Goal: Transaction & Acquisition: Purchase product/service

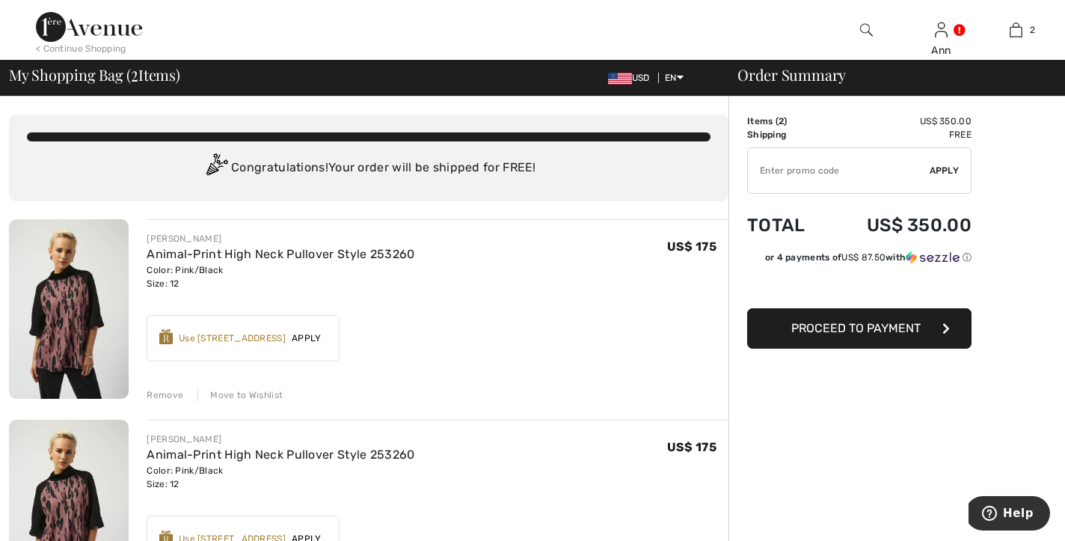
click at [783, 120] on span "2" at bounding box center [780, 121] width 5 height 10
click at [792, 117] on td "Items ( 2 )" at bounding box center [787, 120] width 80 height 13
click at [789, 117] on td "Items ( 2 )" at bounding box center [787, 120] width 80 height 13
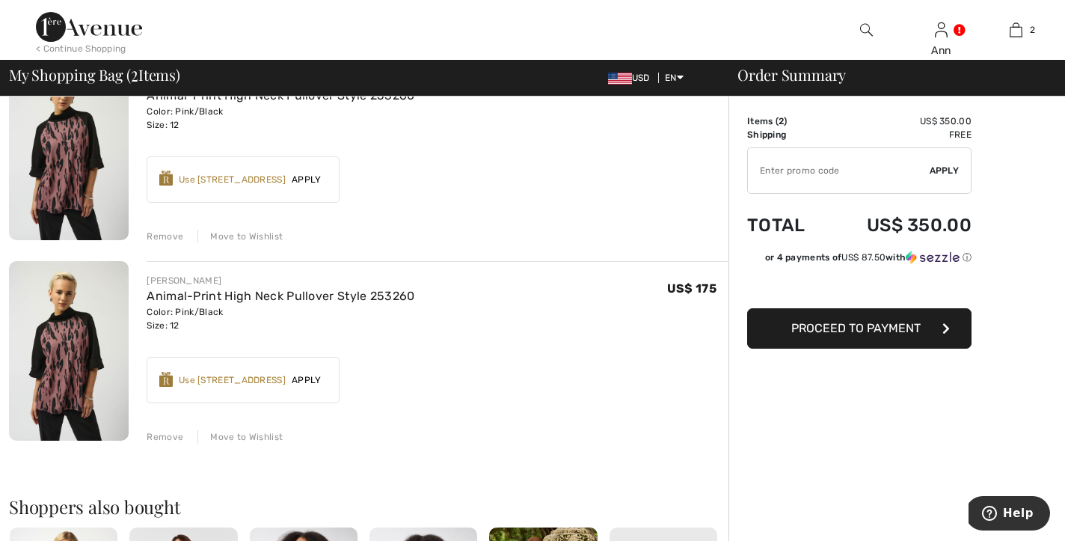
scroll to position [161, 0]
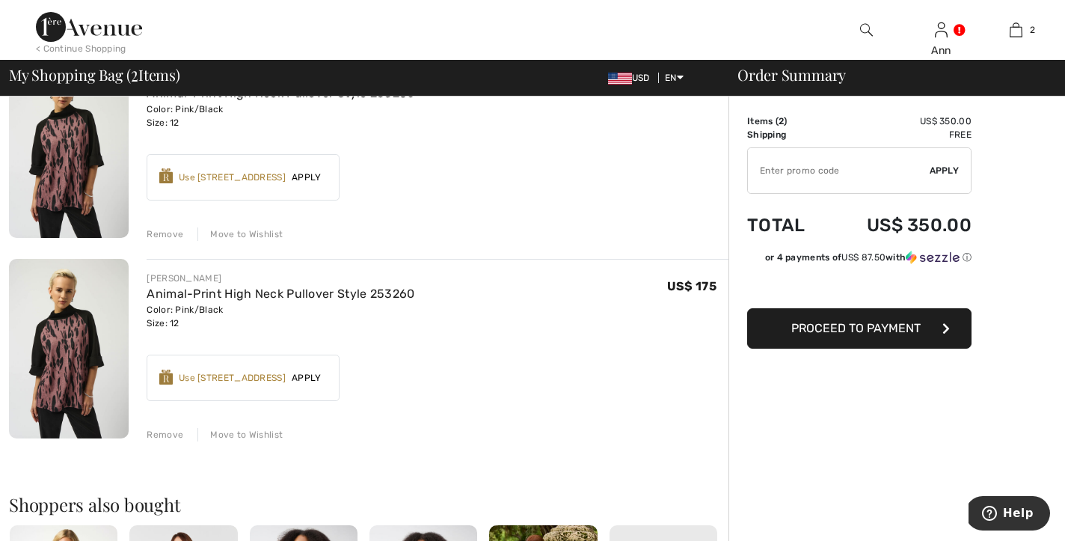
click at [167, 434] on div "Remove" at bounding box center [165, 434] width 37 height 13
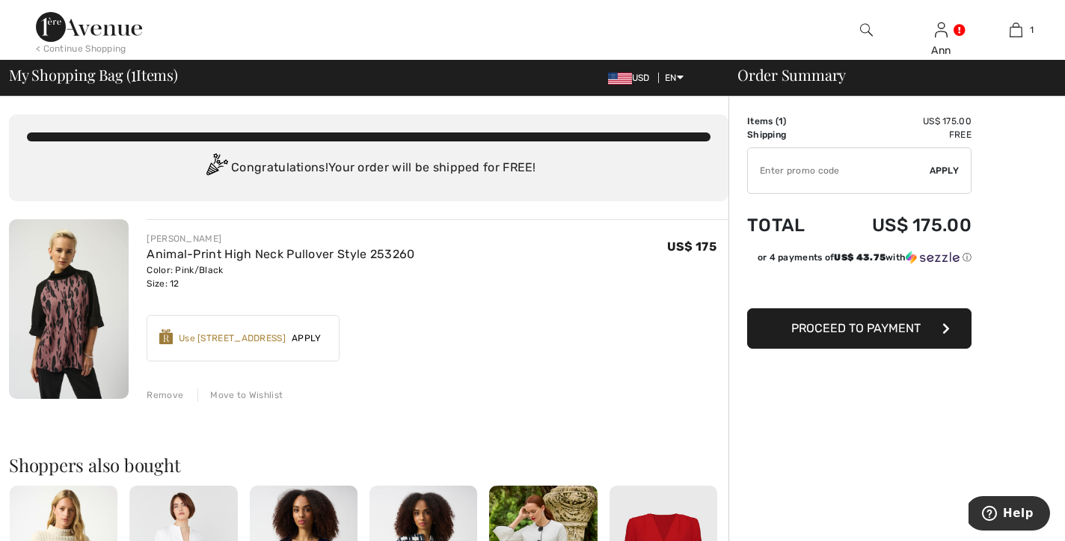
scroll to position [0, 0]
click at [864, 325] on span "Proceed to Payment" at bounding box center [855, 328] width 129 height 14
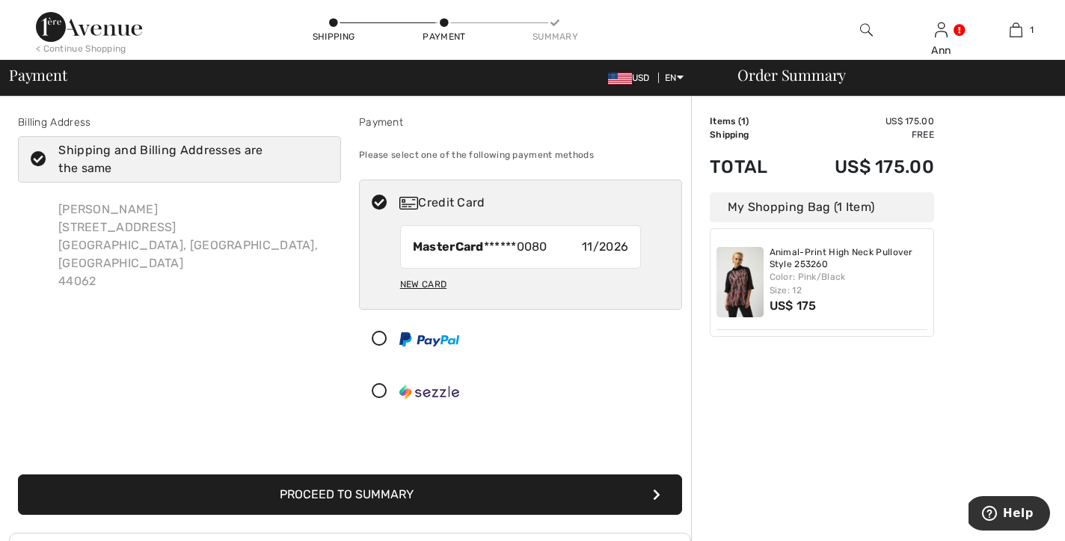
click at [411, 490] on button "Proceed to Summary" at bounding box center [350, 494] width 664 height 40
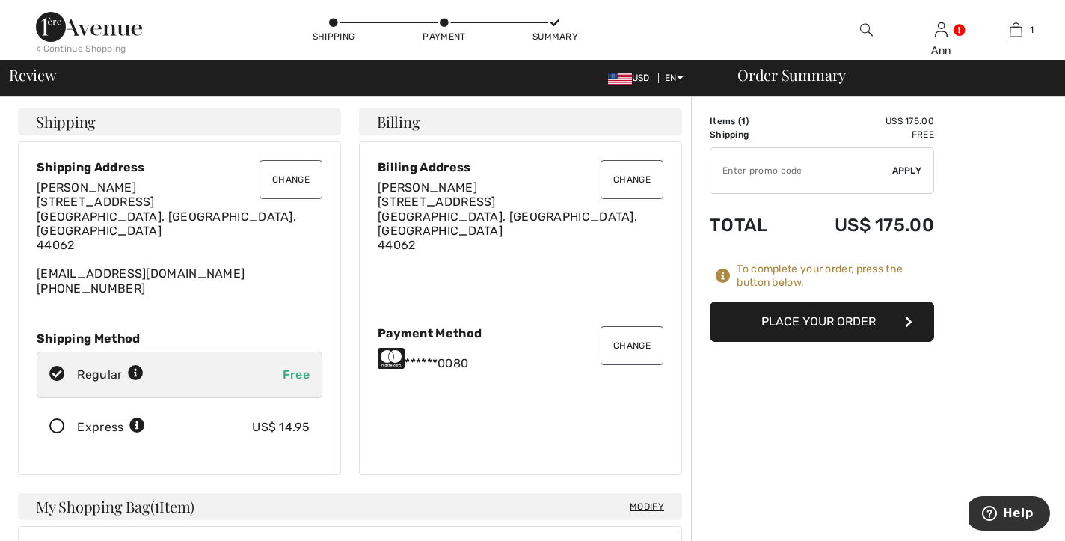
click at [628, 180] on button "Change" at bounding box center [631, 179] width 63 height 39
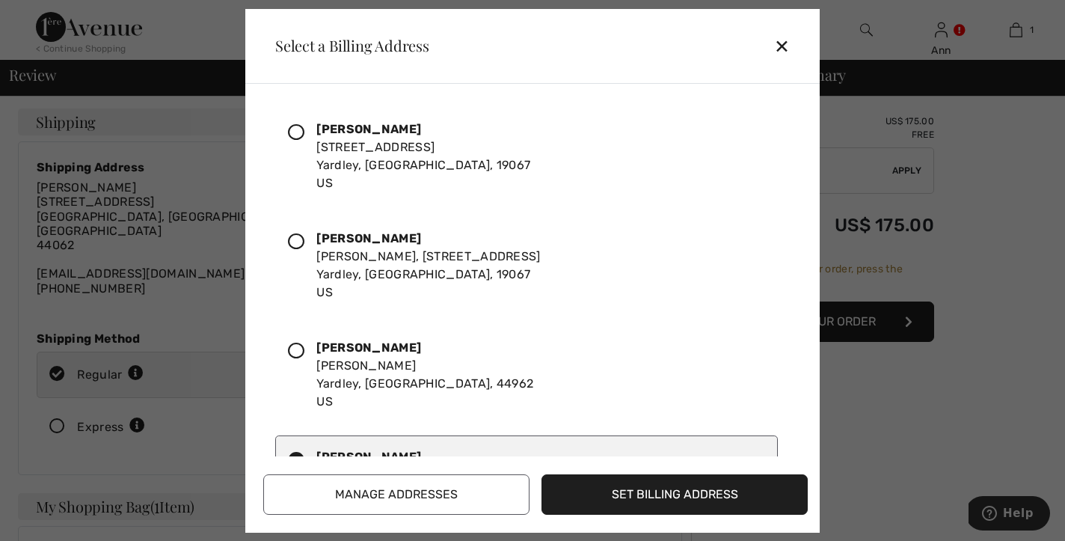
click at [299, 126] on icon at bounding box center [296, 132] width 16 height 16
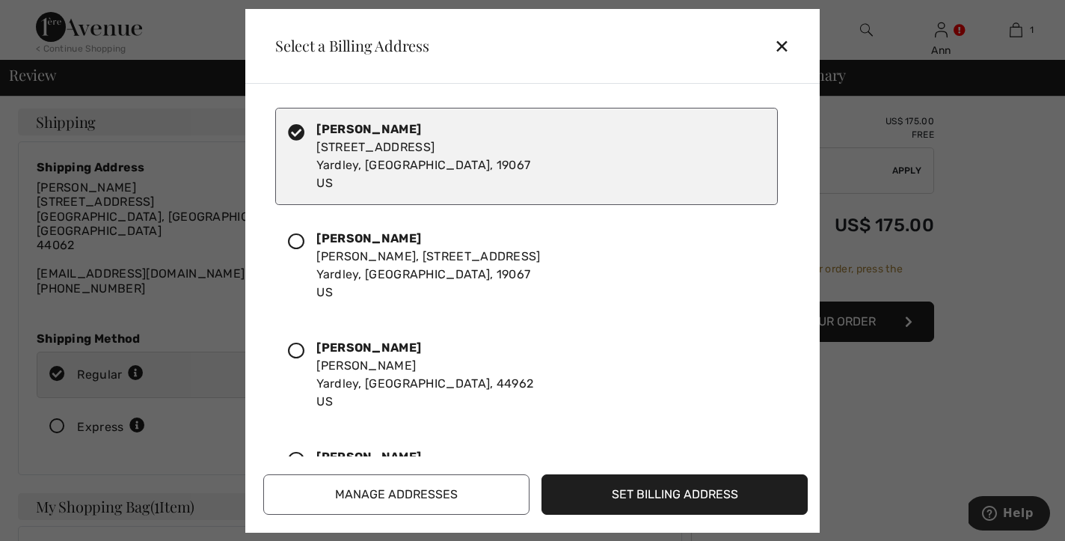
click at [614, 493] on button "Set Billing Address" at bounding box center [674, 494] width 266 height 40
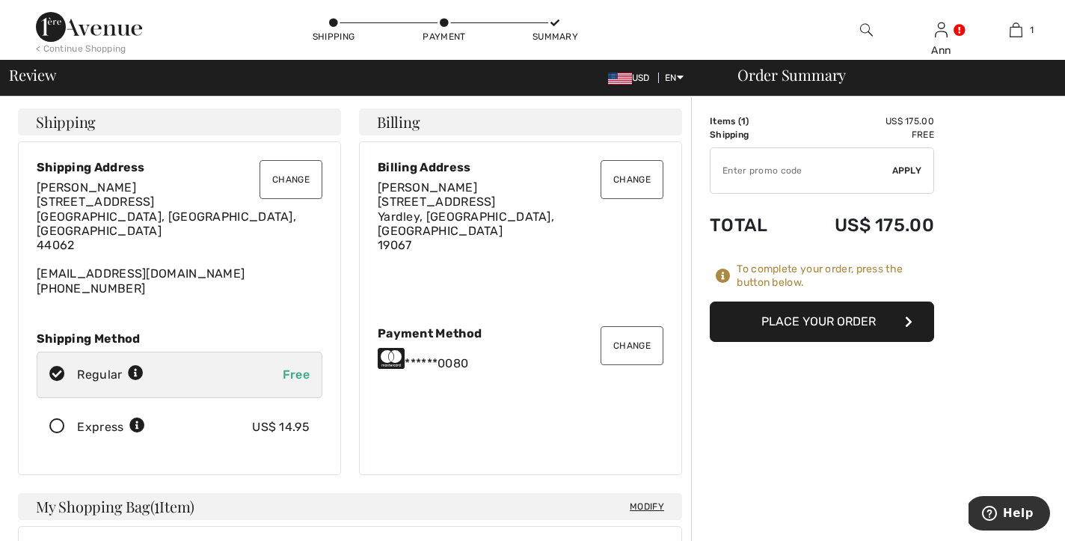
click at [292, 176] on button "Change" at bounding box center [290, 179] width 63 height 39
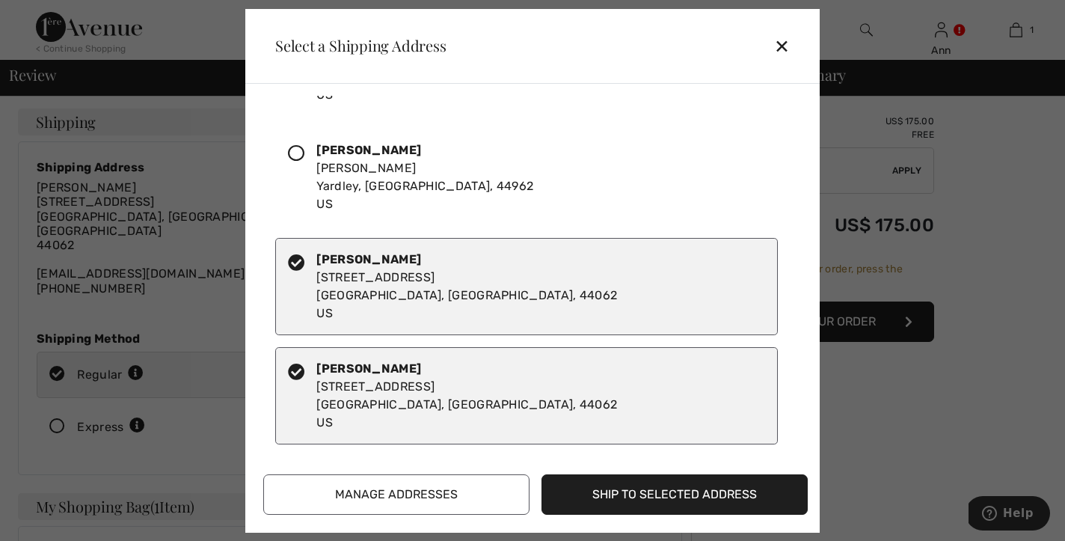
scroll to position [197, 0]
click at [300, 262] on icon at bounding box center [296, 262] width 16 height 16
click at [600, 489] on button "Ship to Selected Address" at bounding box center [674, 494] width 266 height 40
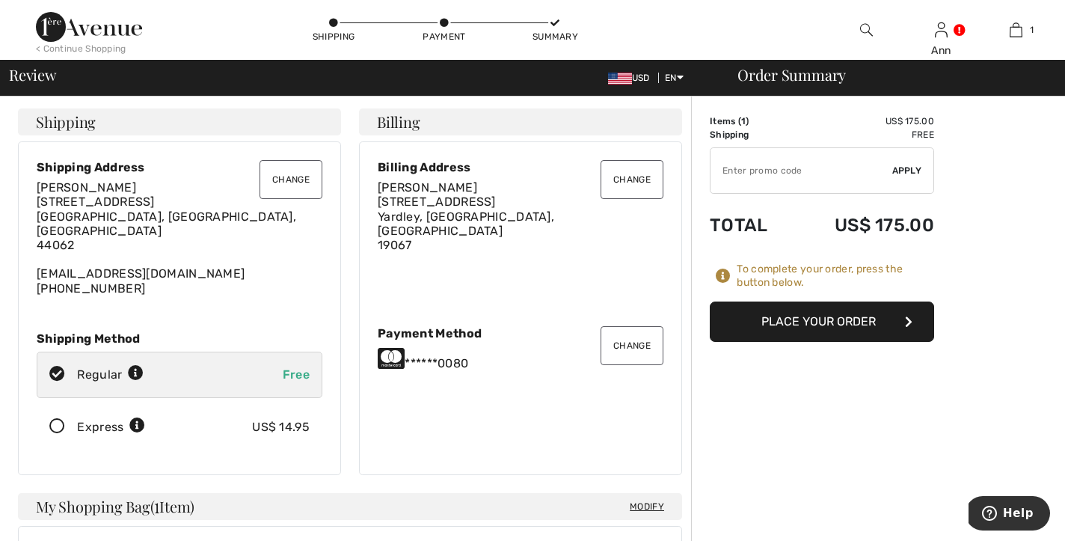
click at [296, 182] on button "Change" at bounding box center [290, 179] width 63 height 39
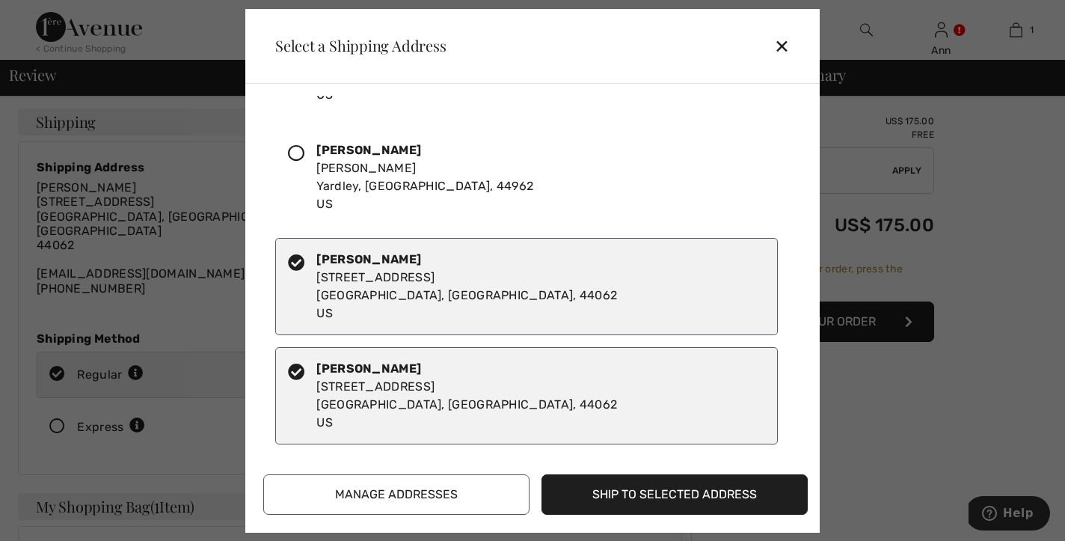
click at [300, 259] on icon at bounding box center [296, 262] width 16 height 16
click at [607, 512] on button "Ship to Selected Address" at bounding box center [674, 494] width 266 height 40
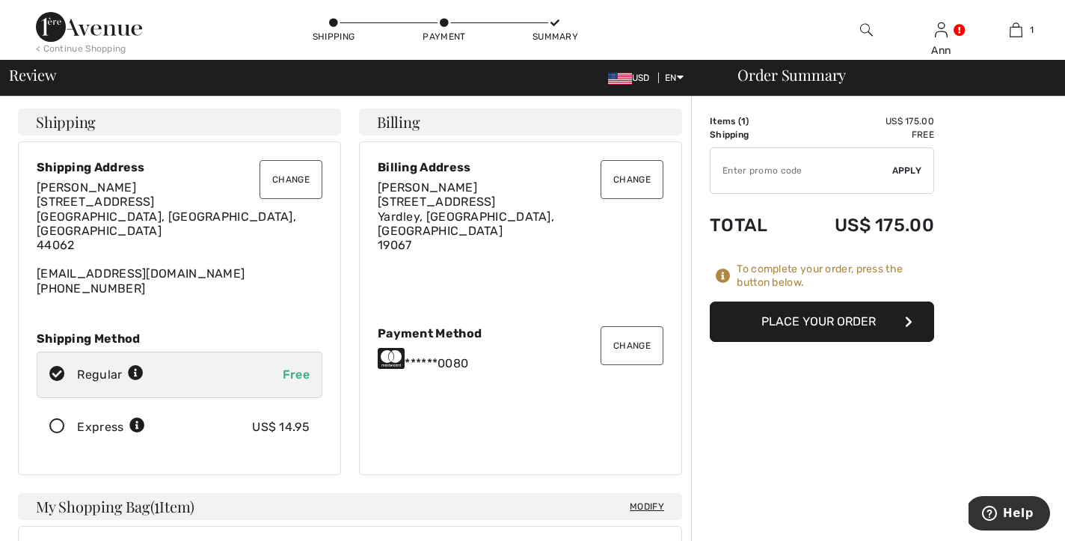
click at [292, 185] on button "Change" at bounding box center [290, 179] width 63 height 39
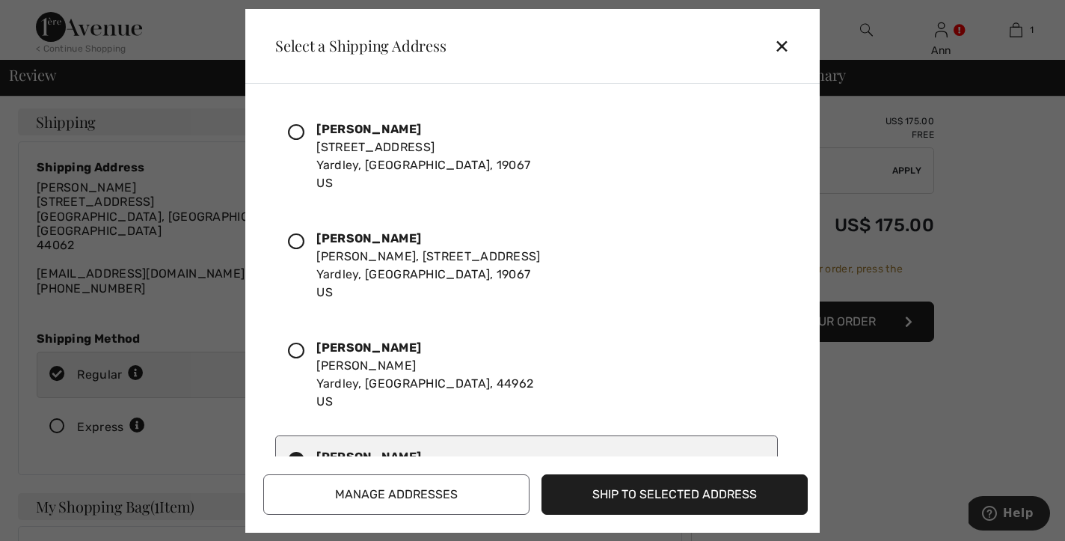
click at [781, 45] on div "✕" at bounding box center [788, 45] width 28 height 31
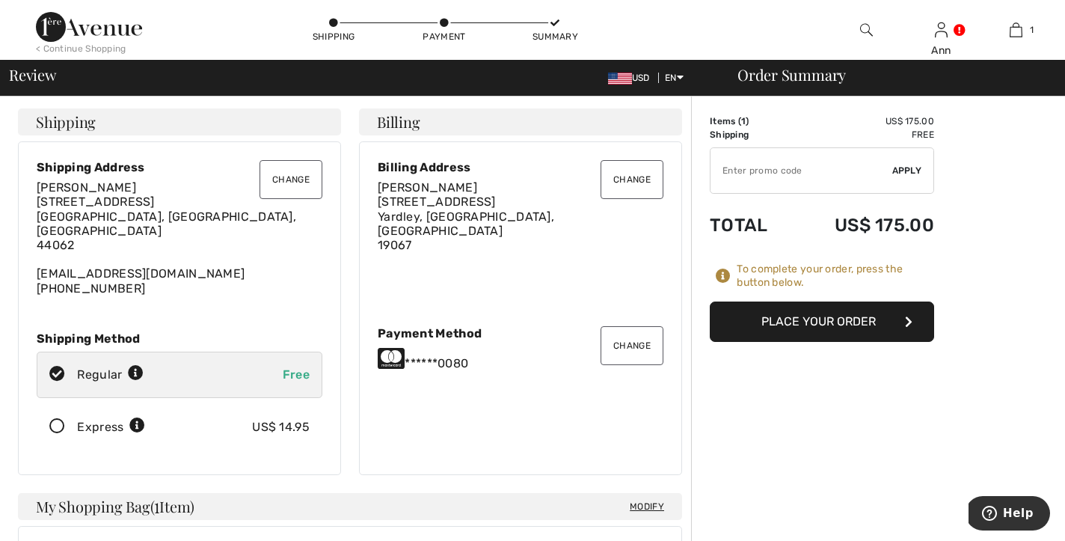
click at [631, 185] on button "Change" at bounding box center [631, 179] width 63 height 39
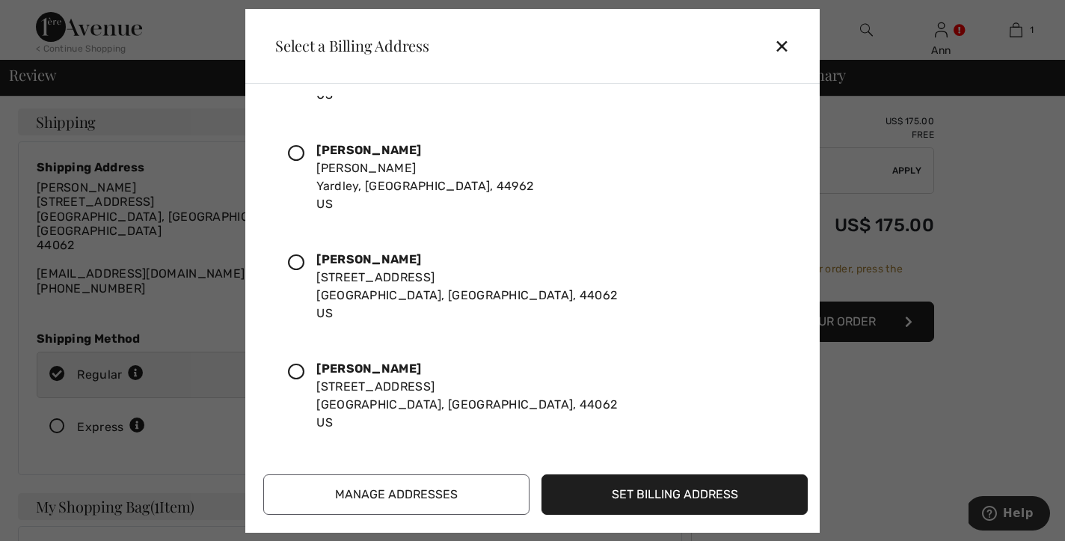
click at [298, 373] on icon at bounding box center [296, 371] width 16 height 16
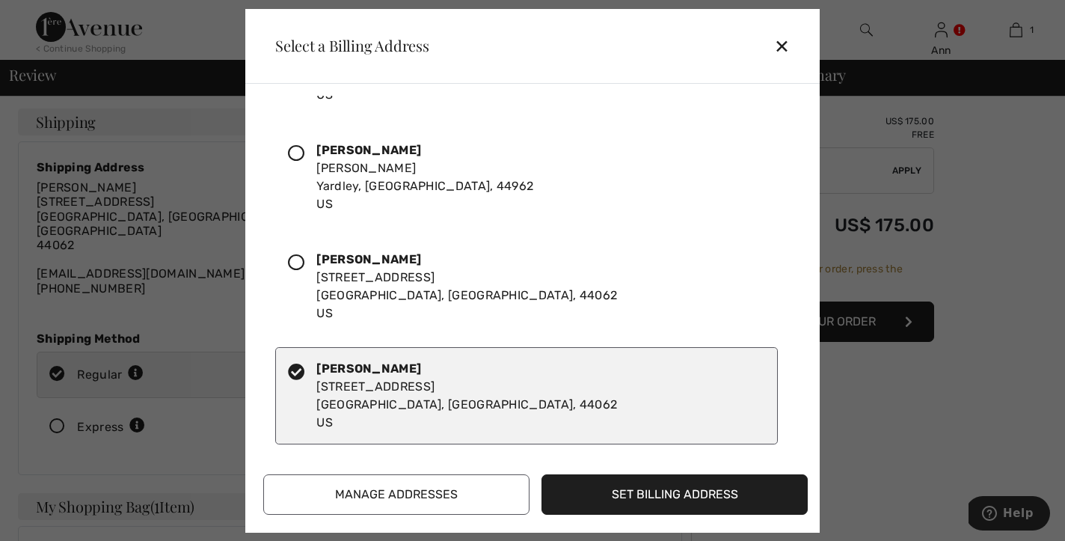
click at [298, 373] on icon at bounding box center [296, 371] width 16 height 16
click at [583, 490] on button "Set Billing Address" at bounding box center [674, 494] width 266 height 40
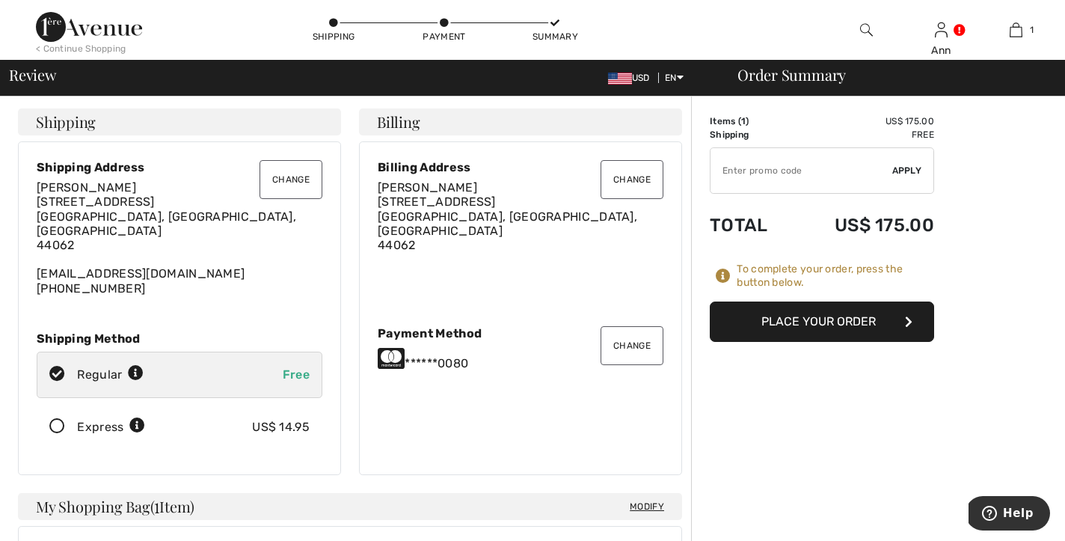
scroll to position [0, 0]
click at [906, 169] on span "Apply" at bounding box center [907, 170] width 30 height 13
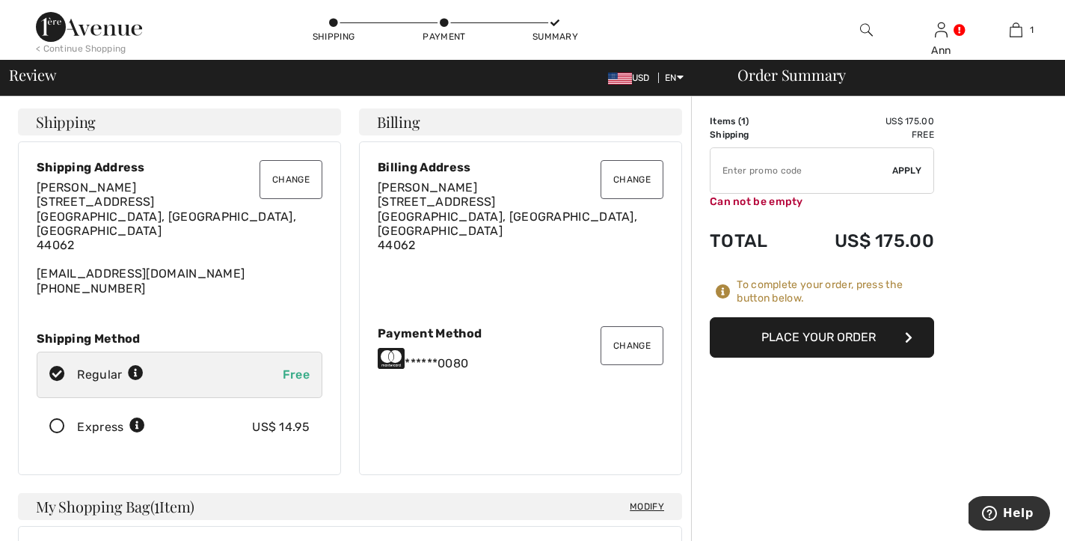
click at [906, 169] on span "Apply" at bounding box center [907, 170] width 30 height 13
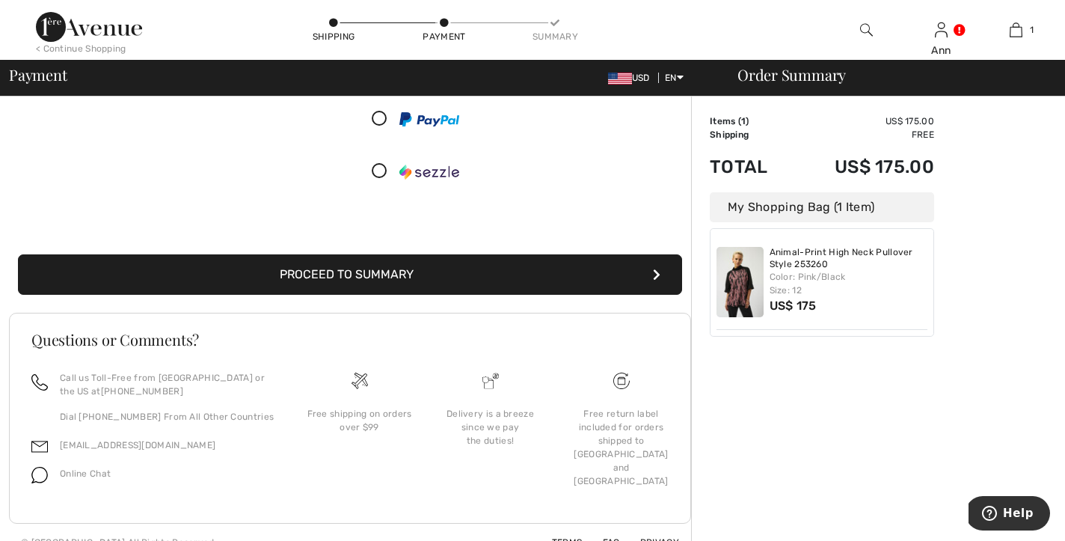
scroll to position [221, 0]
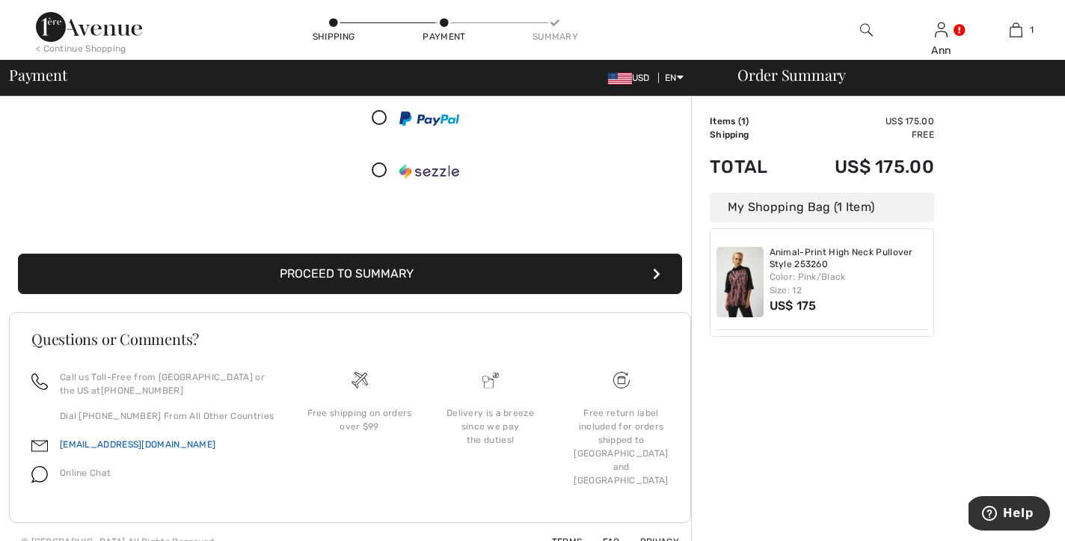
click at [106, 443] on link "[EMAIL_ADDRESS][DOMAIN_NAME]" at bounding box center [138, 444] width 156 height 10
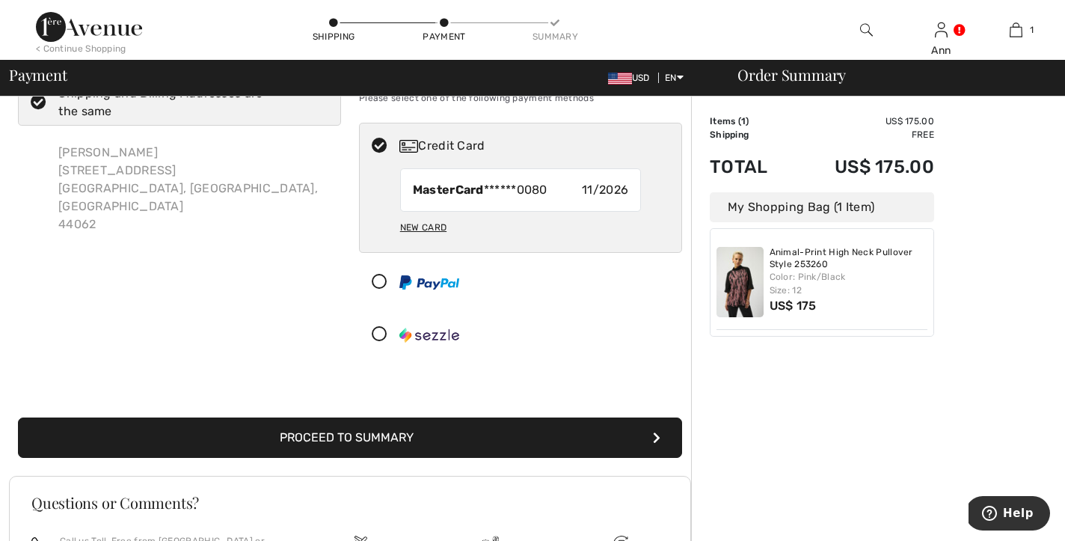
scroll to position [59, 0]
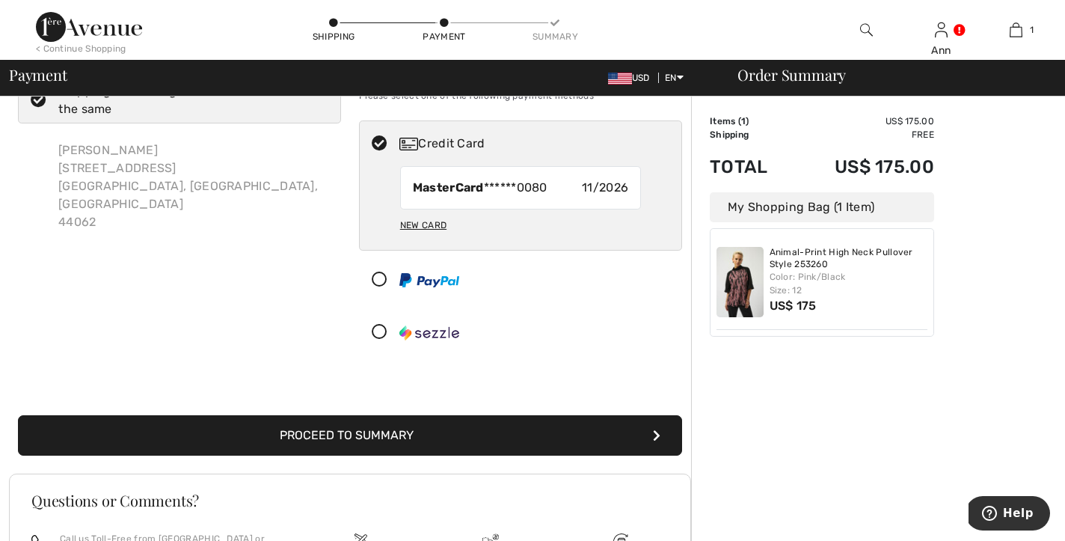
click at [653, 428] on button "Proceed to Summary" at bounding box center [350, 435] width 664 height 40
click at [653, 429] on icon "submit" at bounding box center [656, 435] width 7 height 12
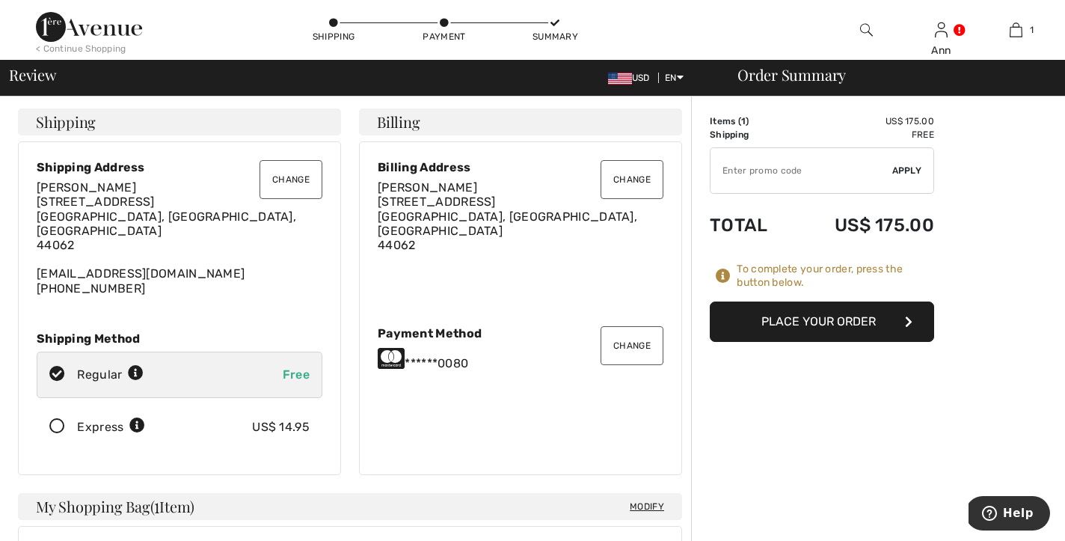
click at [909, 318] on icon "button" at bounding box center [908, 322] width 7 height 12
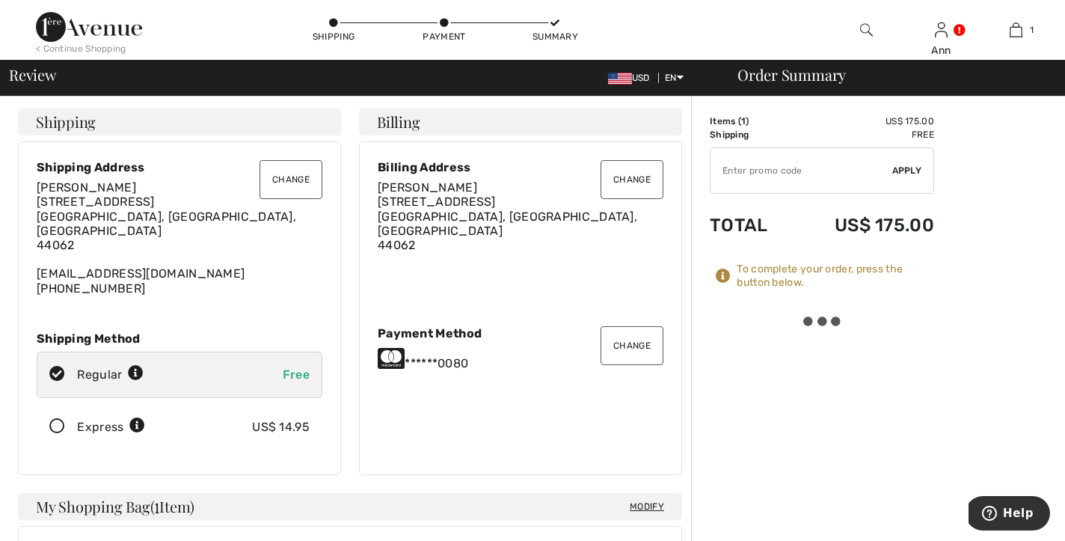
scroll to position [28, 0]
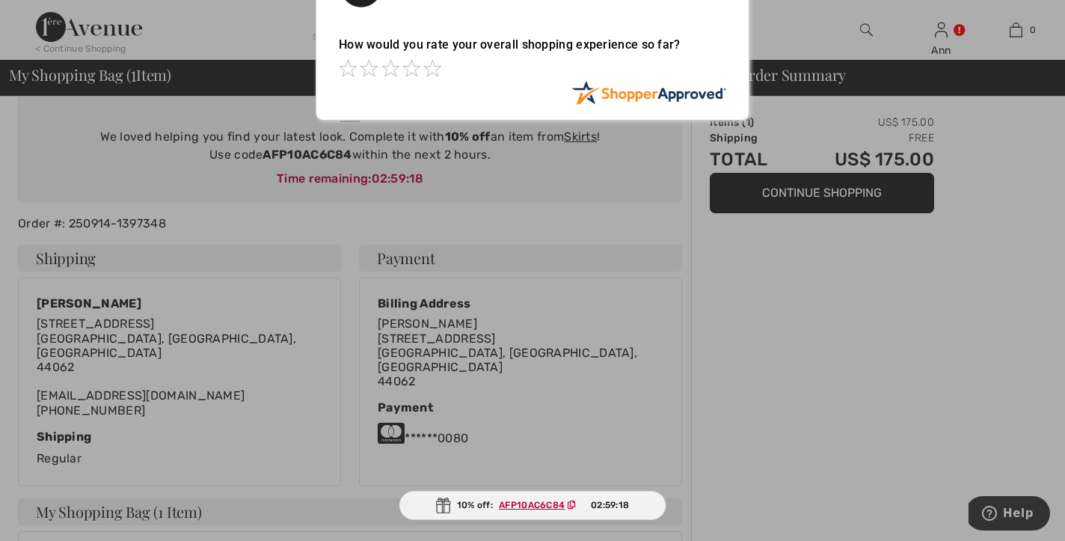
scroll to position [143, 0]
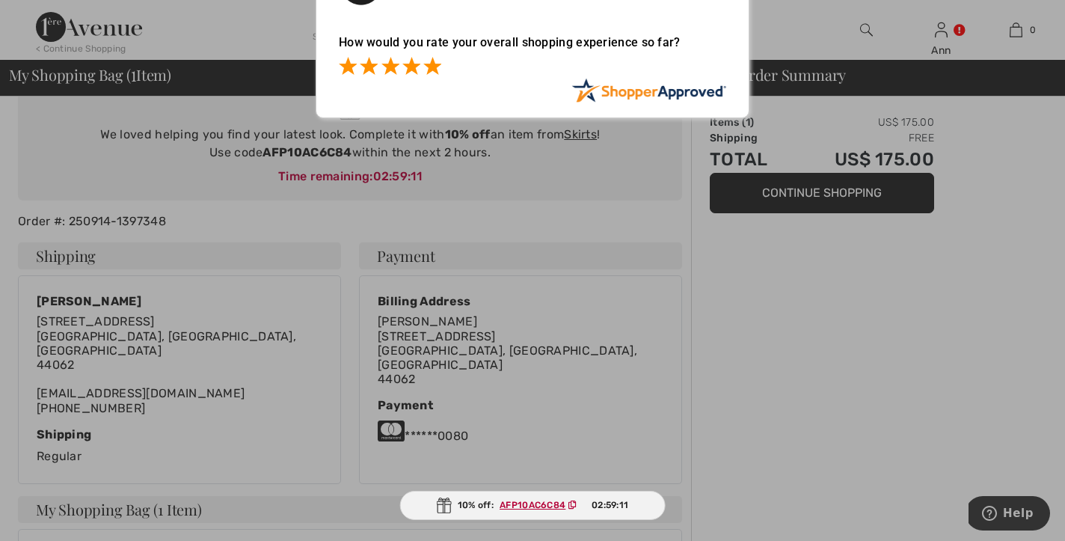
click at [435, 63] on span at bounding box center [432, 66] width 18 height 18
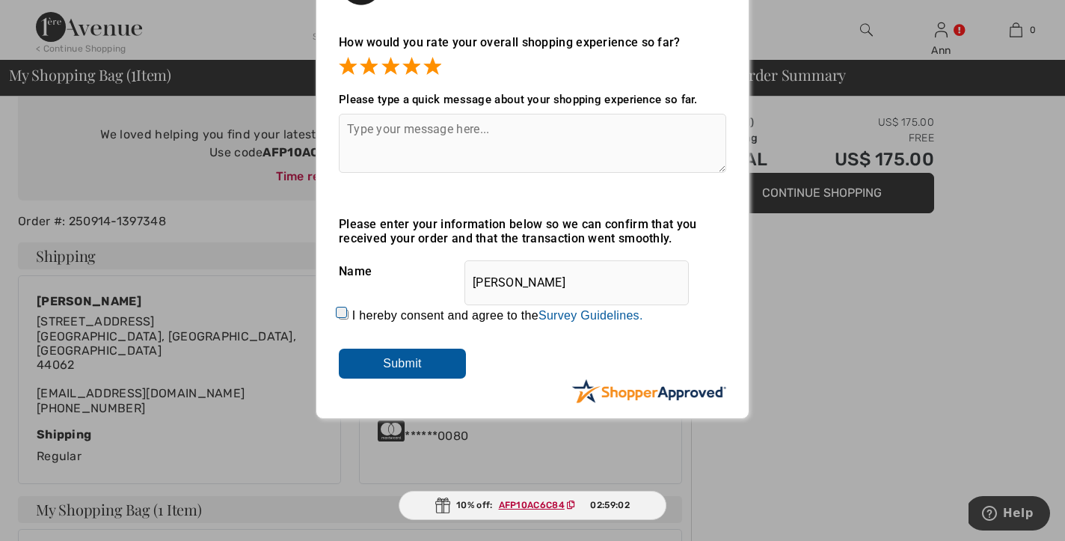
click at [417, 372] on input "Submit" at bounding box center [402, 363] width 127 height 30
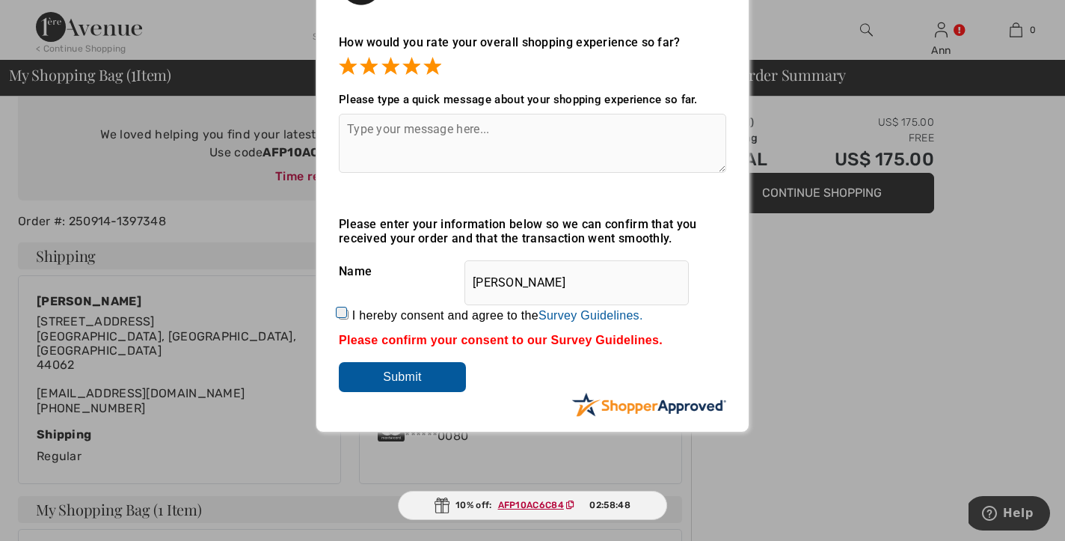
click at [708, 31] on div "How would you rate your overall shopping experience so far?" at bounding box center [532, 49] width 387 height 58
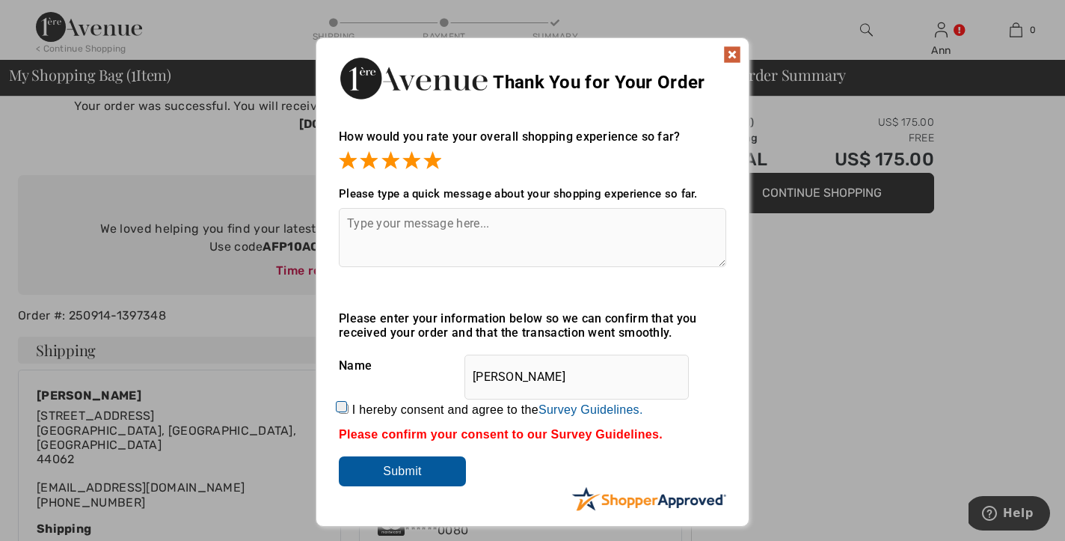
click at [734, 52] on img at bounding box center [732, 55] width 18 height 18
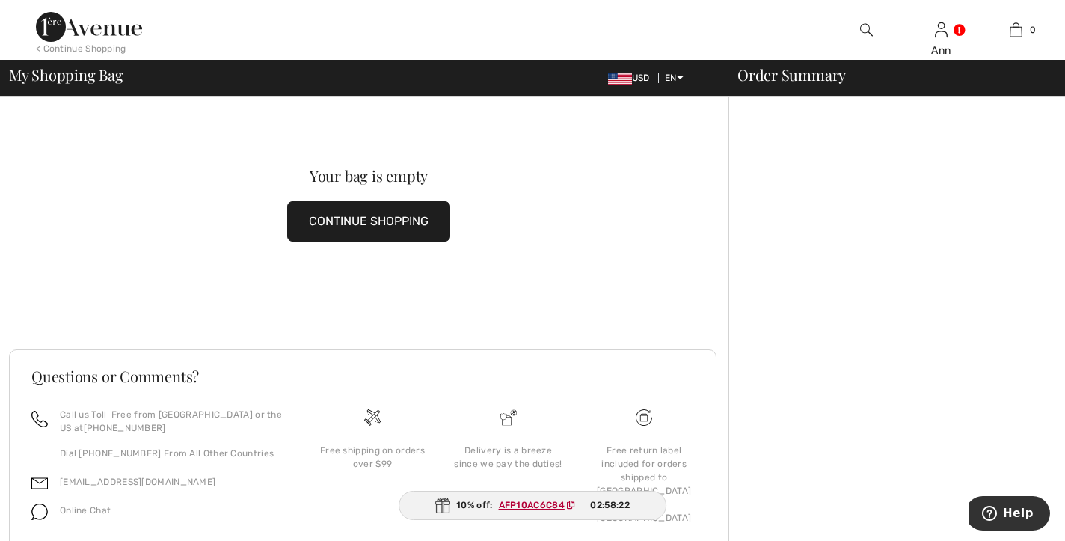
click at [805, 82] on div "Order Summary" at bounding box center [887, 74] width 336 height 15
click at [846, 80] on div "Order Summary" at bounding box center [887, 74] width 336 height 15
click at [991, 508] on icon "Help" at bounding box center [989, 512] width 15 height 15
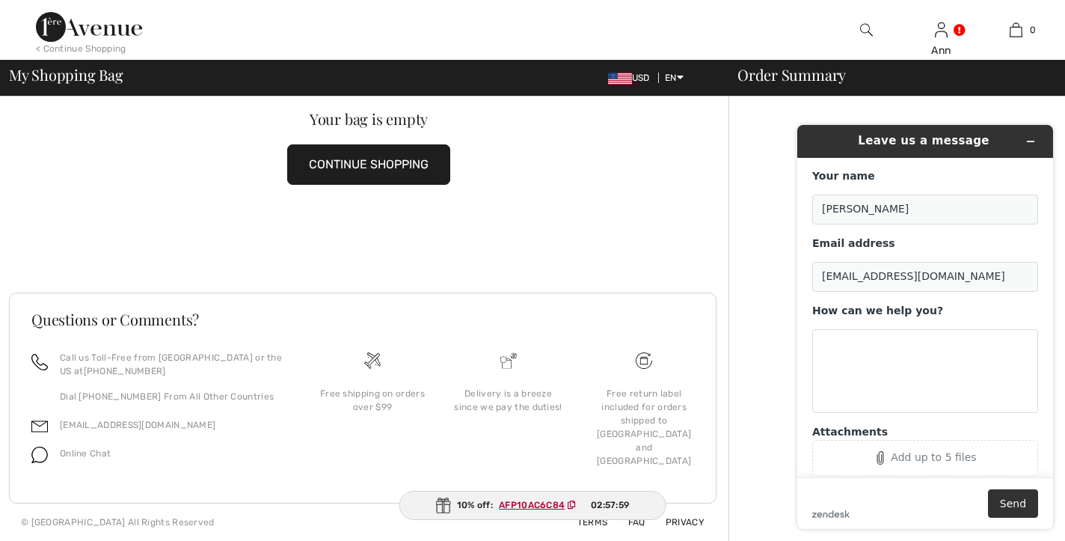
scroll to position [57, 0]
click at [822, 355] on textarea "How can we help you?" at bounding box center [925, 371] width 226 height 84
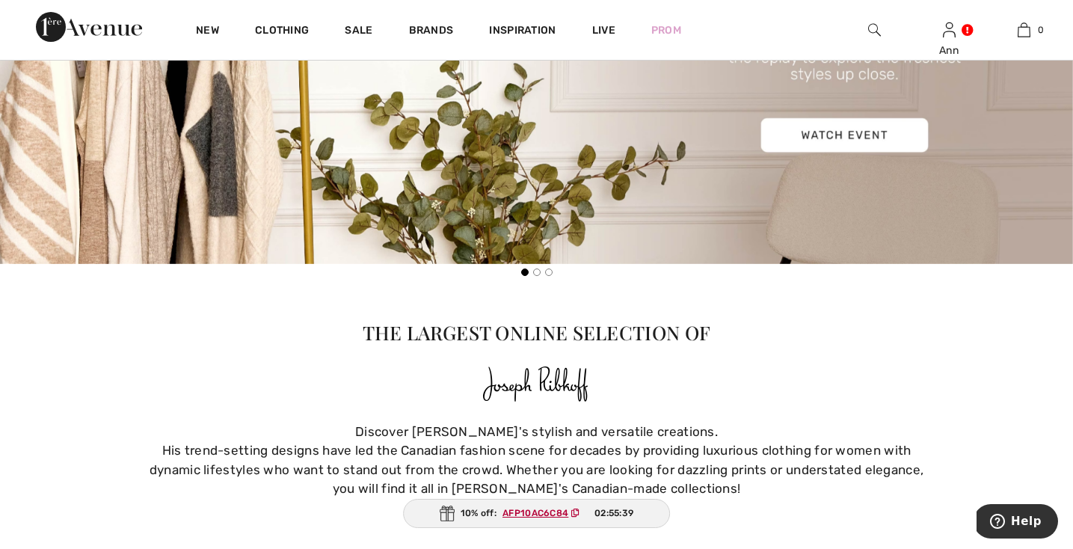
scroll to position [821, 0]
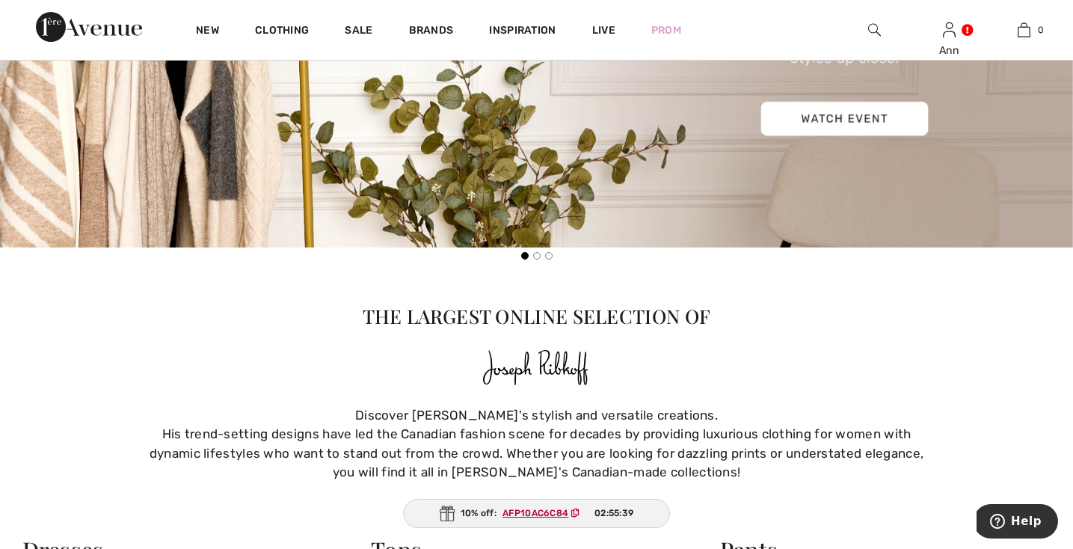
click at [823, 121] on img at bounding box center [536, 23] width 1073 height 447
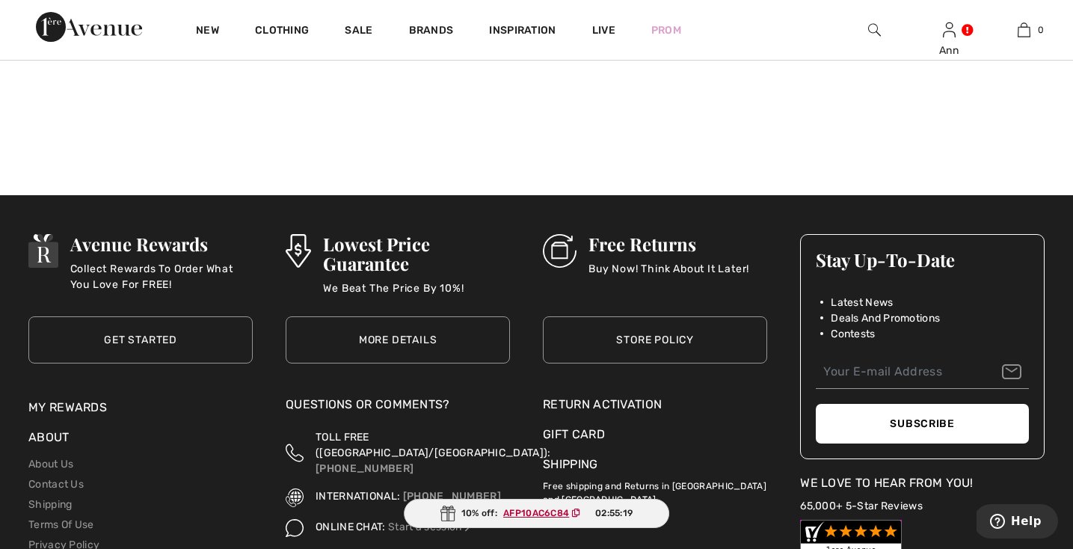
scroll to position [2040, 0]
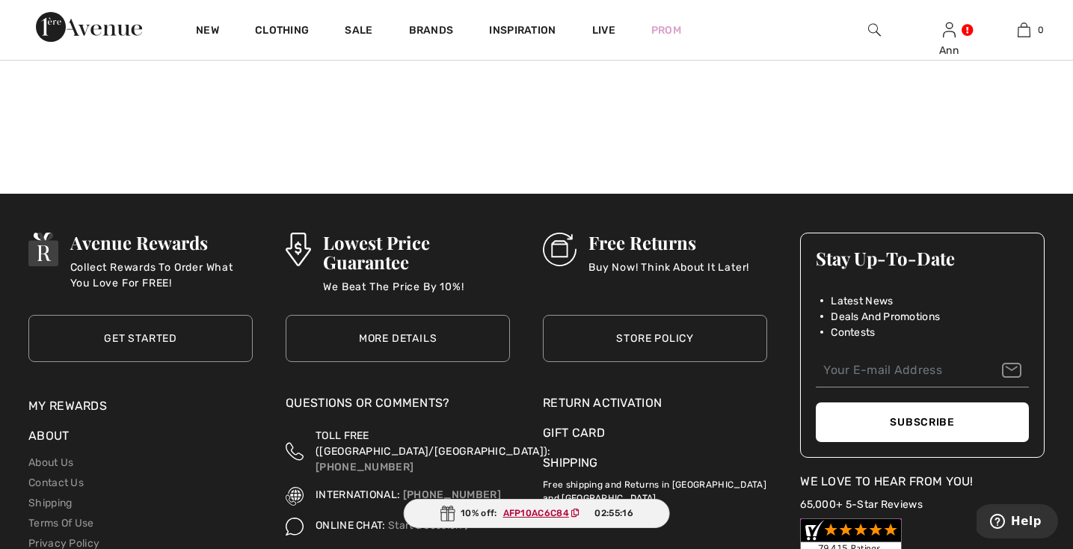
click at [63, 405] on link "My Rewards" at bounding box center [67, 406] width 79 height 14
click at [88, 403] on link "My Rewards" at bounding box center [67, 406] width 79 height 14
click at [135, 315] on link "Get Started" at bounding box center [140, 338] width 224 height 47
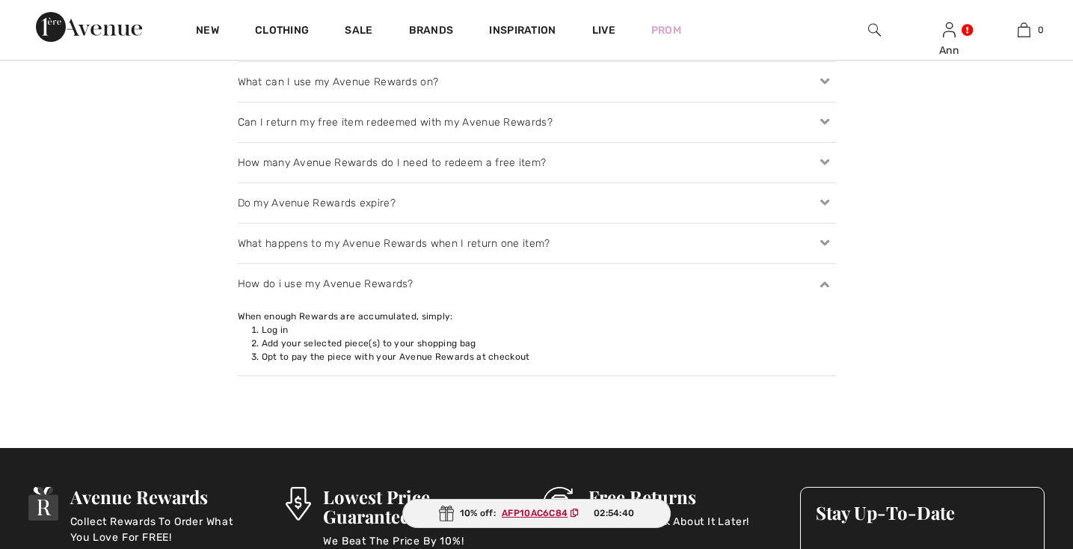
scroll to position [1890, 0]
click at [159, 544] on div "Avenue Rewards Collect Rewards To Order What You Love For FREE!" at bounding box center [155, 520] width 194 height 67
click at [165, 538] on p "Collect Rewards To Order What You Love For FREE!" at bounding box center [161, 529] width 182 height 30
click at [187, 498] on h3 "Avenue Rewards" at bounding box center [161, 496] width 182 height 19
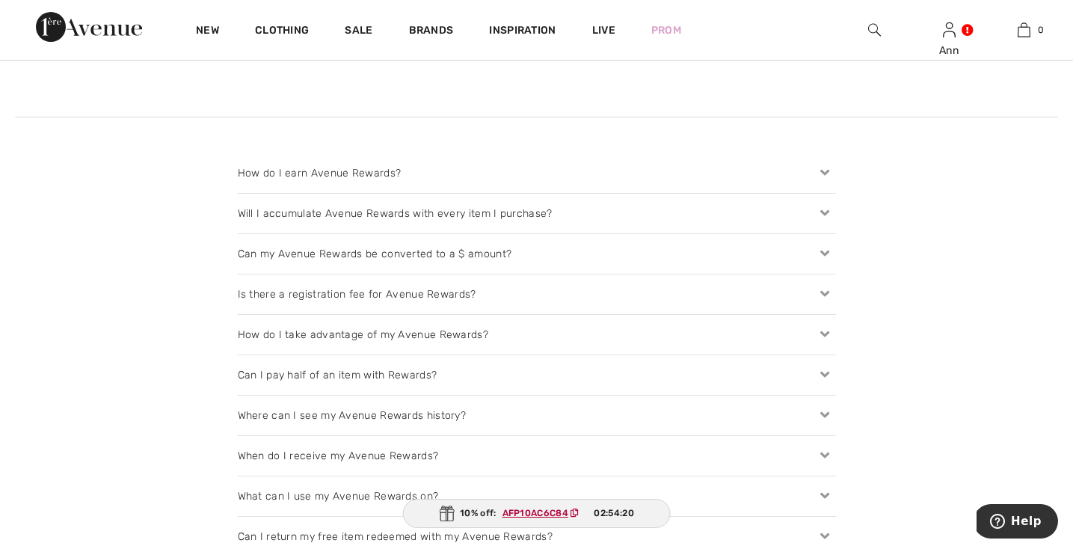
scroll to position [1475, 0]
click at [304, 335] on div "How do I take advantage of my Avenue Rewards?" at bounding box center [537, 336] width 598 height 40
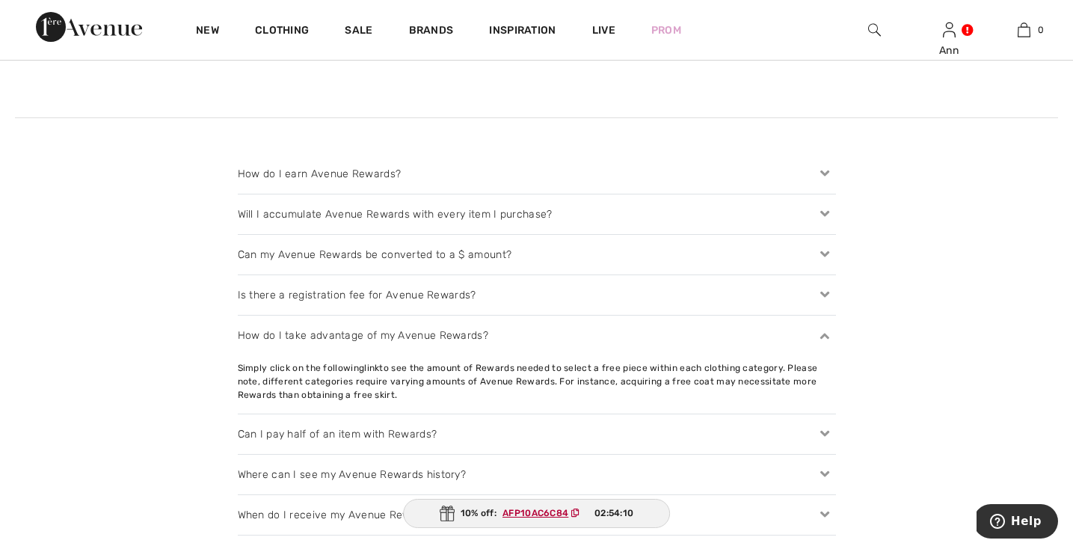
click at [294, 374] on div "Simply click on the following link to see the amount of Rewards needed to selec…" at bounding box center [537, 381] width 598 height 40
click at [372, 378] on div "Simply click on the following link to see the amount of Rewards needed to selec…" at bounding box center [537, 381] width 598 height 40
click at [832, 377] on div "Simply click on the following link to see the amount of Rewards needed to selec…" at bounding box center [537, 381] width 598 height 40
click at [826, 334] on icon at bounding box center [824, 336] width 21 height 16
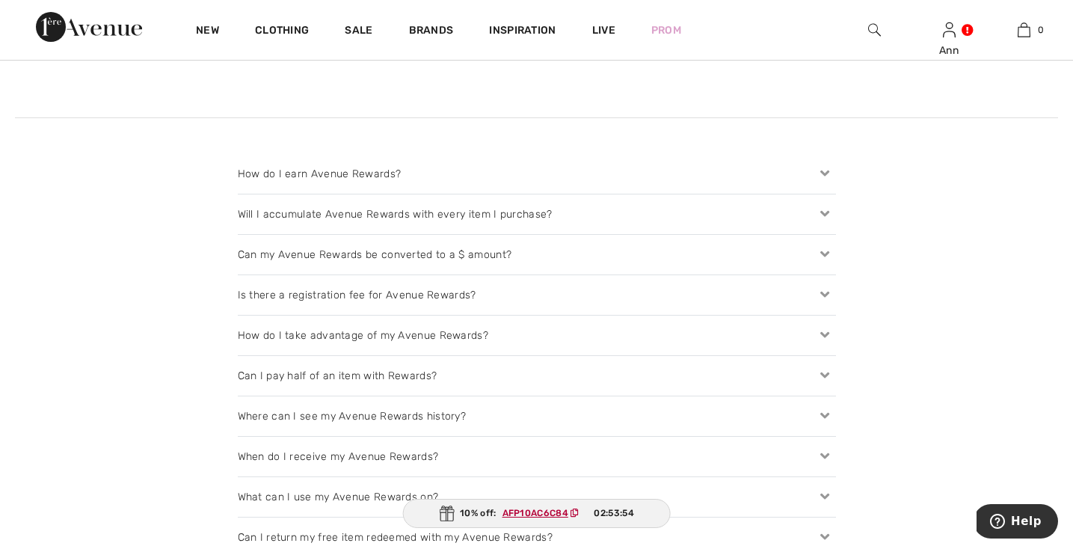
click at [408, 422] on div "Where can I see my Avenue Rewards history?" at bounding box center [537, 416] width 598 height 40
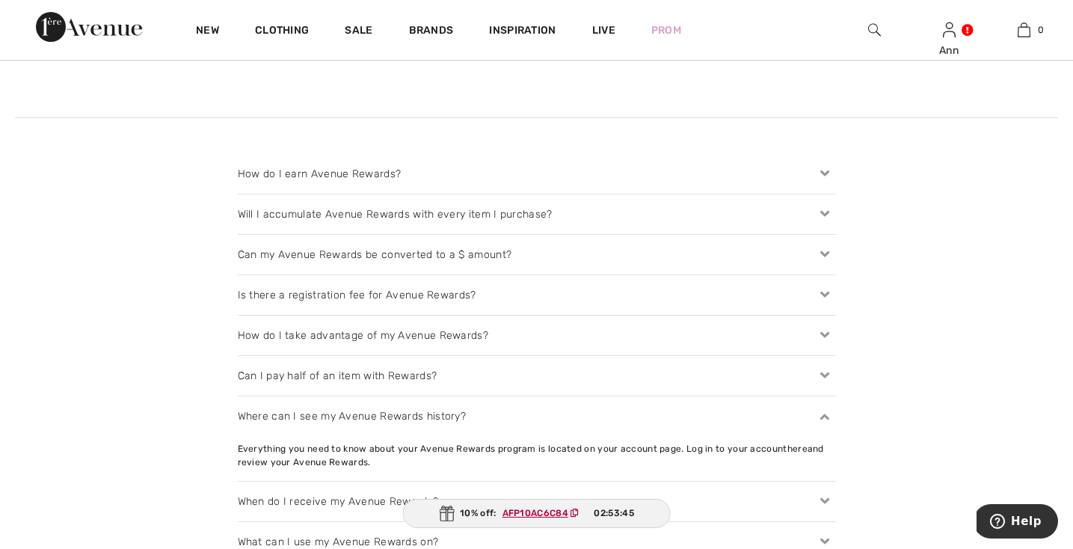
click at [288, 476] on div "Where can I see my Avenue Rewards history? Everything you need to know about yo…" at bounding box center [537, 438] width 598 height 85
click at [310, 474] on div "Where can I see my Avenue Rewards history? Everything you need to know about yo…" at bounding box center [537, 438] width 598 height 85
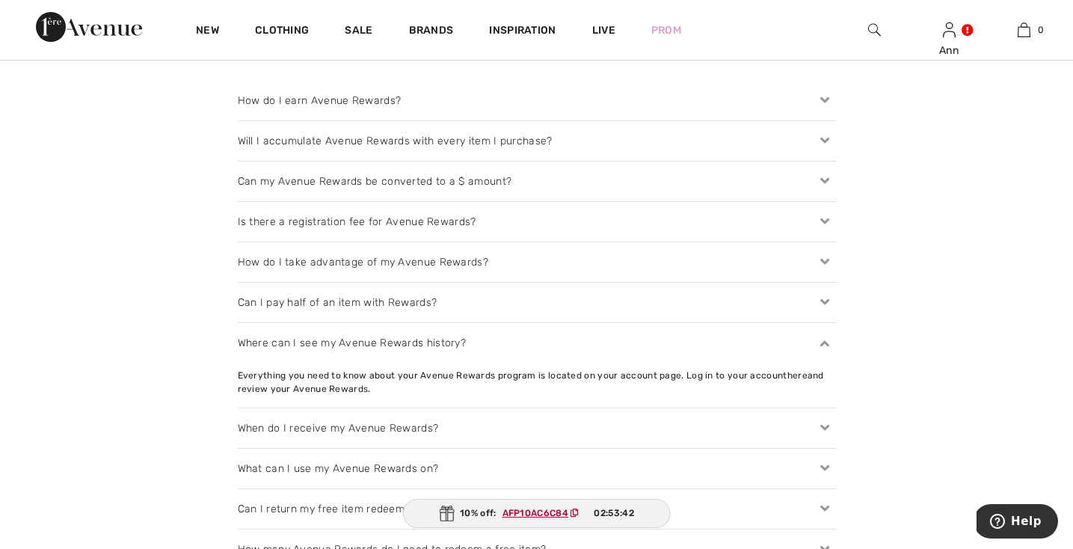
scroll to position [1552, 0]
click at [823, 395] on div "Where can I see my Avenue Rewards history? Everything you need to know about yo…" at bounding box center [537, 362] width 598 height 85
click at [826, 419] on icon at bounding box center [824, 425] width 21 height 16
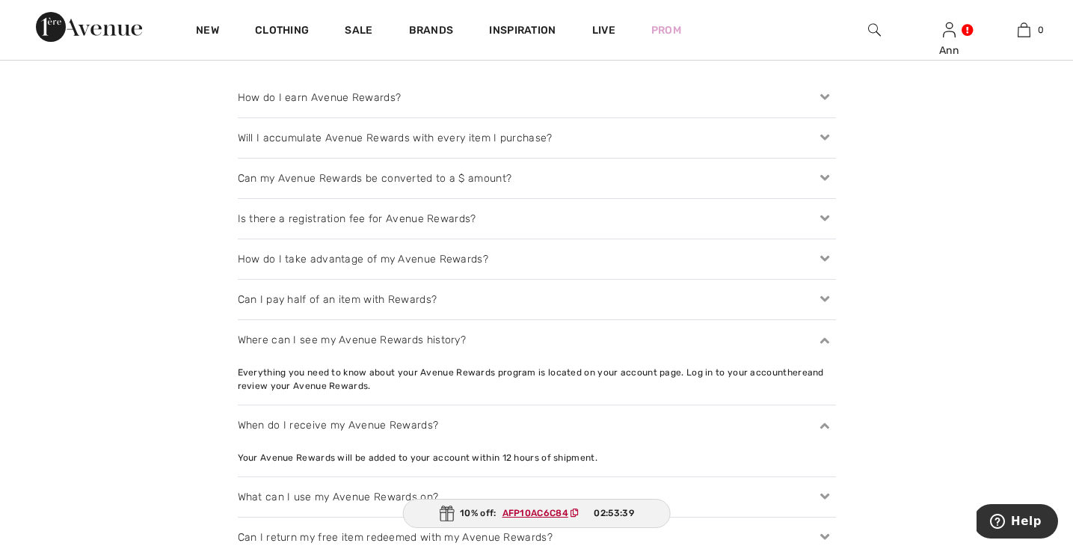
click at [819, 393] on div "Where can I see my Avenue Rewards history? Everything you need to know about yo…" at bounding box center [537, 362] width 598 height 85
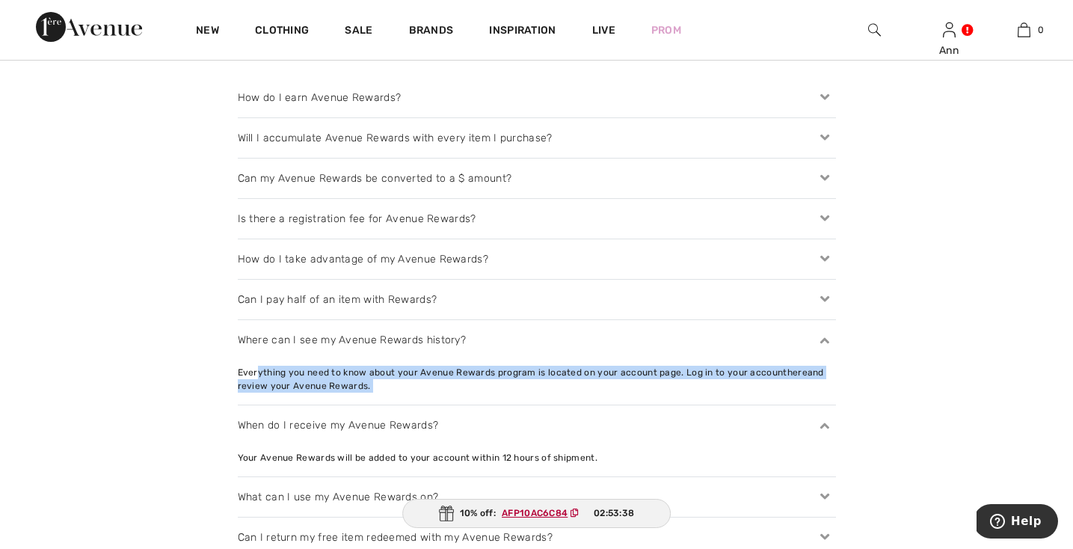
click at [819, 393] on div "Where can I see my Avenue Rewards history? Everything you need to know about yo…" at bounding box center [537, 362] width 598 height 85
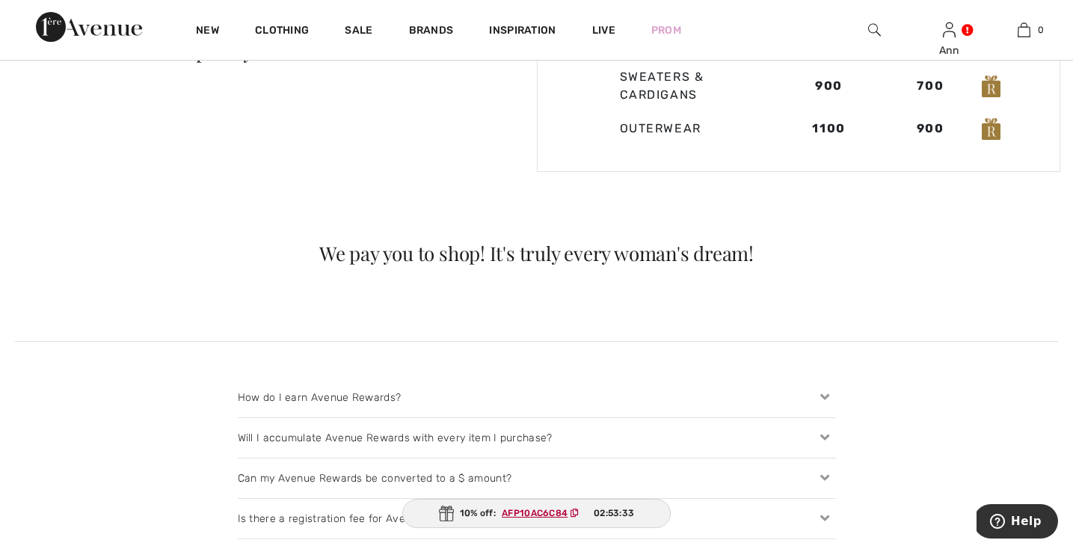
scroll to position [1247, 0]
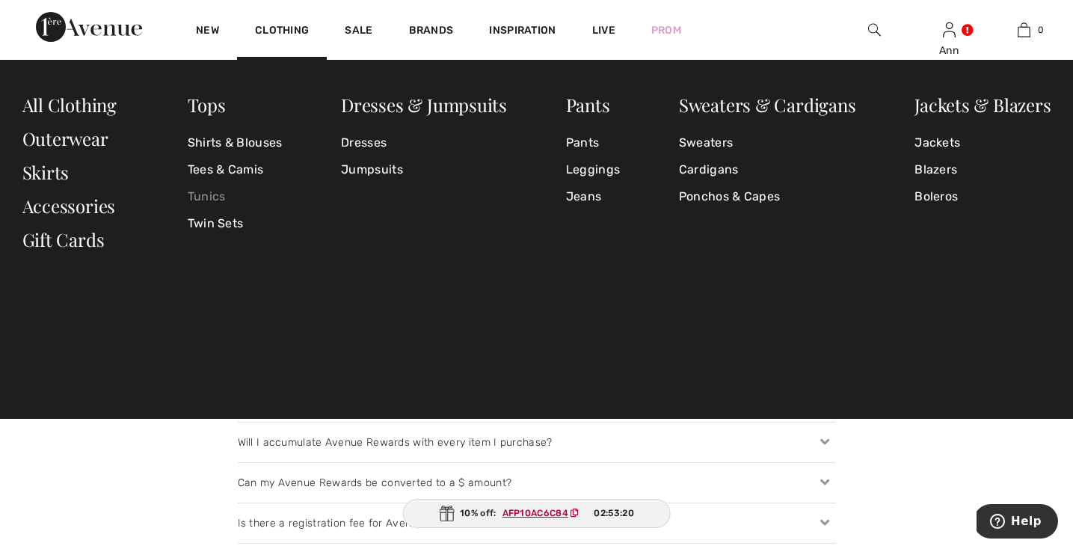
click at [215, 197] on link "Tunics" at bounding box center [235, 196] width 95 height 27
click at [234, 226] on link "Twin Sets" at bounding box center [235, 223] width 95 height 27
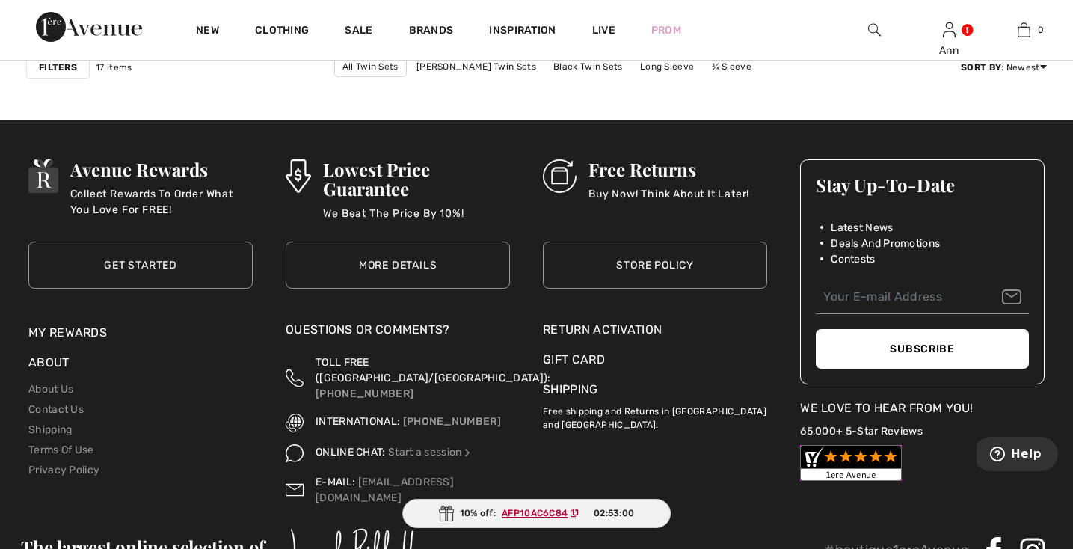
scroll to position [2612, 0]
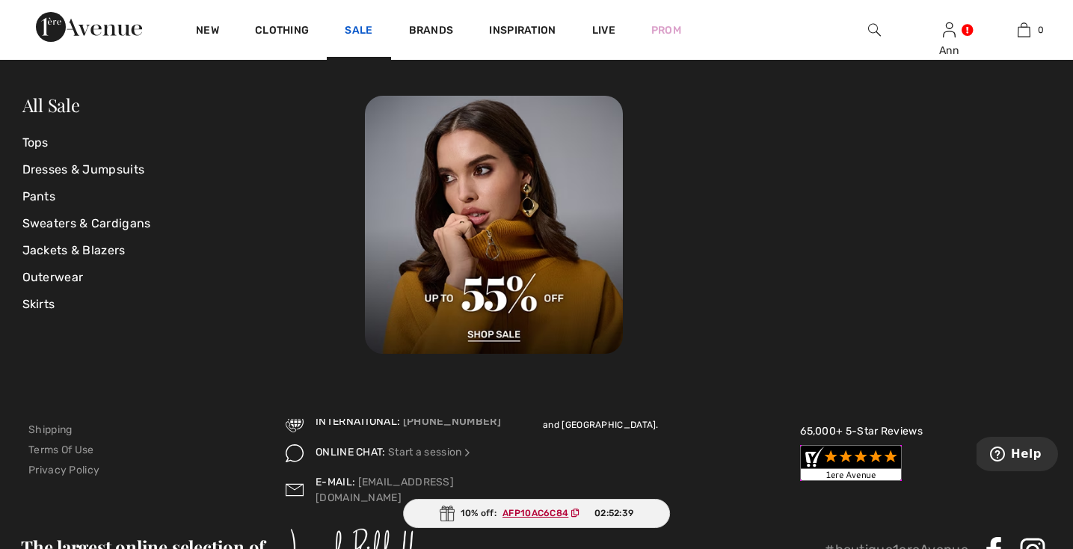
click at [365, 28] on link "Sale" at bounding box center [359, 32] width 28 height 16
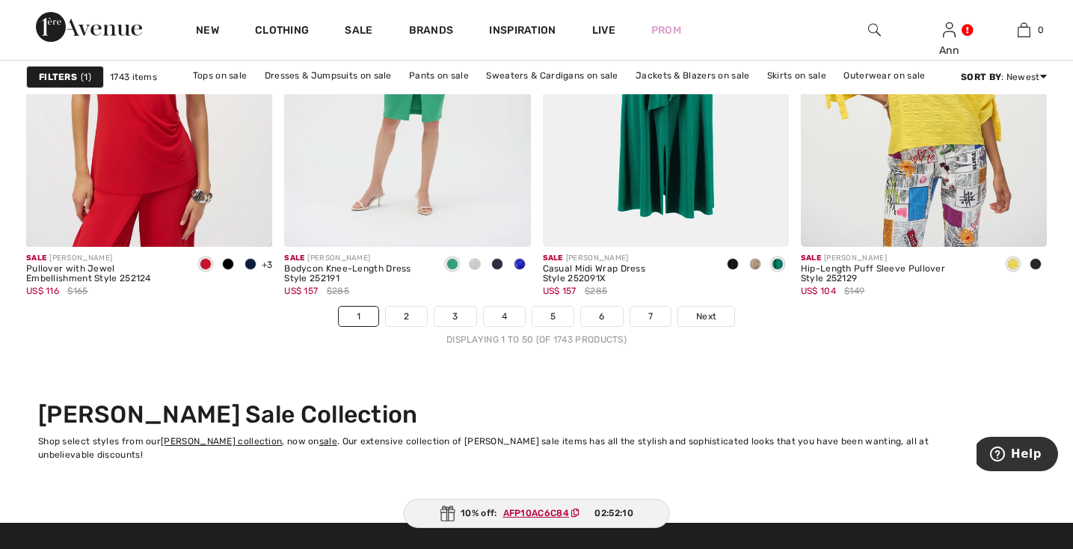
scroll to position [6604, 0]
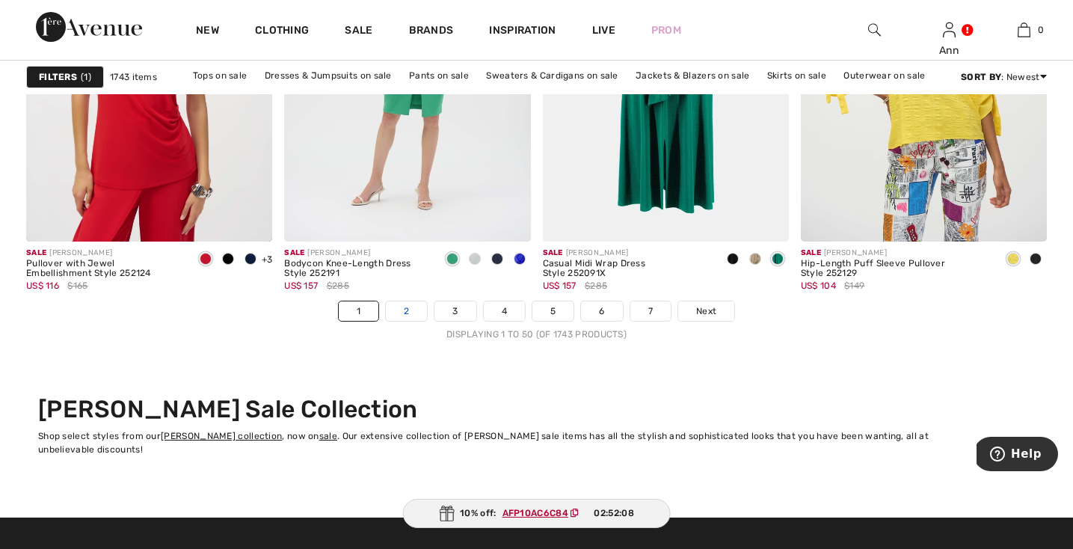
click at [396, 309] on link "2" at bounding box center [406, 310] width 41 height 19
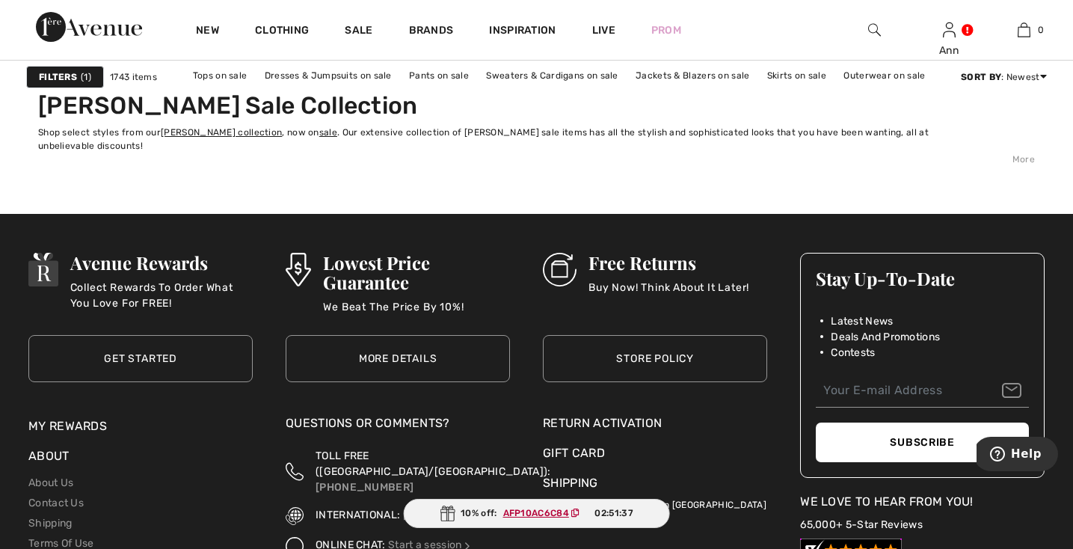
scroll to position [6726, 0]
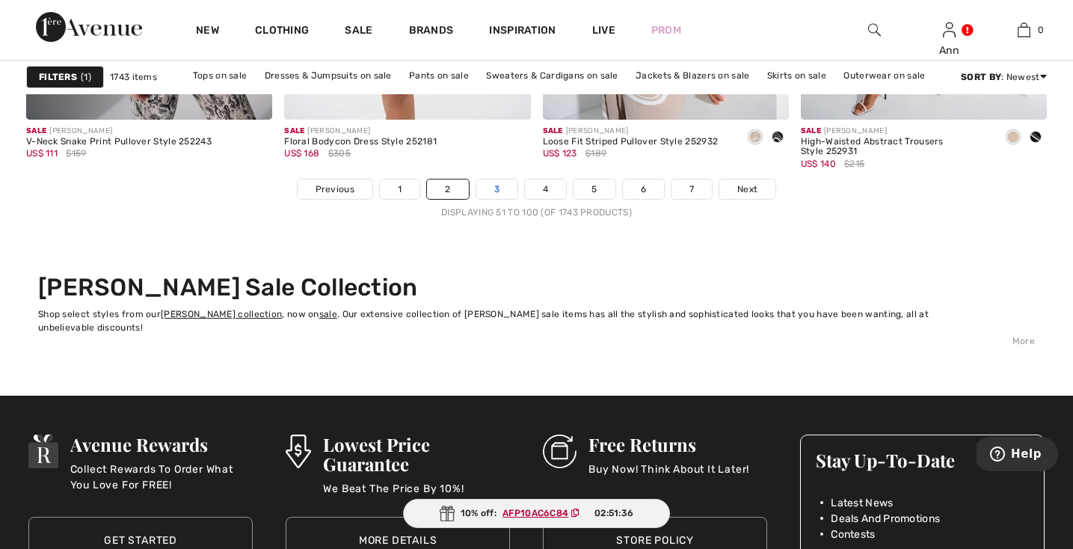
click at [501, 183] on link "3" at bounding box center [496, 188] width 41 height 19
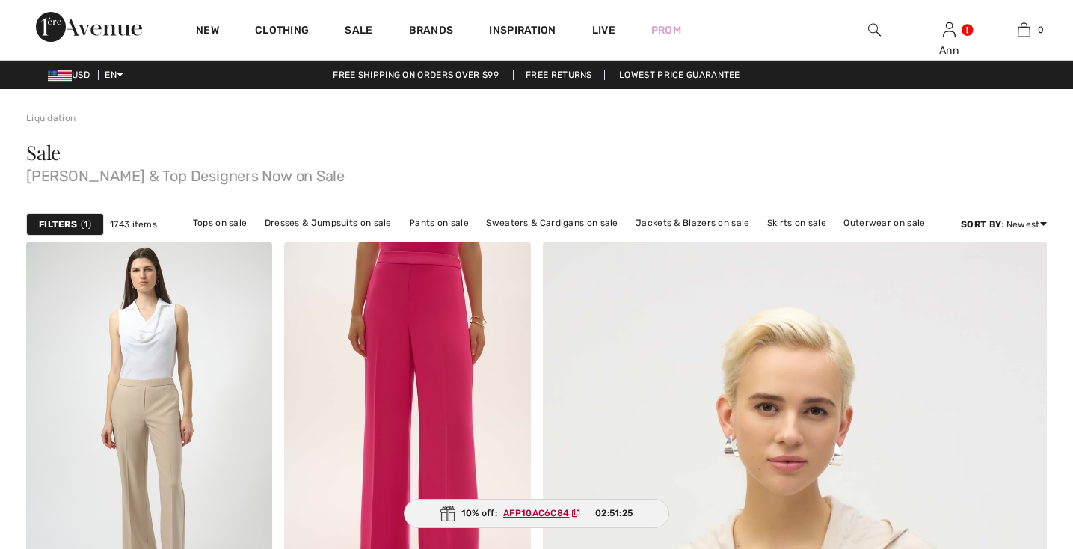
checkbox input "true"
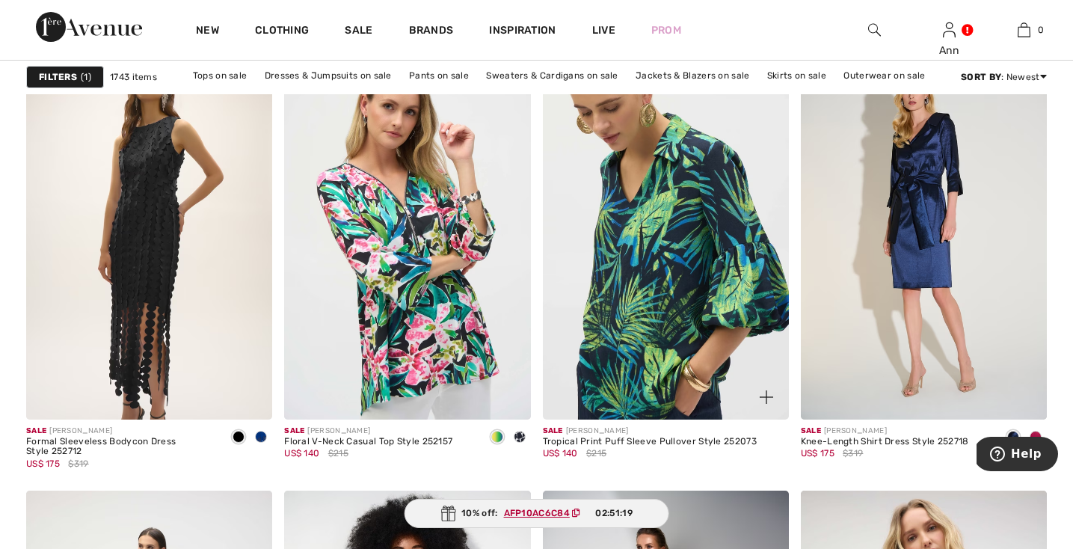
scroll to position [2567, 0]
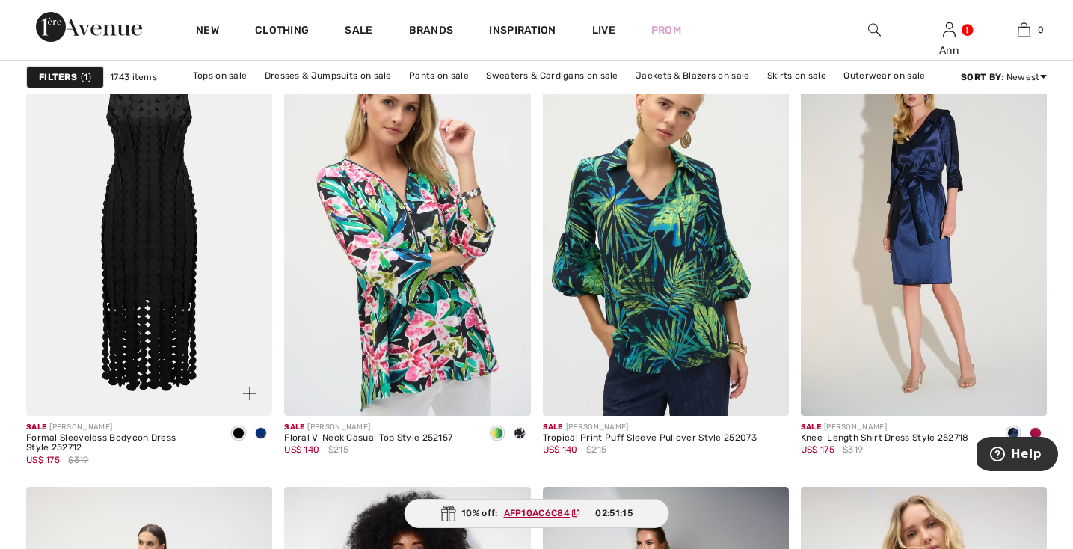
click at [152, 265] on img at bounding box center [149, 230] width 246 height 369
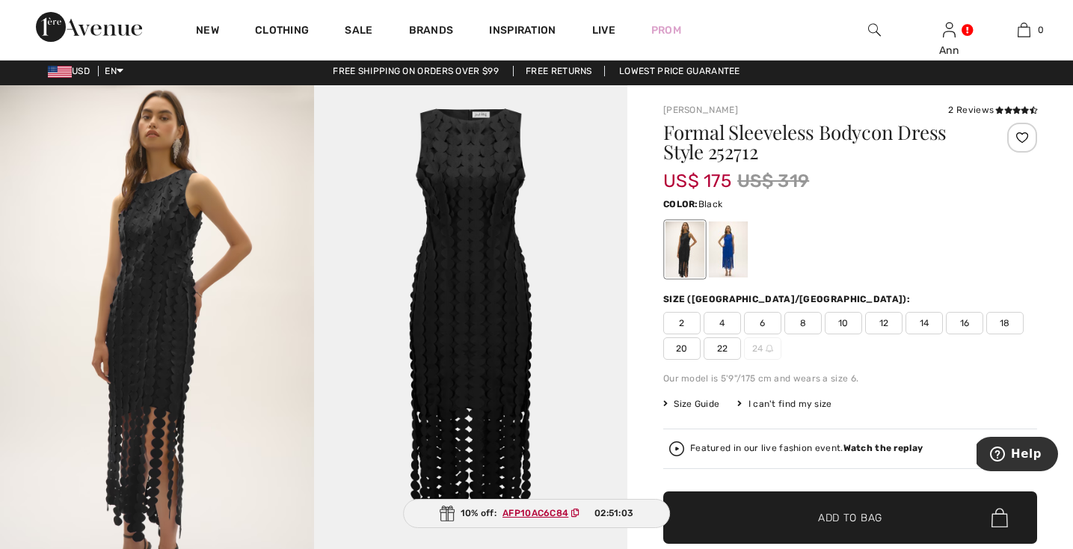
scroll to position [8, 0]
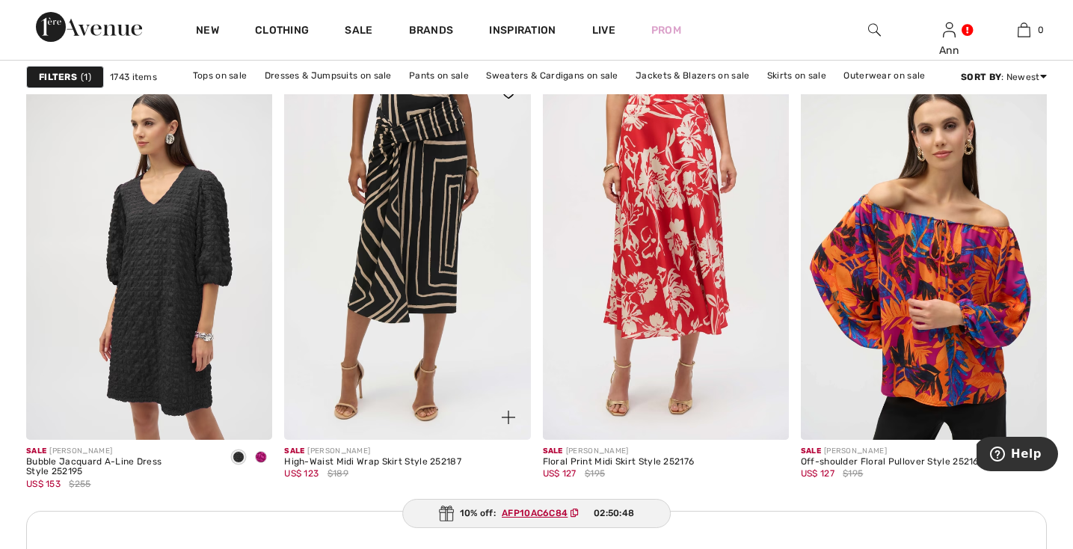
scroll to position [4964, 0]
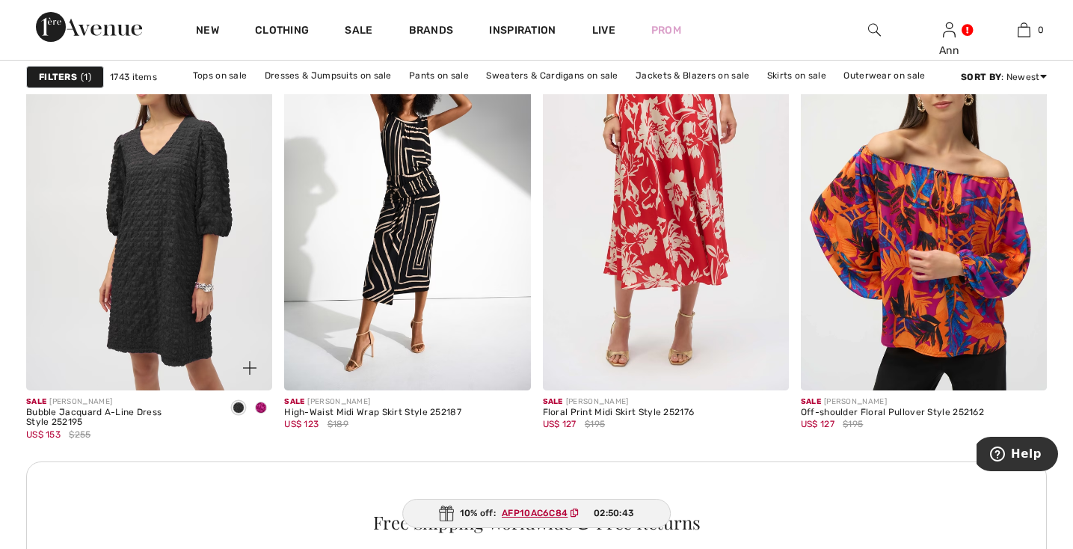
click at [259, 405] on span at bounding box center [261, 408] width 12 height 12
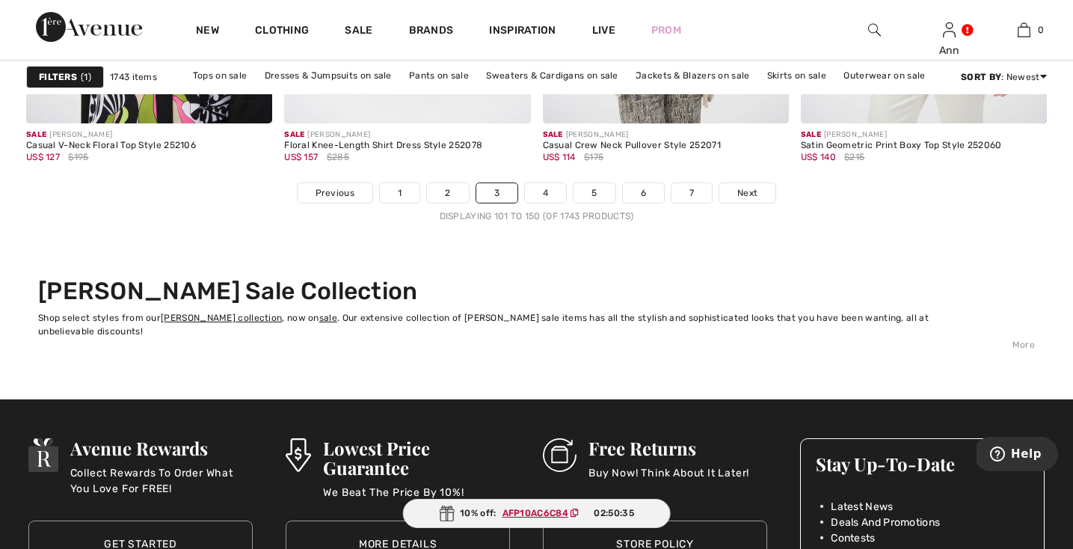
scroll to position [6714, 0]
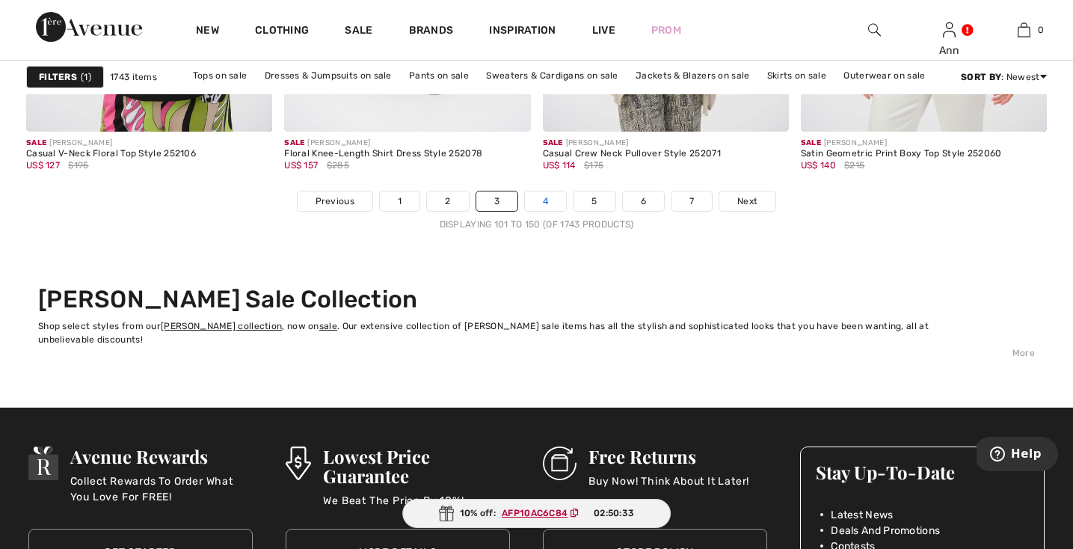
click at [550, 203] on link "4" at bounding box center [545, 200] width 41 height 19
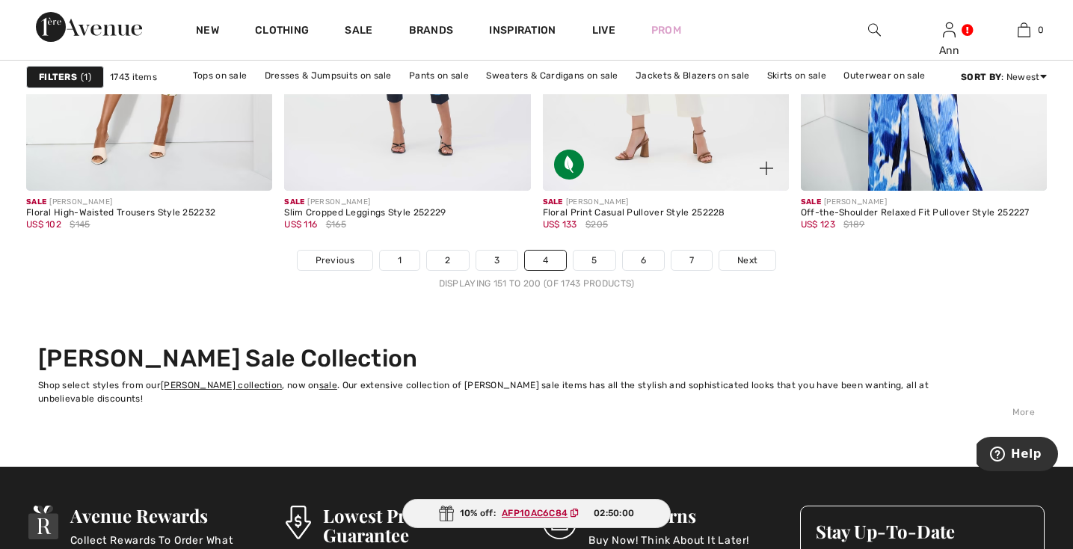
scroll to position [6648, 0]
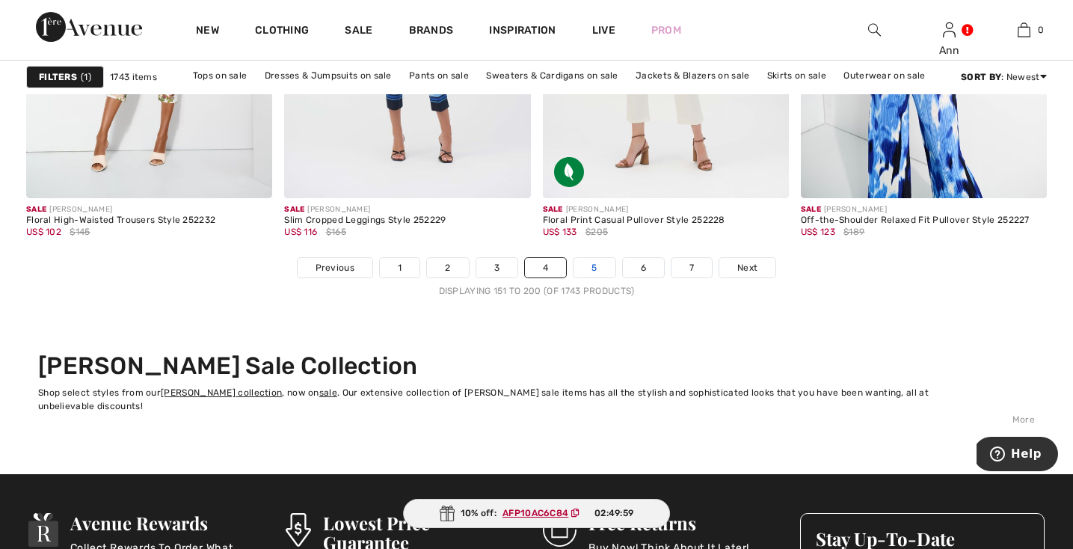
click at [593, 272] on link "5" at bounding box center [594, 267] width 41 height 19
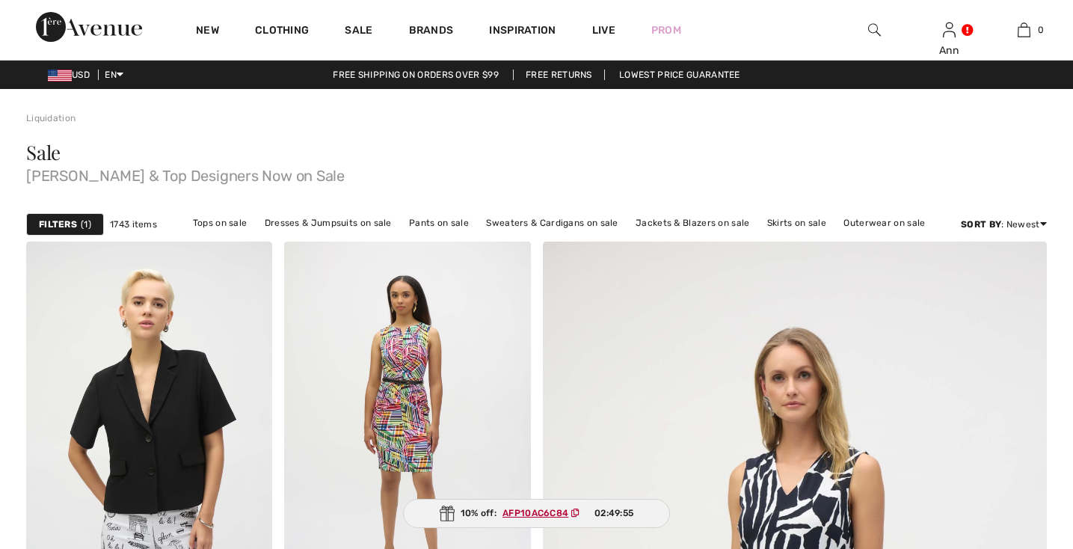
checkbox input "true"
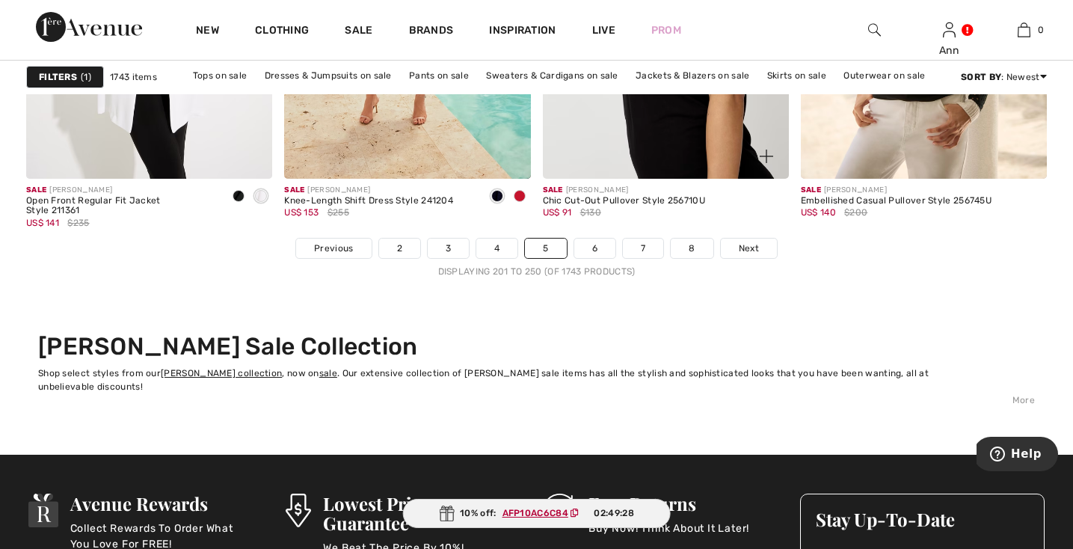
scroll to position [6670, 0]
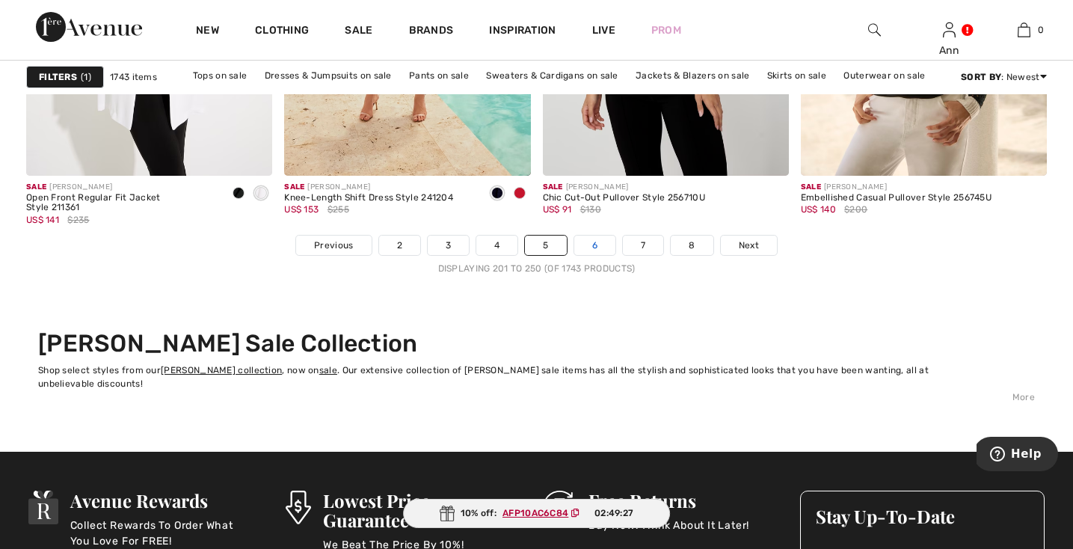
click at [594, 245] on link "6" at bounding box center [594, 245] width 41 height 19
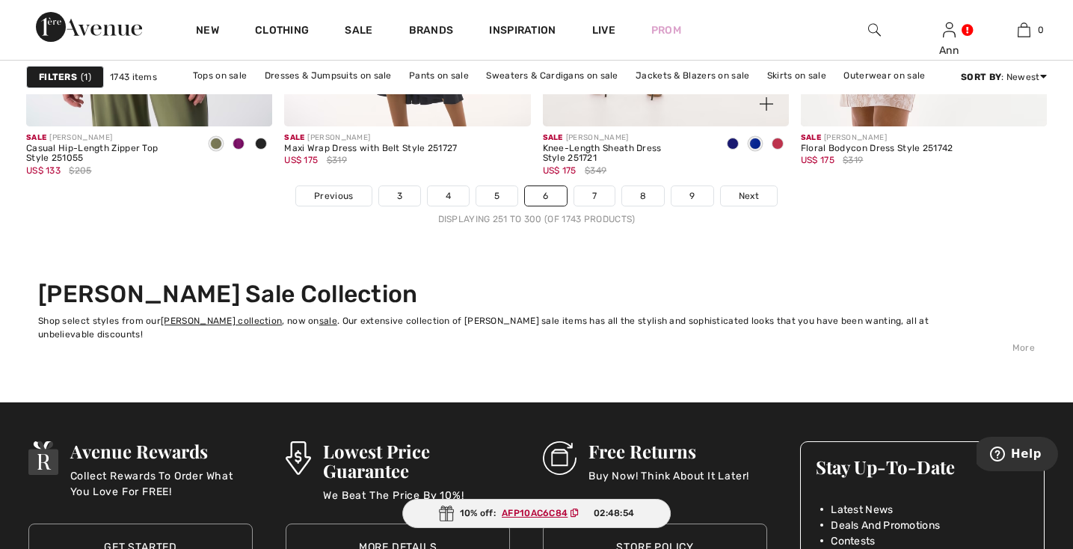
scroll to position [6711, 0]
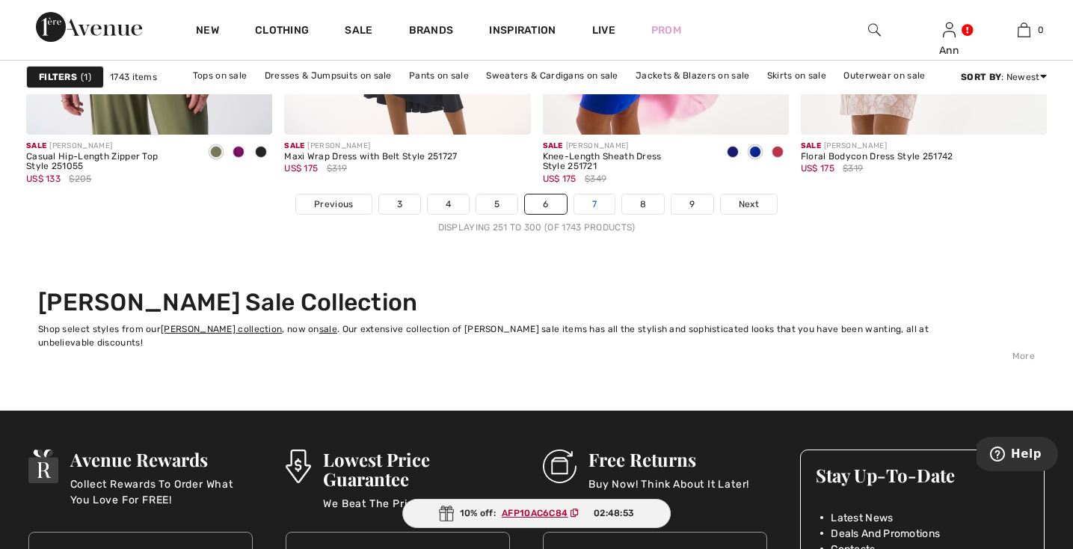
click at [595, 206] on link "7" at bounding box center [594, 203] width 40 height 19
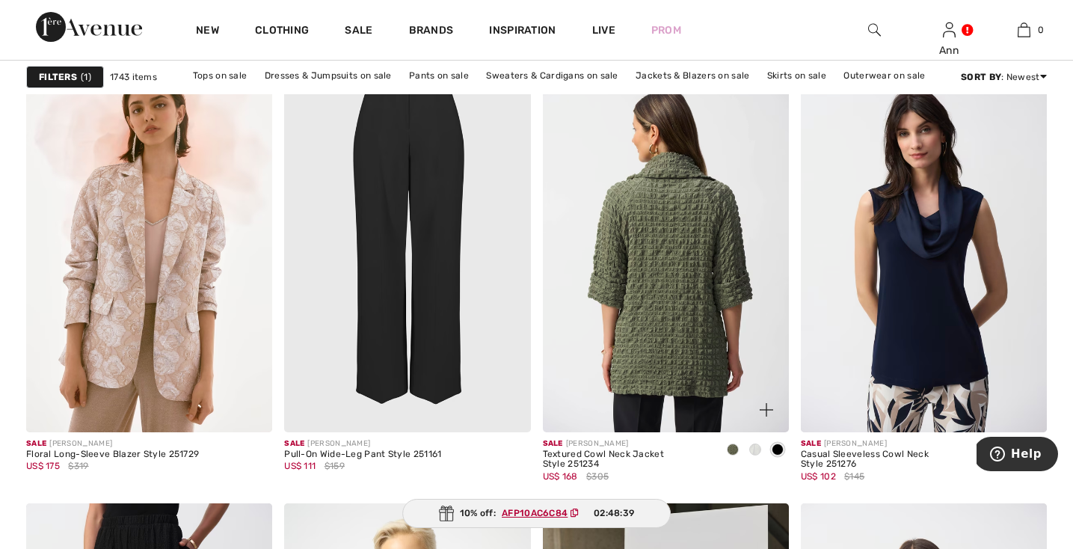
scroll to position [2549, 0]
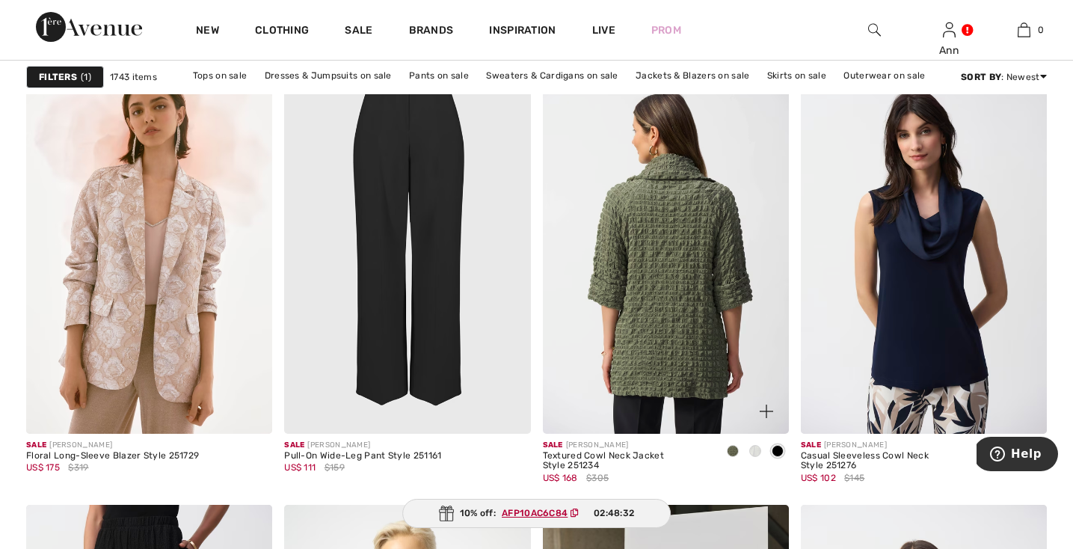
click at [707, 400] on img at bounding box center [666, 248] width 246 height 369
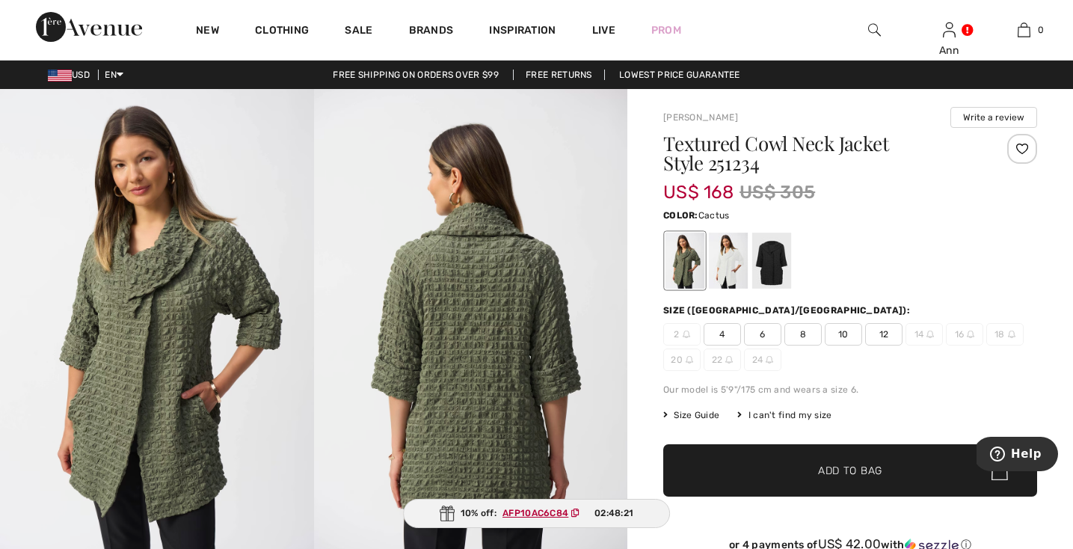
click at [881, 334] on span "12" at bounding box center [883, 334] width 37 height 22
click at [844, 339] on span "10" at bounding box center [843, 334] width 37 height 22
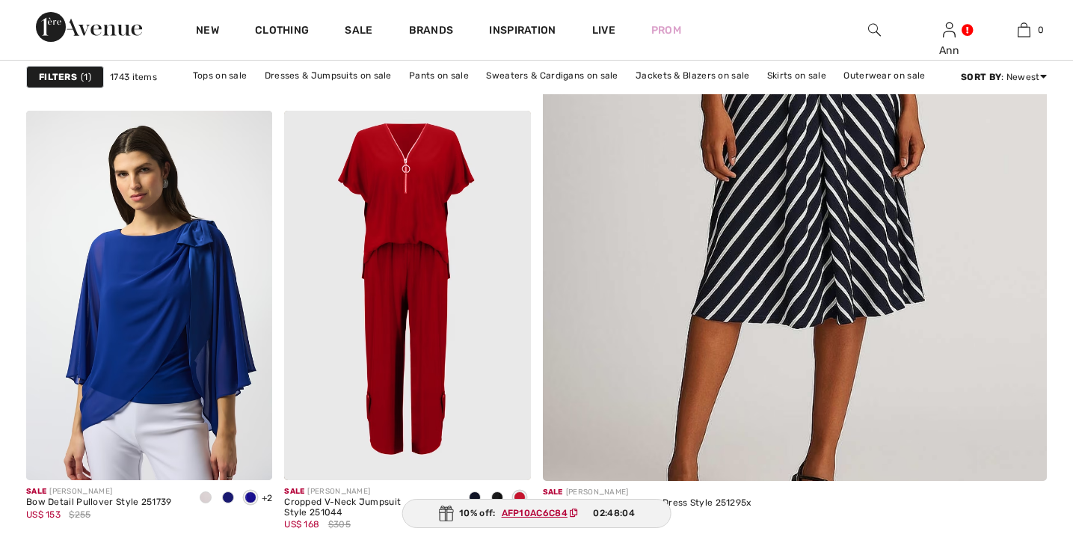
checkbox input "true"
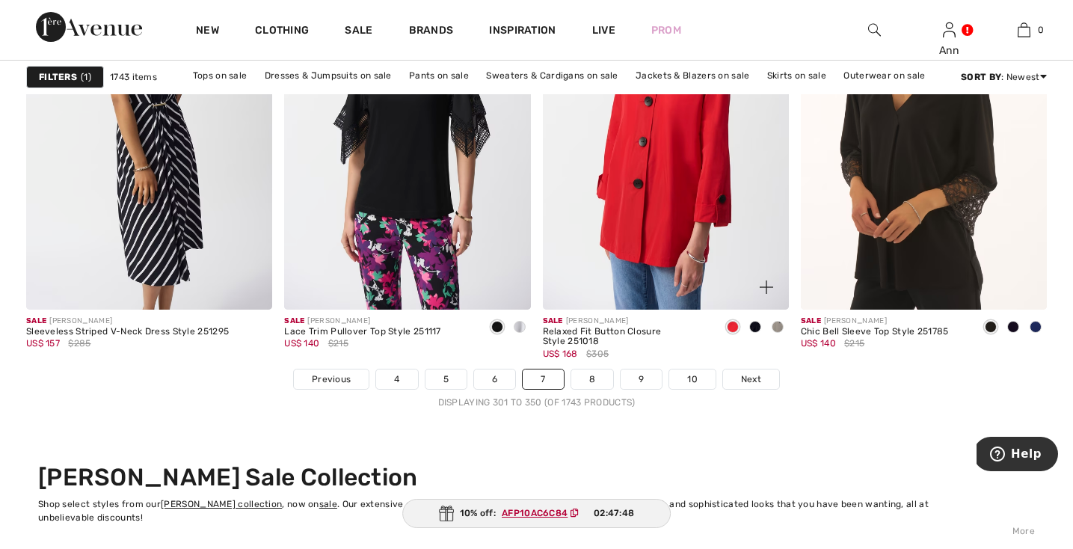
scroll to position [6551, 0]
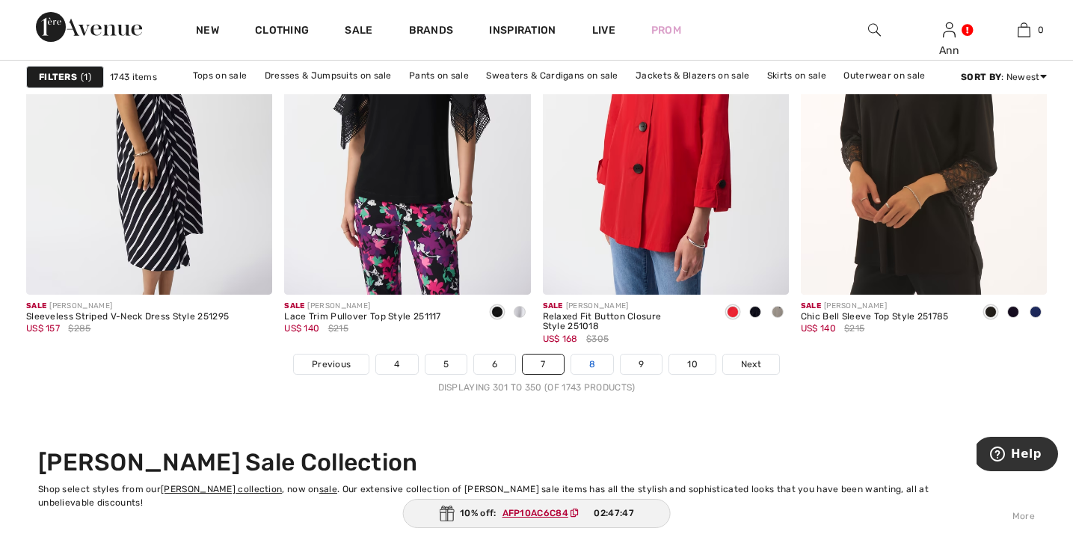
click at [590, 365] on link "8" at bounding box center [592, 363] width 42 height 19
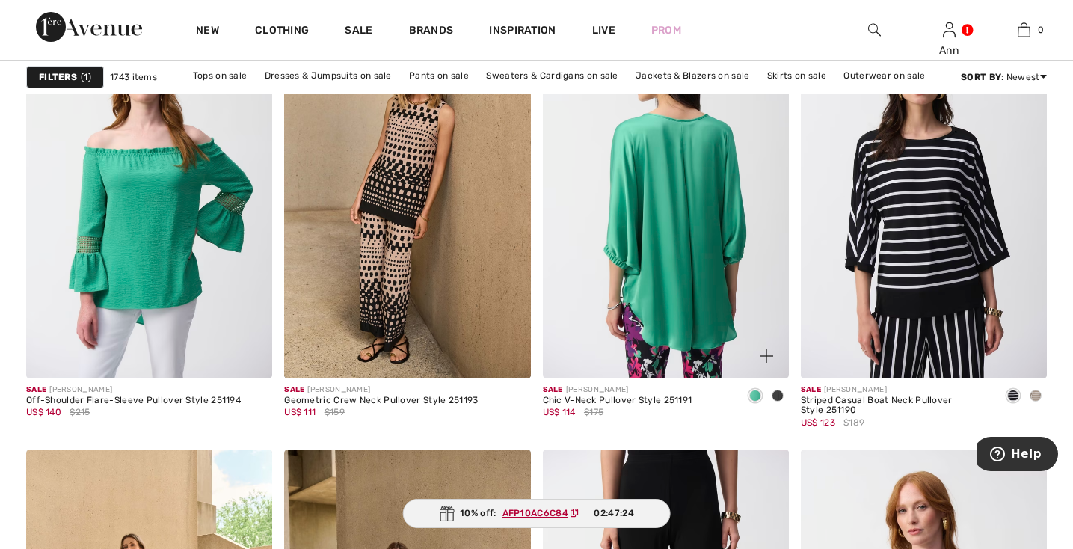
scroll to position [4536, 0]
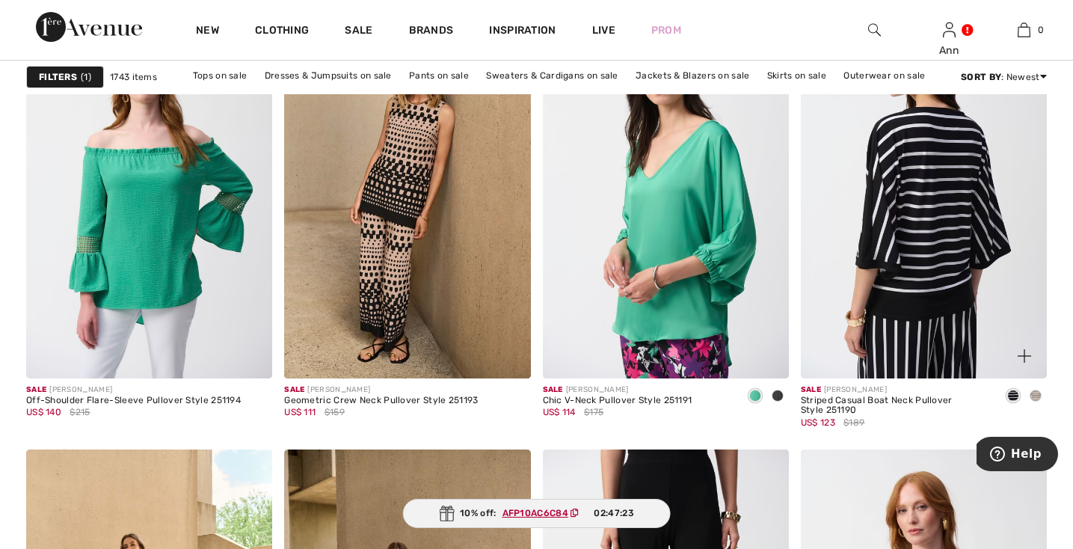
click at [903, 289] on img at bounding box center [924, 193] width 246 height 369
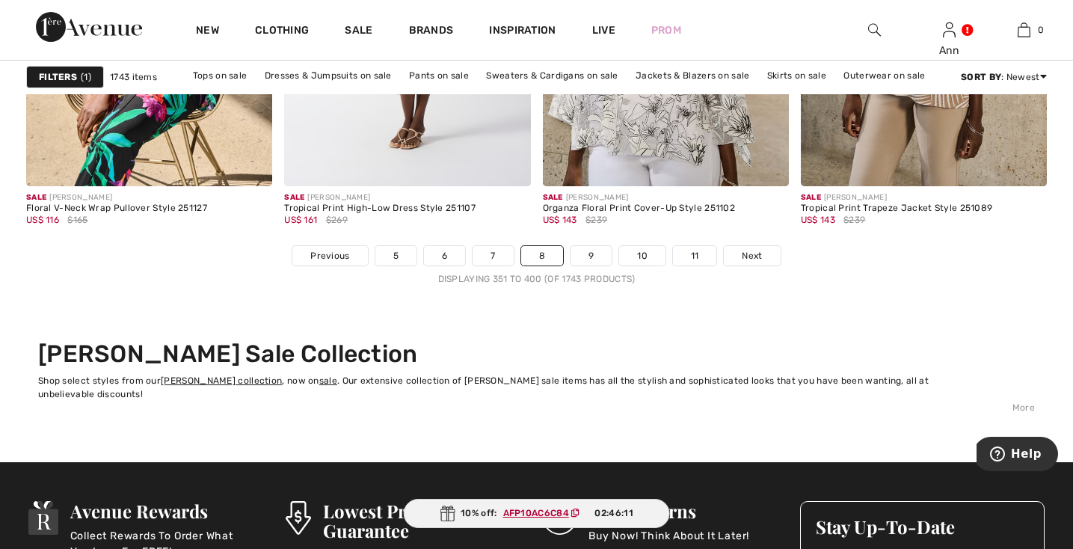
scroll to position [6624, 0]
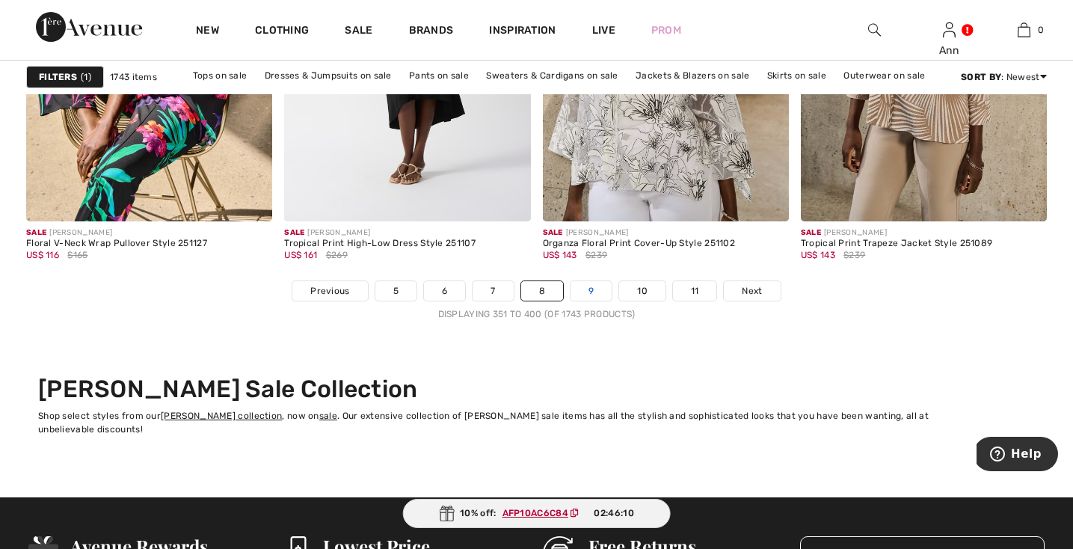
click at [588, 289] on link "9" at bounding box center [591, 290] width 41 height 19
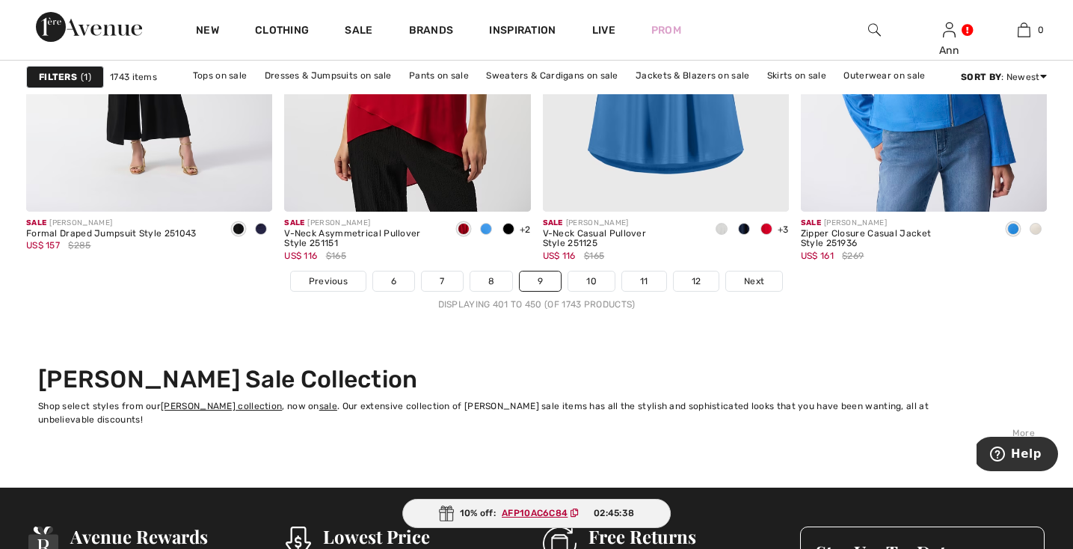
scroll to position [6633, 0]
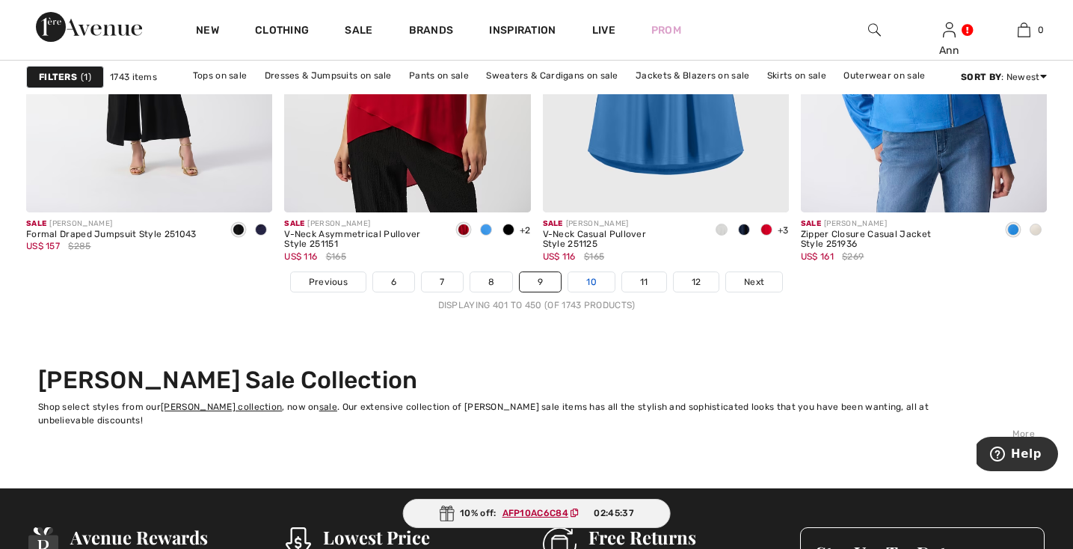
click at [592, 284] on link "10" at bounding box center [591, 281] width 46 height 19
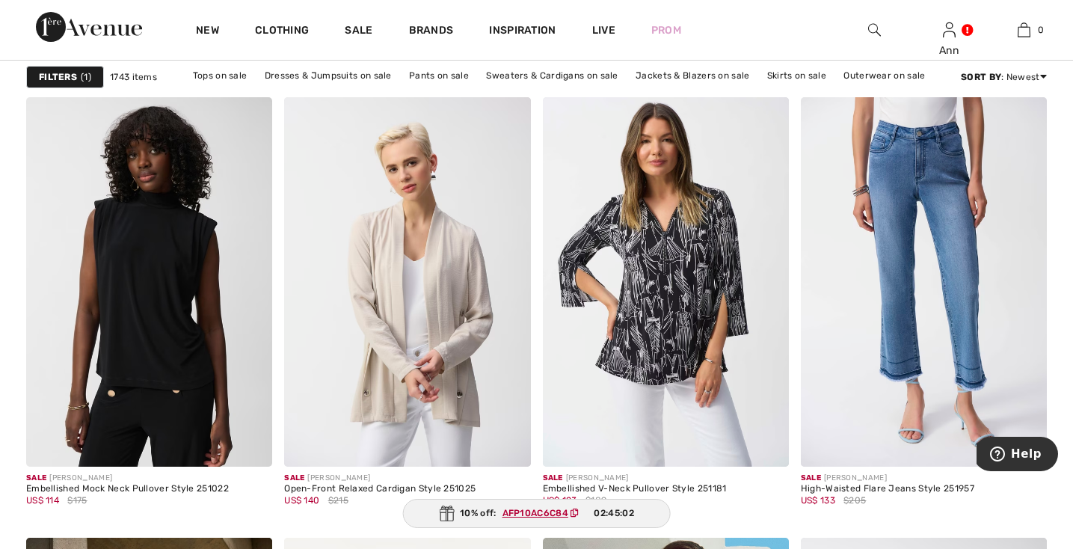
scroll to position [5939, 0]
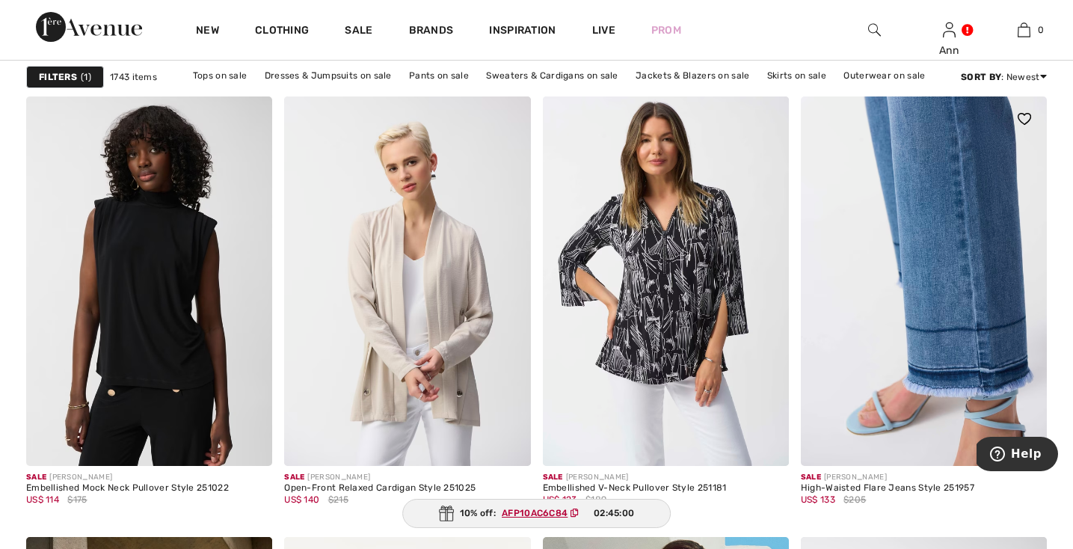
click at [925, 249] on img at bounding box center [924, 280] width 246 height 369
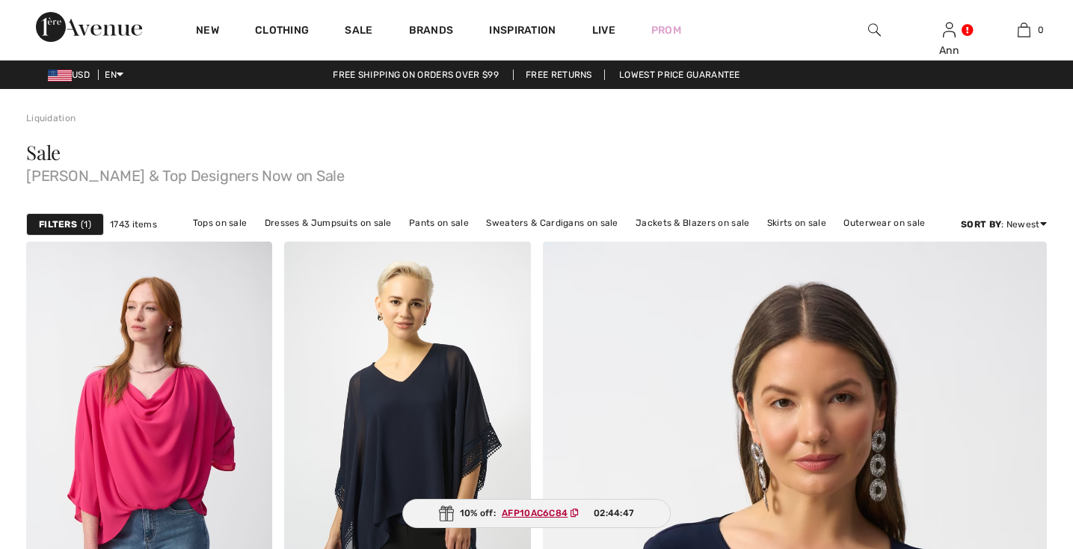
scroll to position [6240, 0]
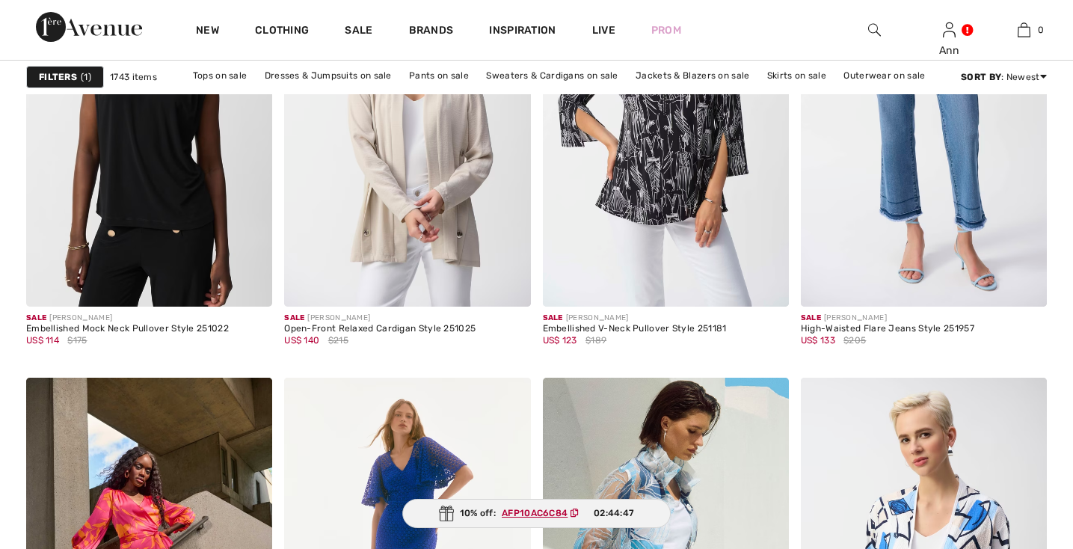
checkbox input "true"
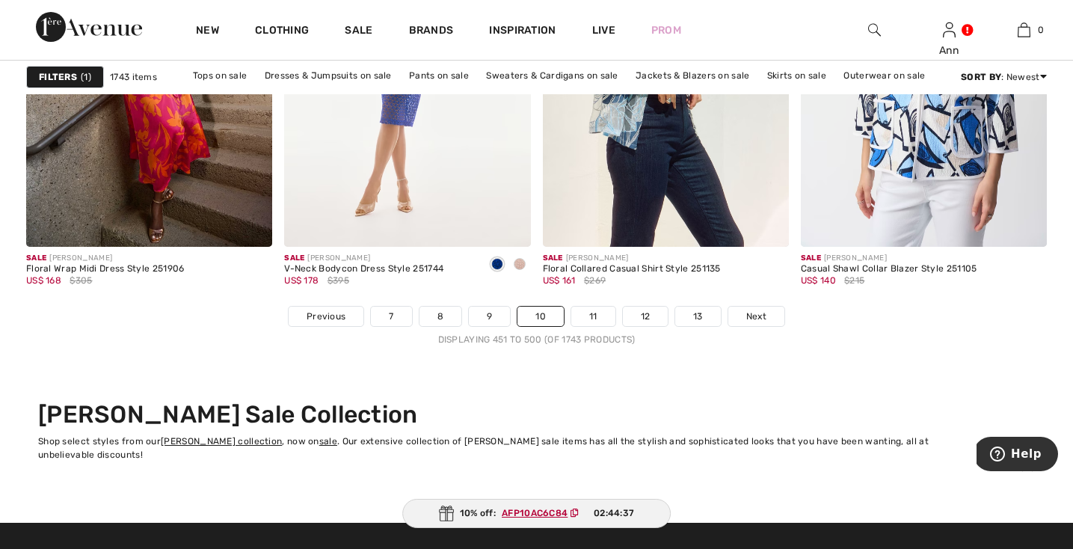
scroll to position [6606, 0]
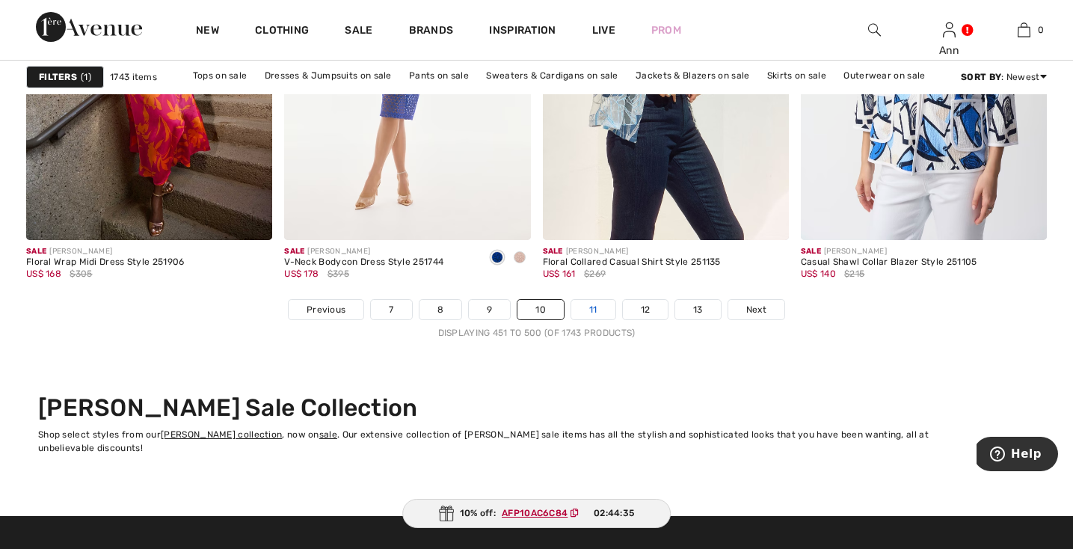
click at [600, 310] on link "11" at bounding box center [593, 309] width 44 height 19
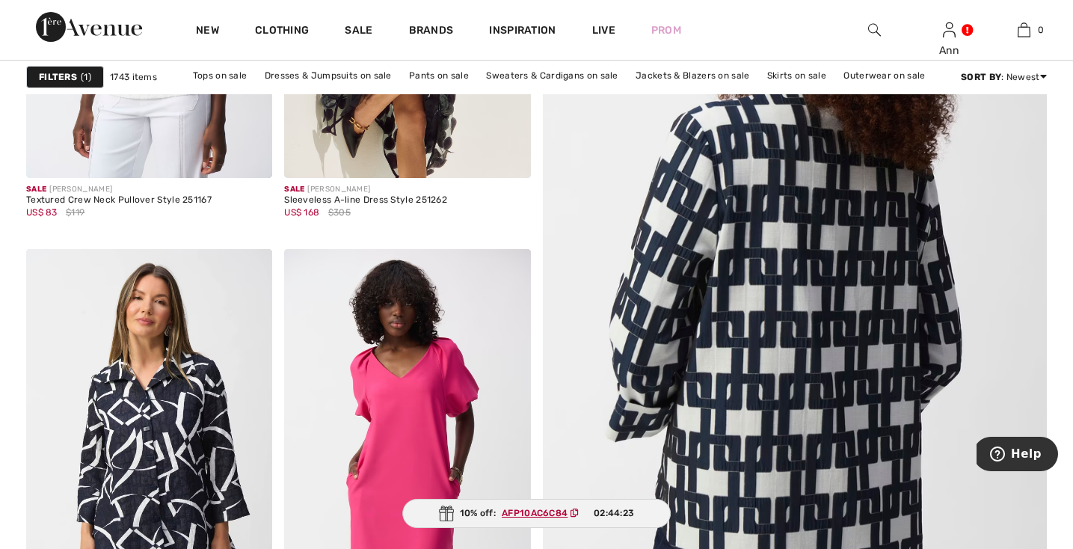
scroll to position [434, 0]
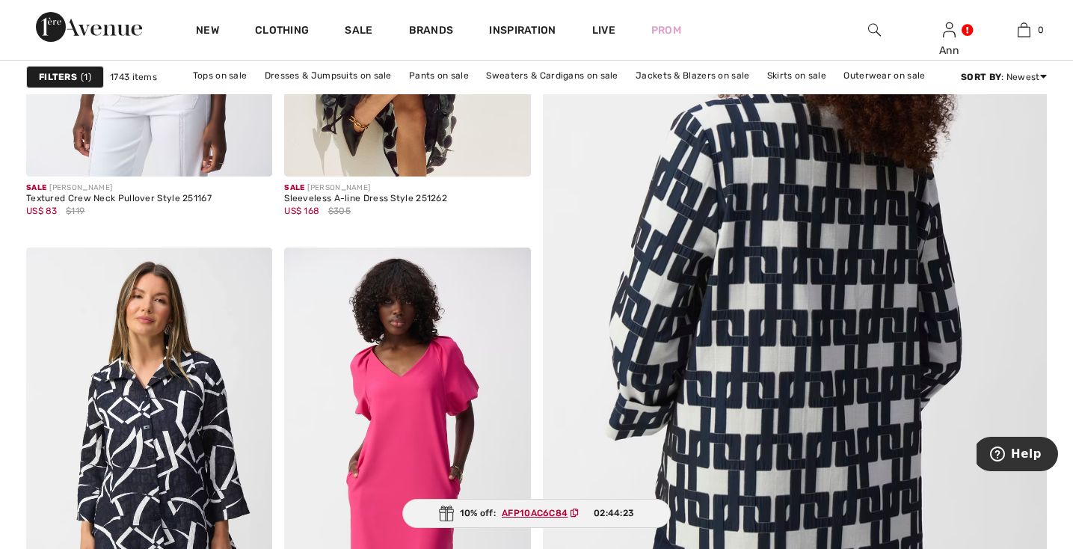
click at [788, 304] on img at bounding box center [794, 261] width 605 height 908
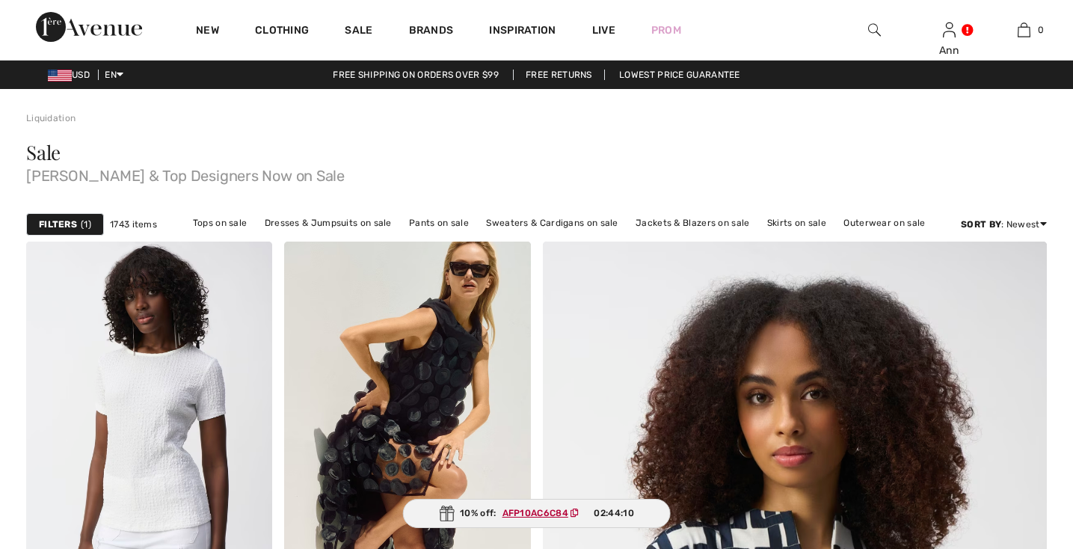
checkbox input "true"
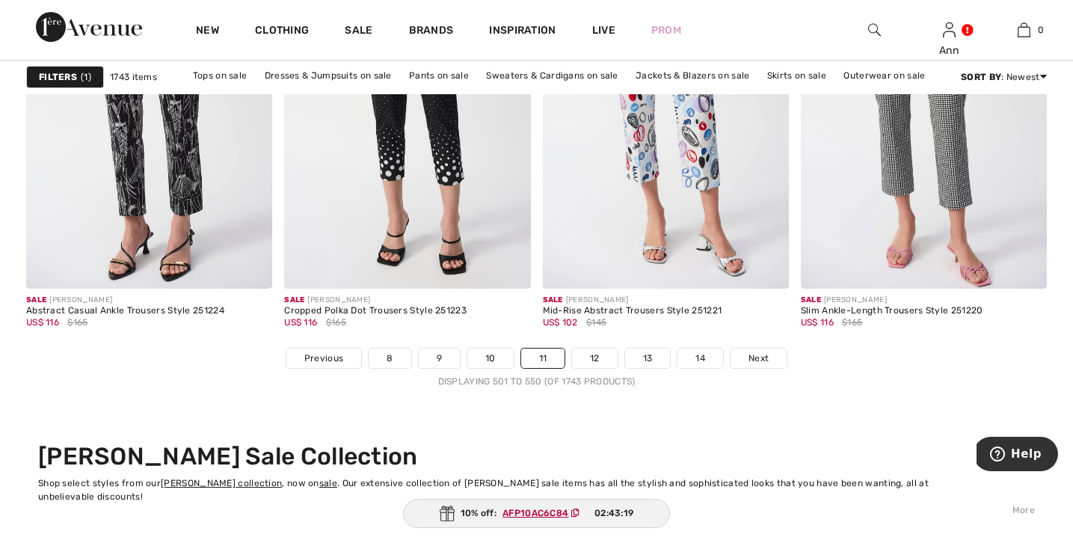
scroll to position [6558, 0]
click at [598, 351] on link "12" at bounding box center [595, 357] width 46 height 19
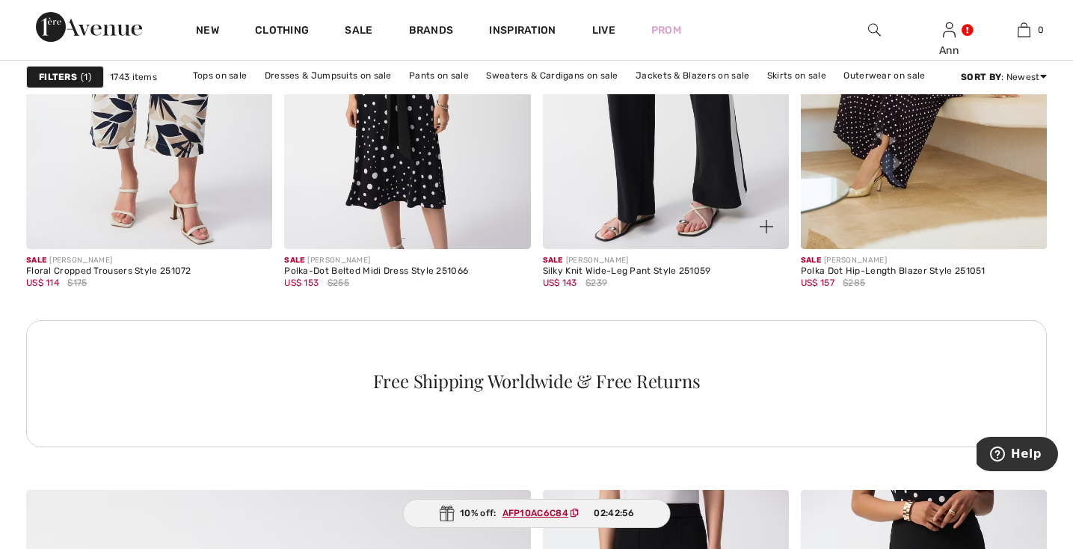
scroll to position [3177, 0]
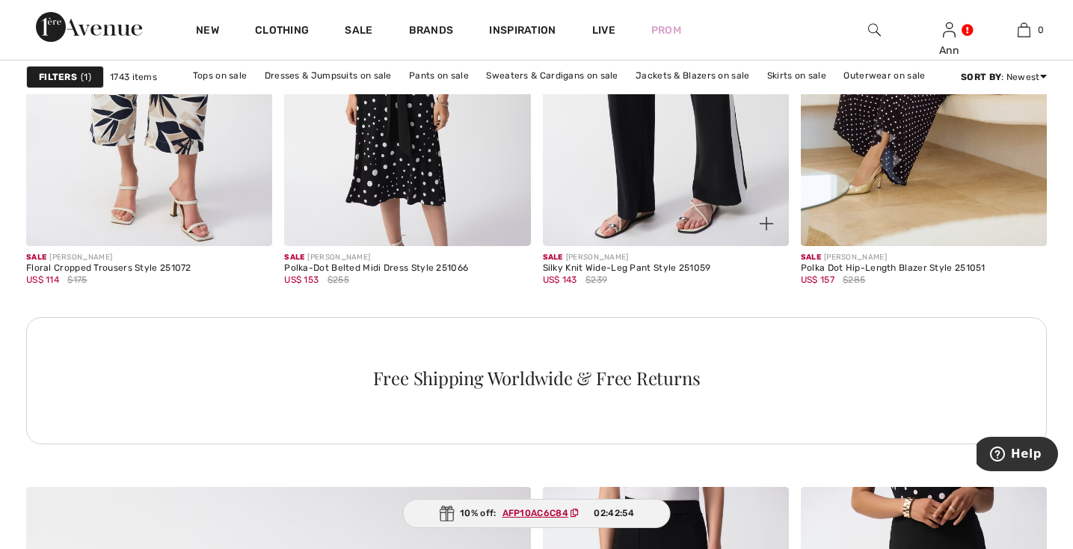
click at [662, 170] on img at bounding box center [666, 61] width 246 height 369
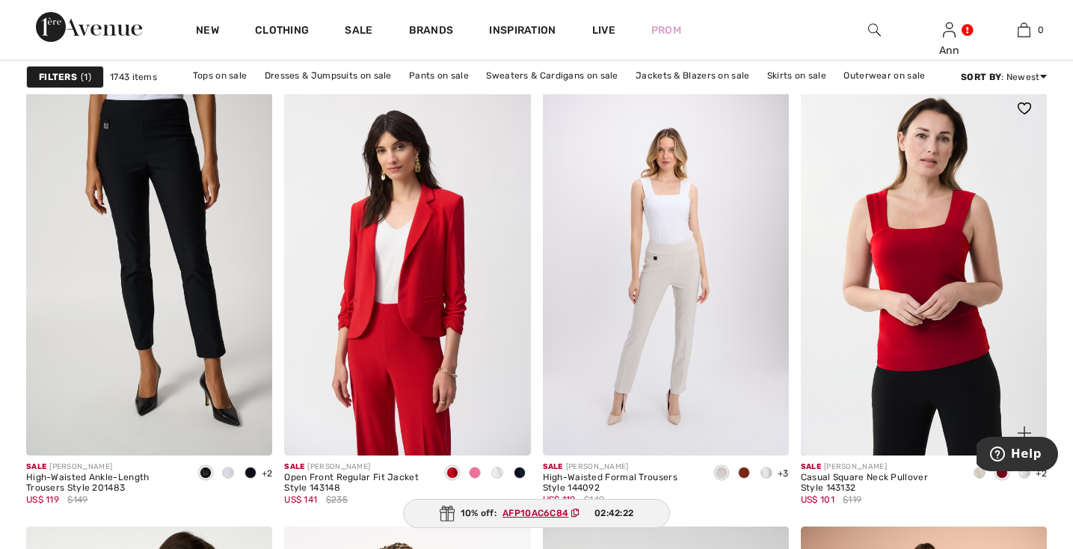
scroll to position [5505, 0]
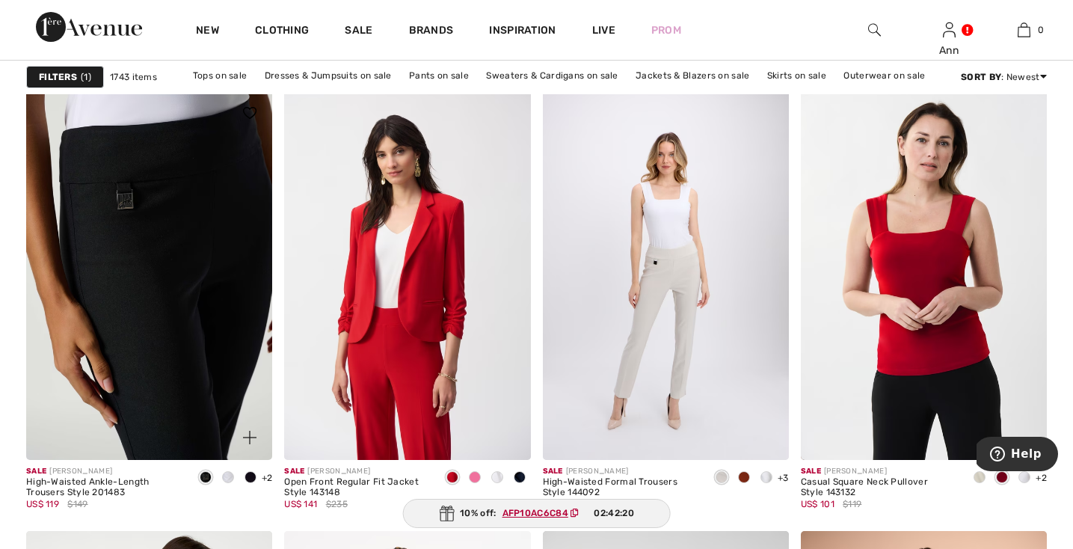
click at [159, 292] on img at bounding box center [149, 274] width 246 height 369
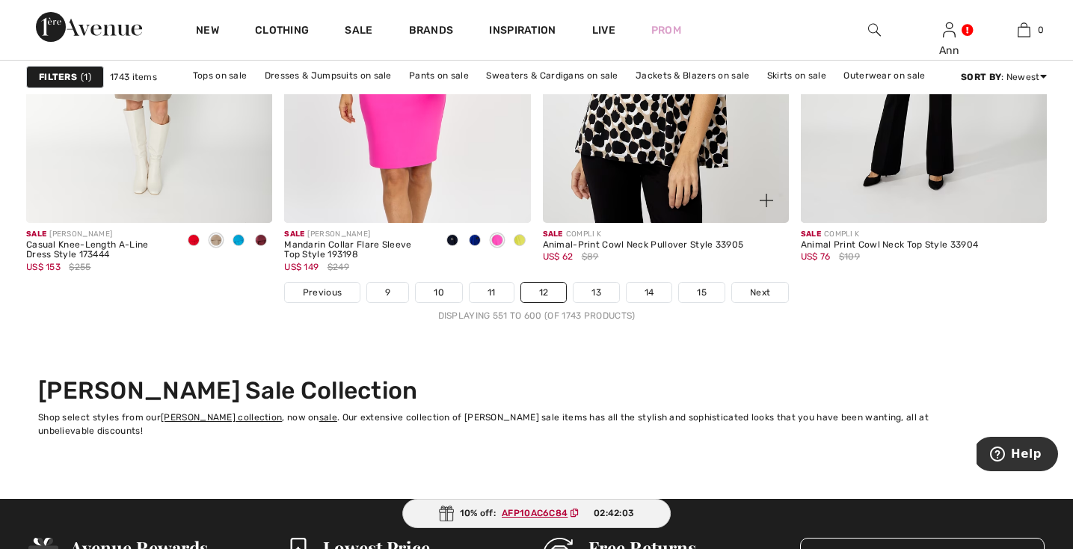
scroll to position [6626, 0]
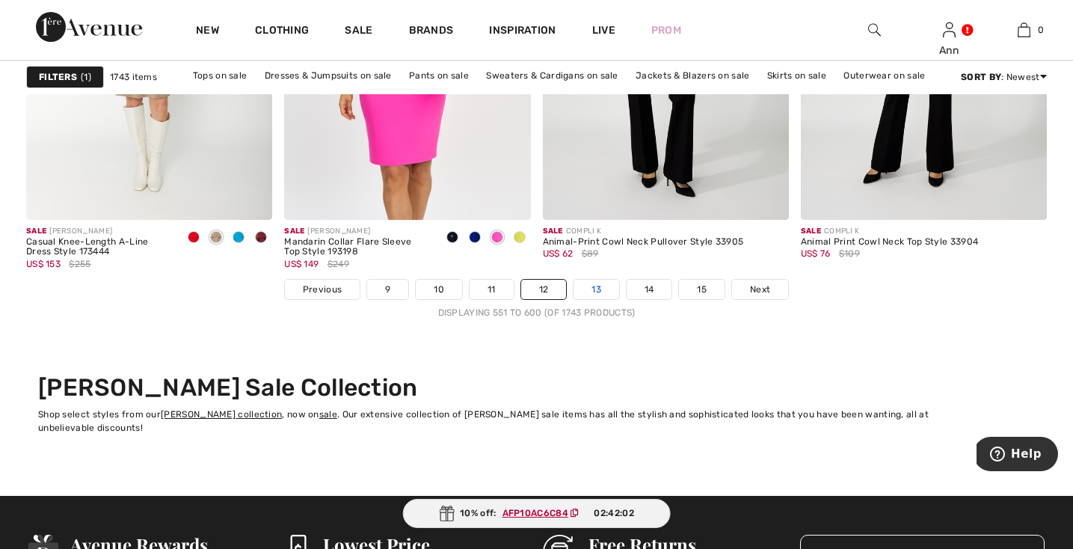
click at [600, 290] on link "13" at bounding box center [597, 289] width 46 height 19
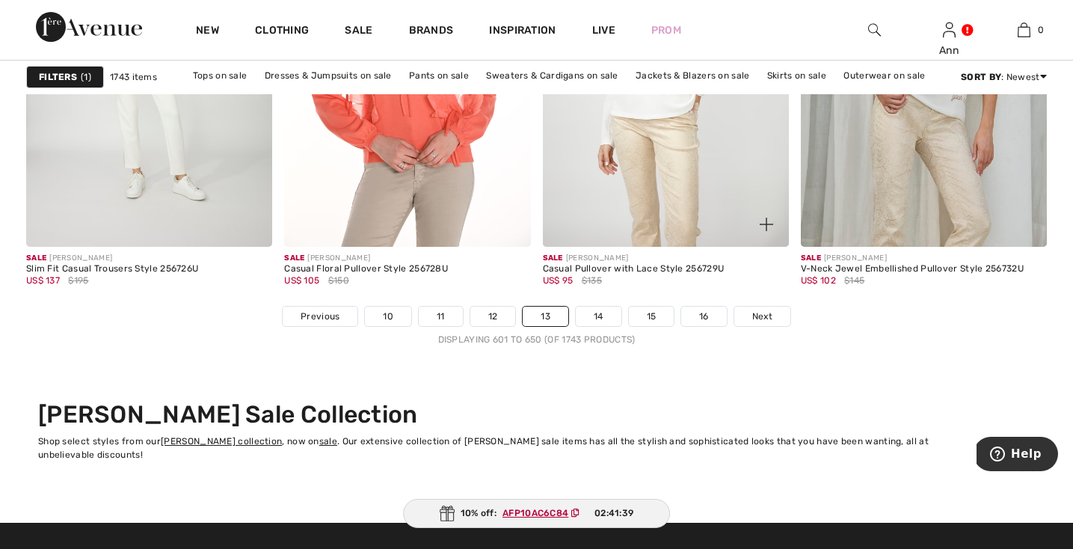
scroll to position [6599, 0]
click at [603, 316] on link "14" at bounding box center [599, 316] width 46 height 19
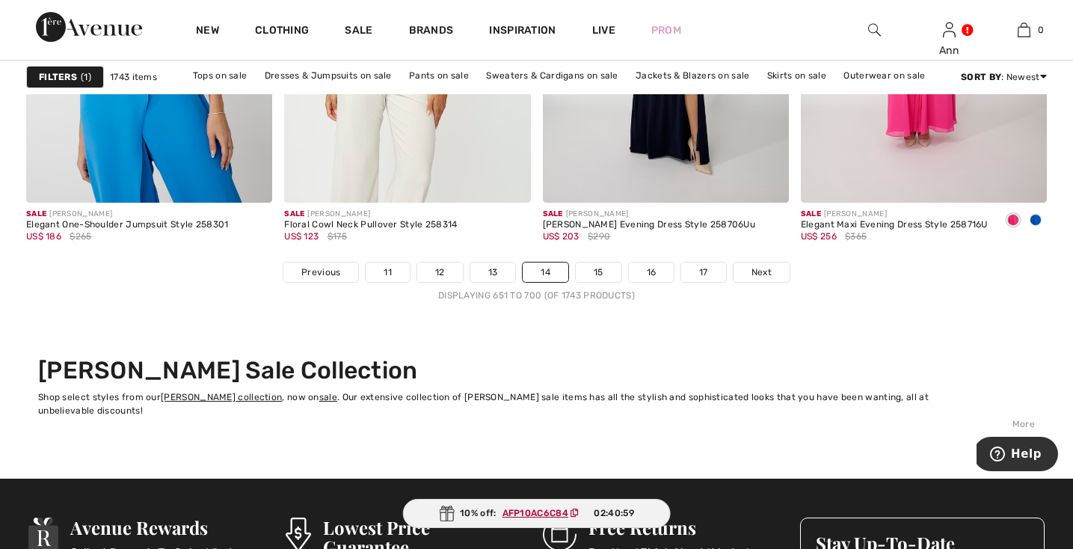
scroll to position [6625, 0]
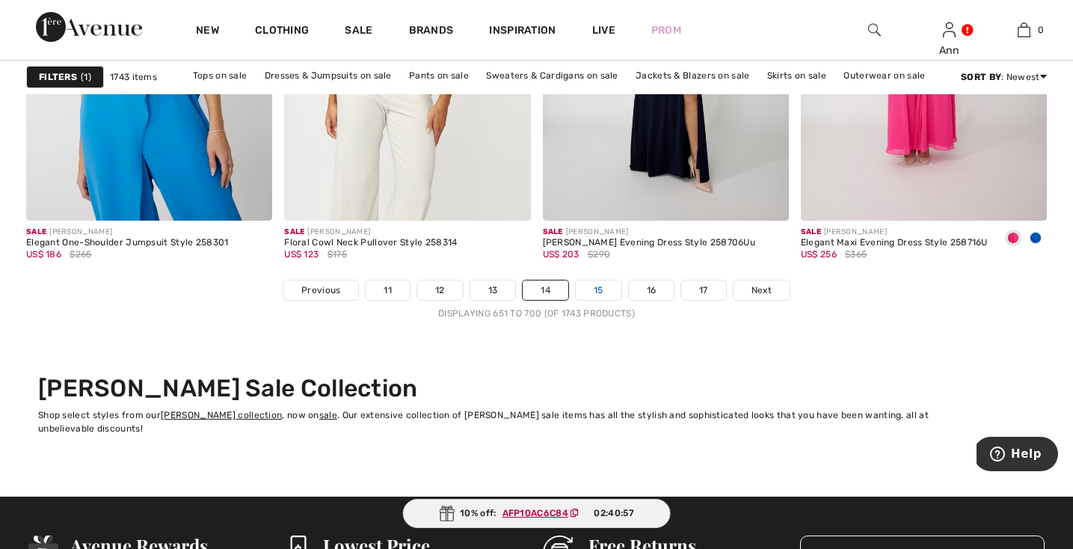
click at [597, 283] on link "15" at bounding box center [599, 289] width 46 height 19
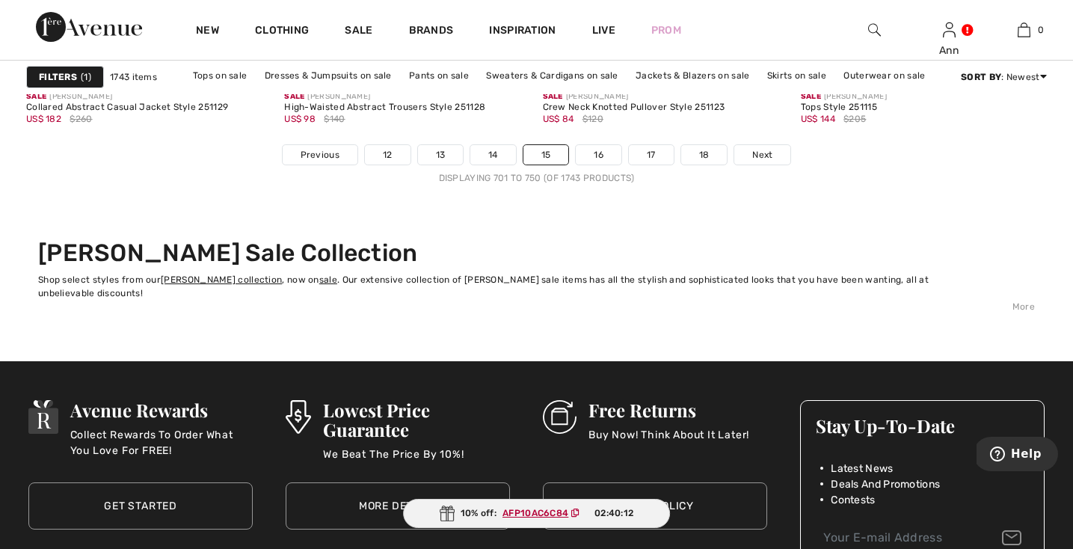
scroll to position [6759, 0]
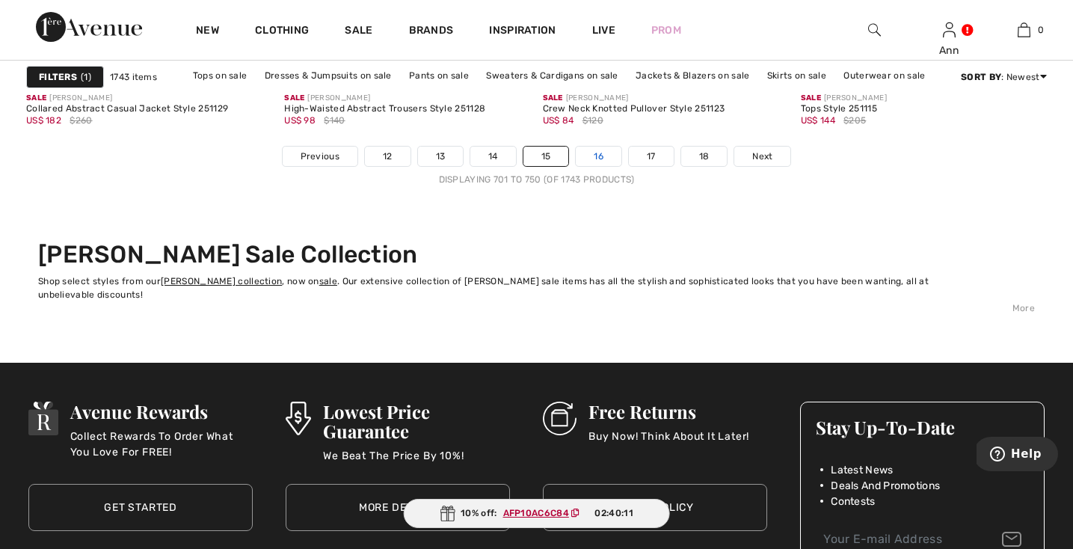
click at [597, 151] on link "16" at bounding box center [599, 156] width 46 height 19
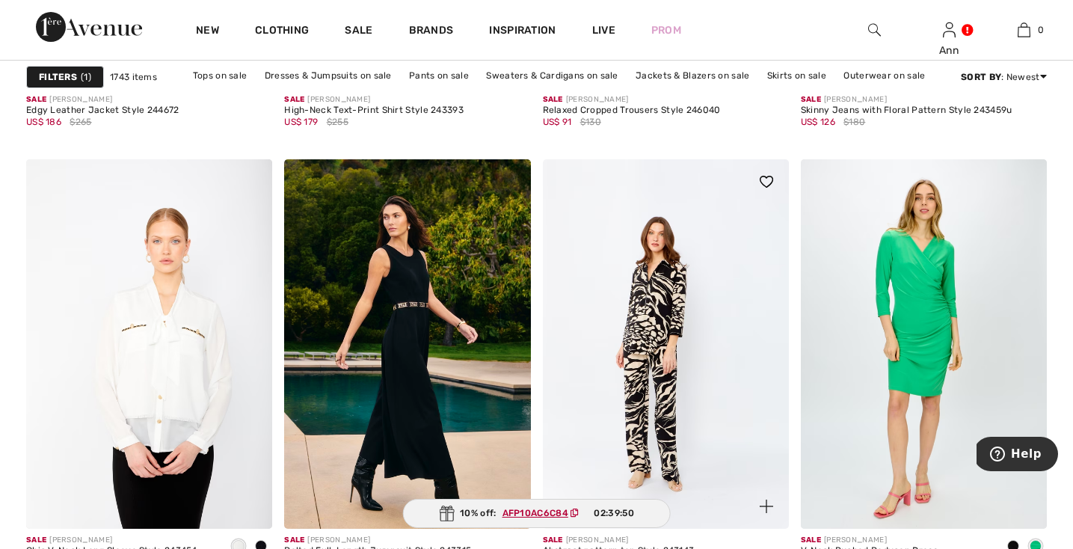
scroll to position [2888, 0]
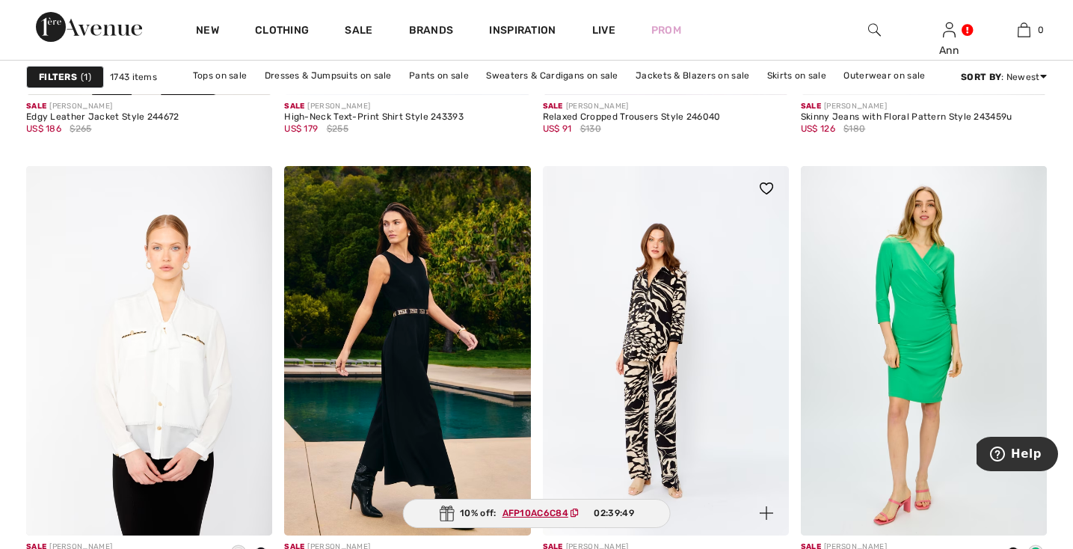
click at [666, 274] on img at bounding box center [666, 350] width 246 height 369
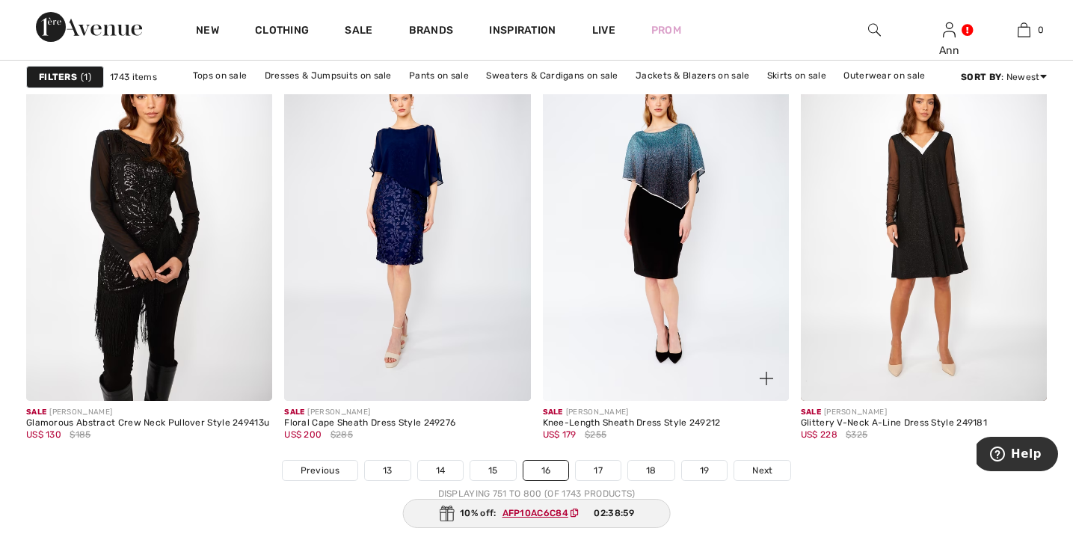
scroll to position [6444, 0]
click at [602, 467] on link "17" at bounding box center [598, 470] width 45 height 19
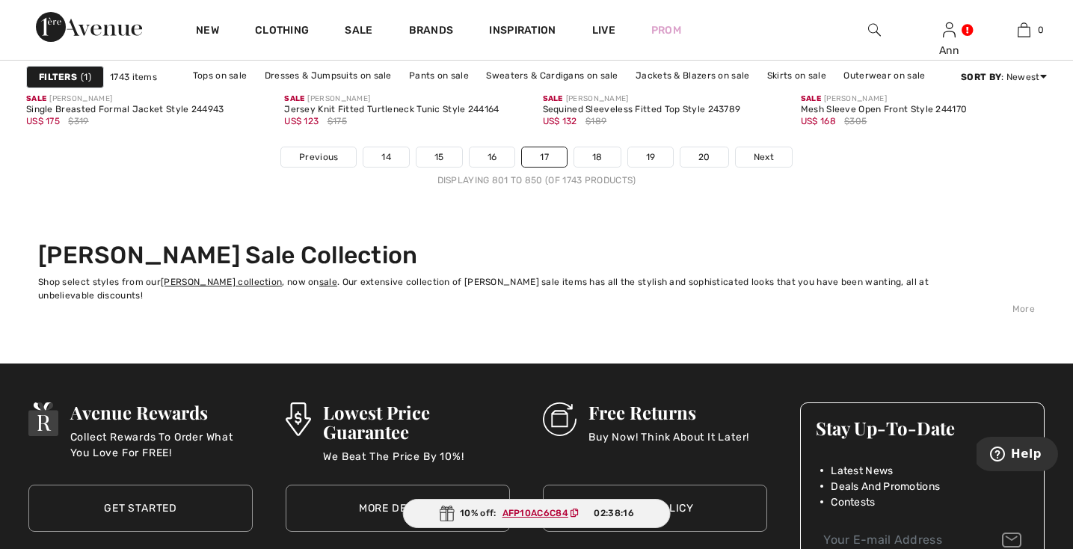
scroll to position [6763, 0]
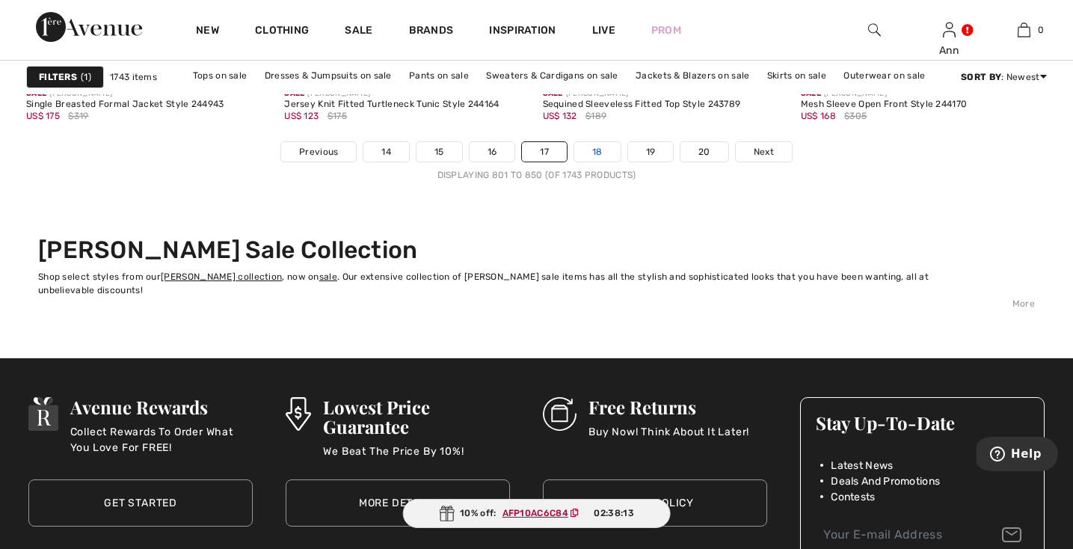
click at [601, 151] on link "18" at bounding box center [597, 151] width 46 height 19
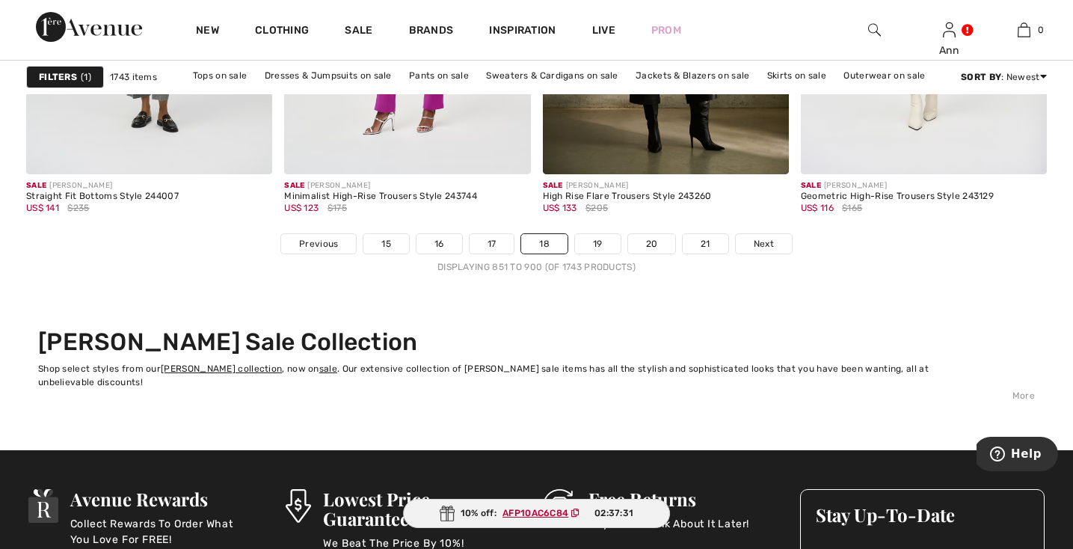
scroll to position [6669, 0]
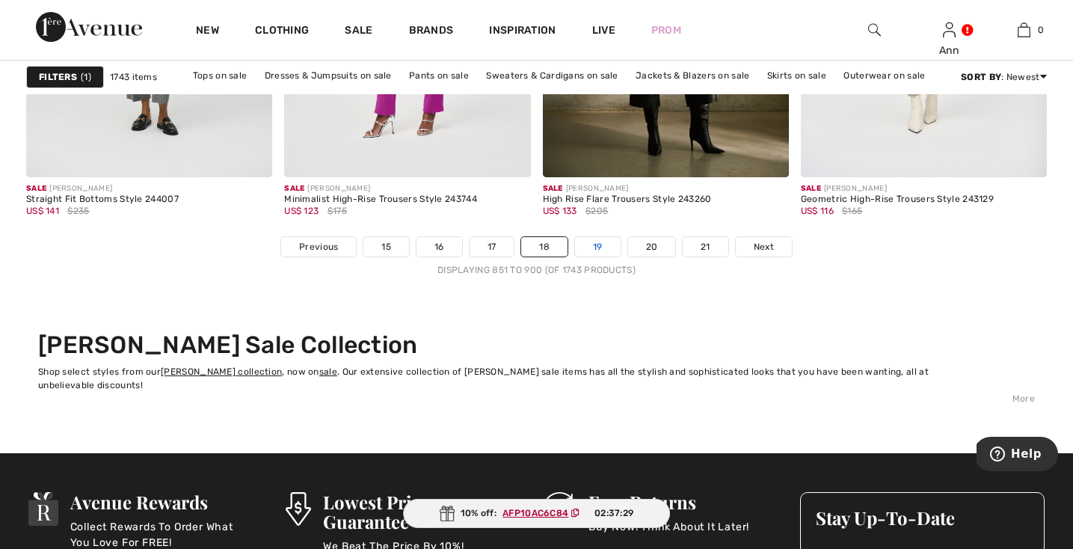
click at [603, 244] on link "19" at bounding box center [598, 246] width 46 height 19
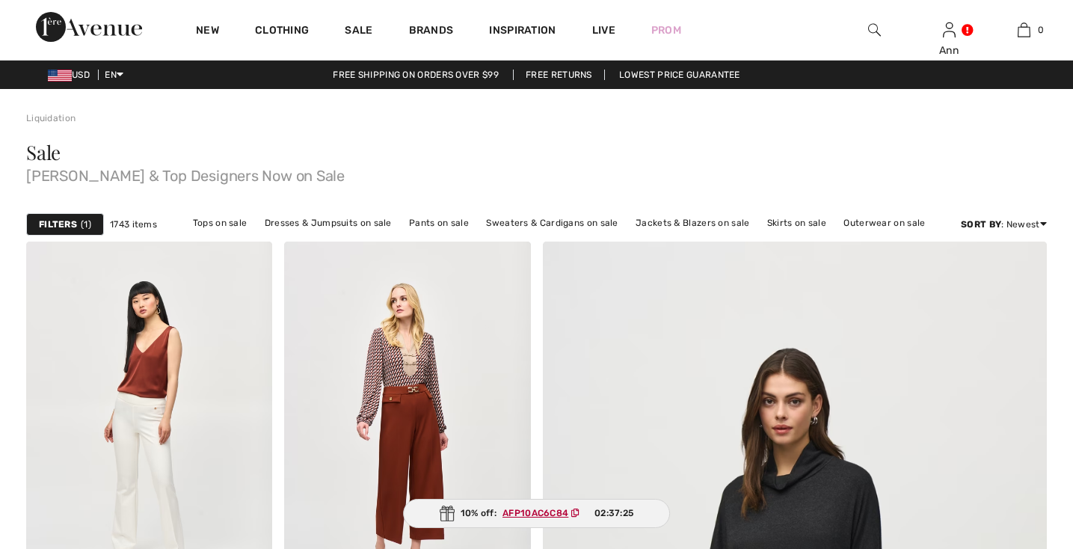
checkbox input "true"
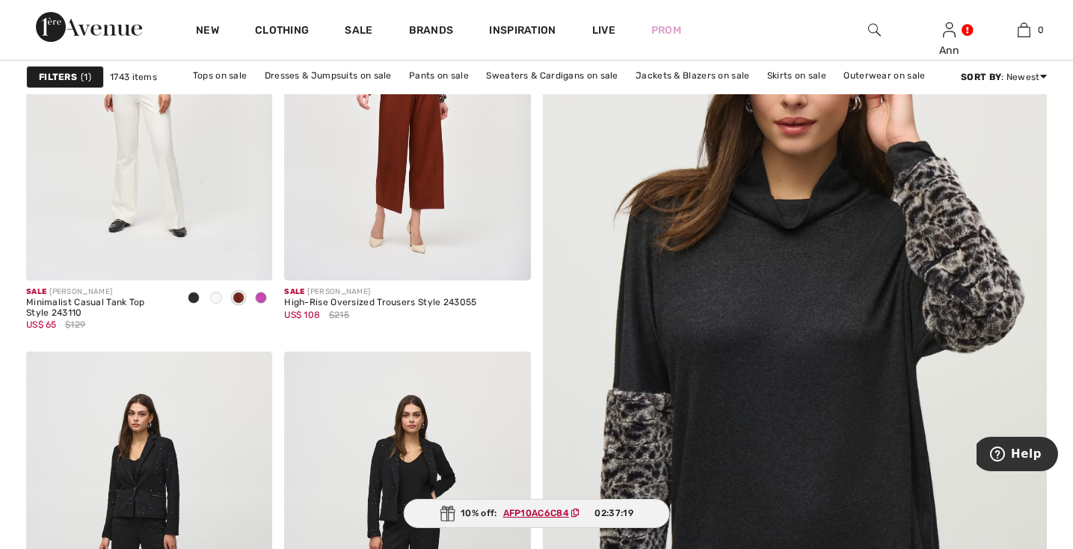
scroll to position [328, 0]
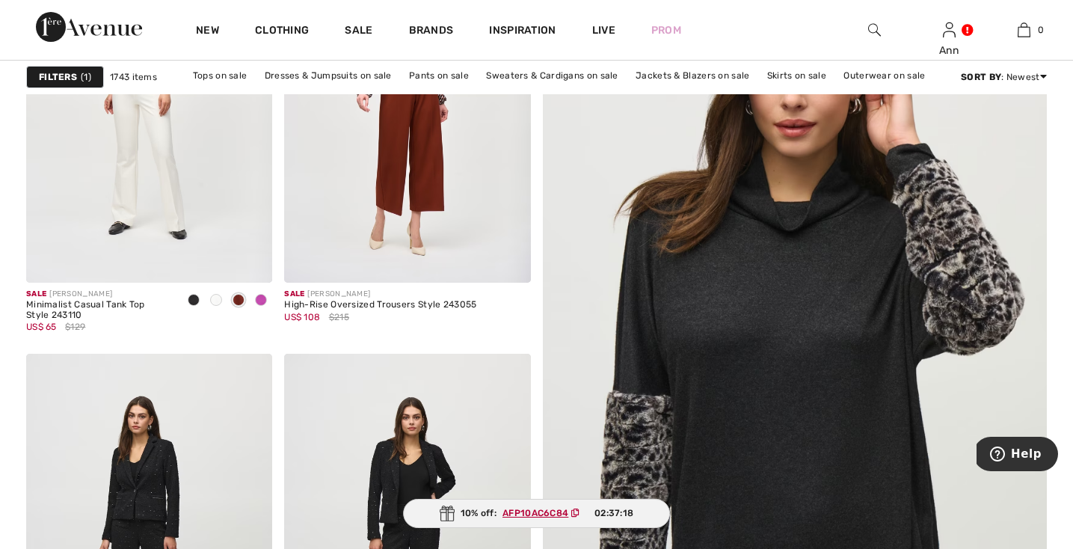
click at [841, 464] on img at bounding box center [794, 367] width 605 height 908
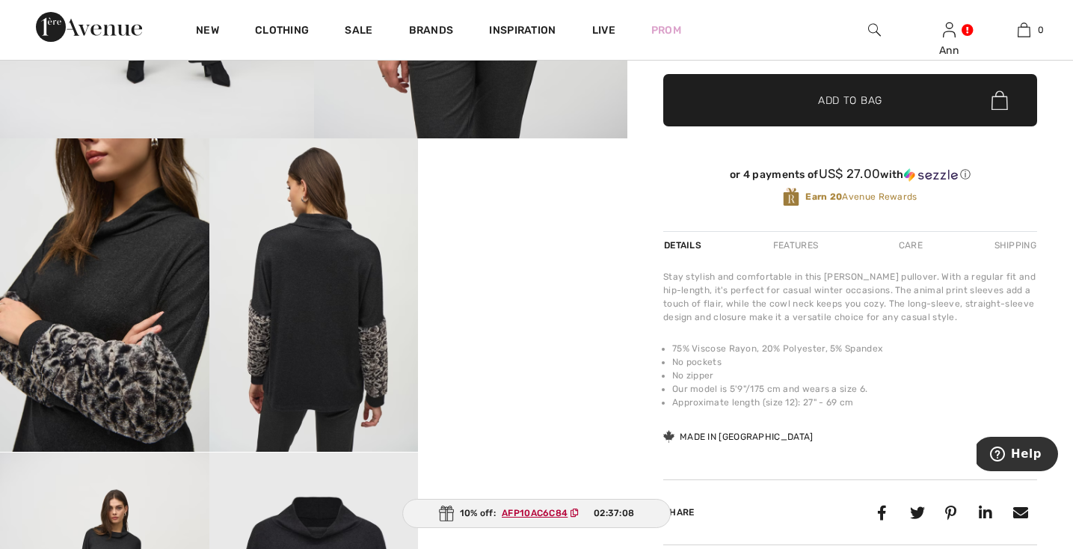
scroll to position [434, 0]
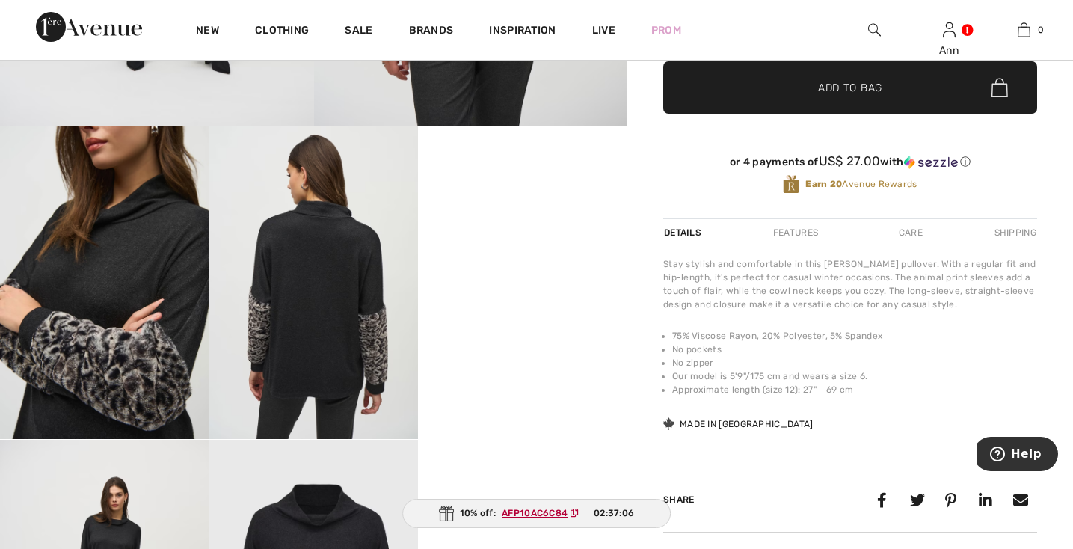
click at [584, 230] on video "Your browser does not support the video tag." at bounding box center [522, 178] width 209 height 105
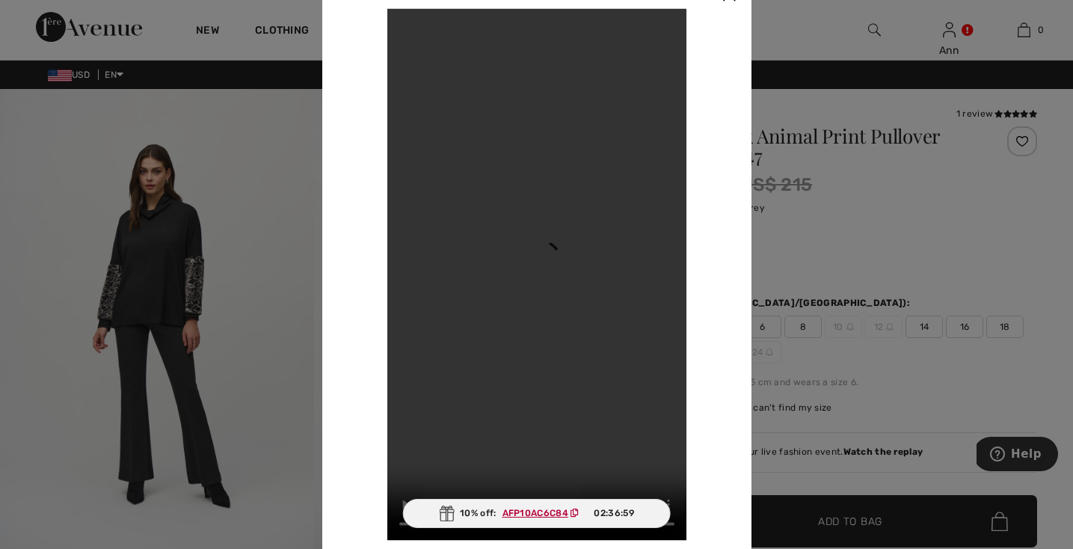
scroll to position [0, 0]
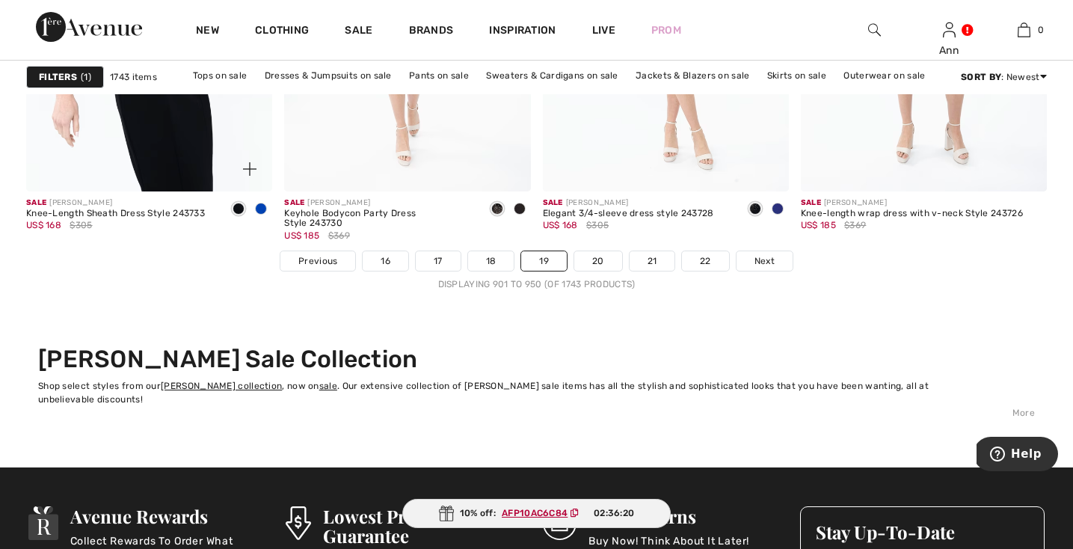
scroll to position [6651, 0]
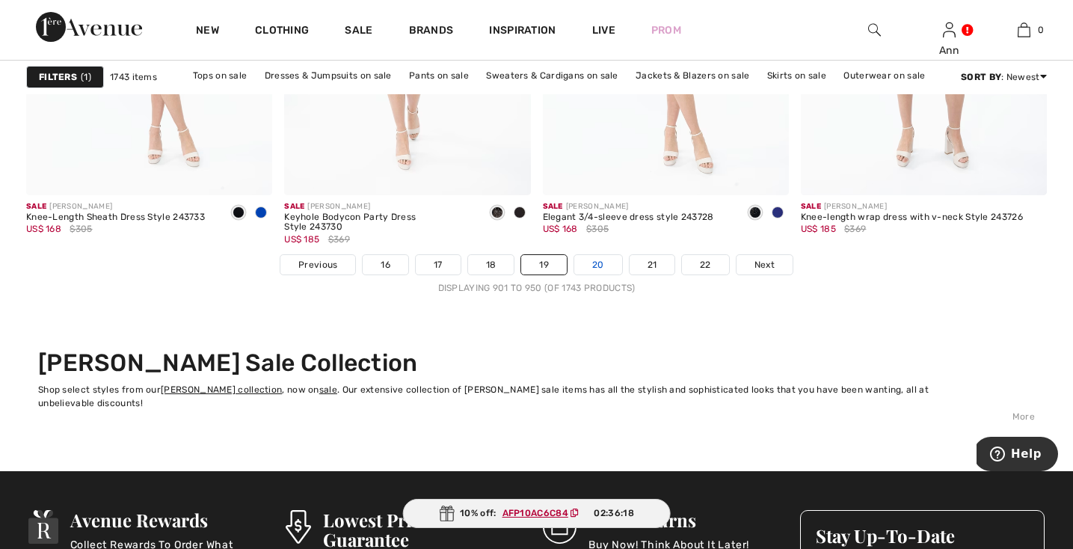
click at [602, 262] on link "20" at bounding box center [598, 264] width 48 height 19
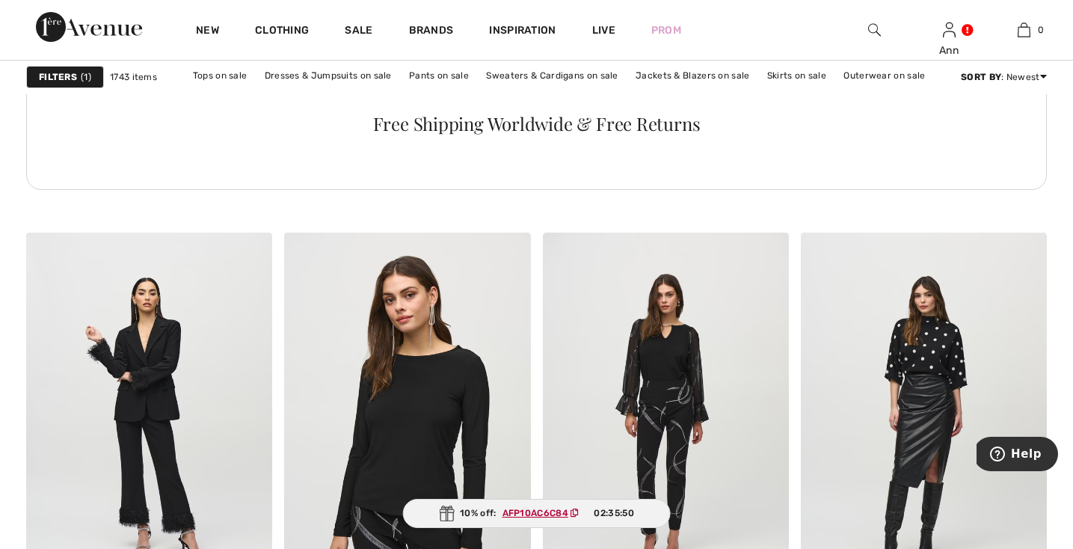
scroll to position [5362, 0]
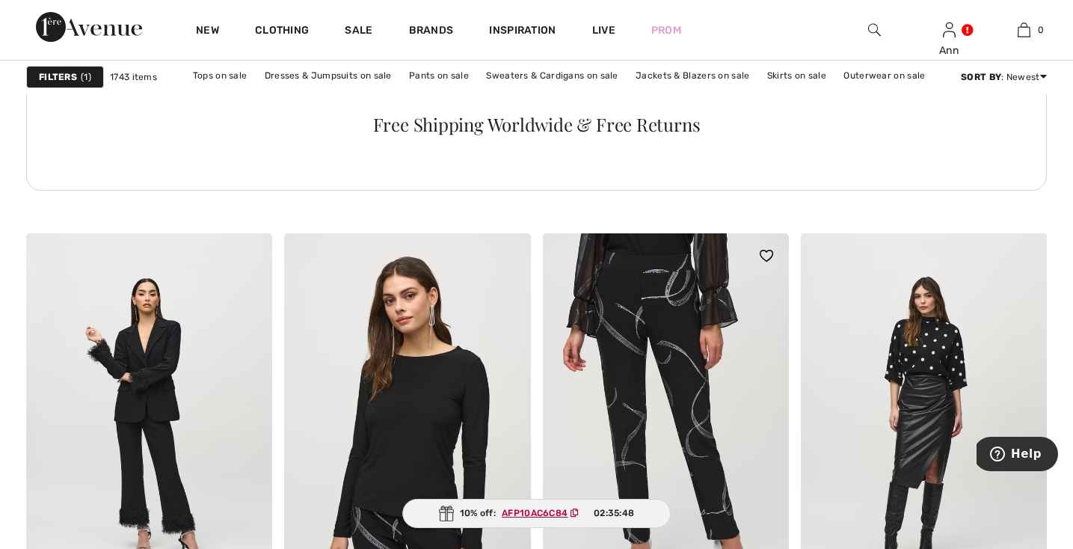
click at [643, 296] on img at bounding box center [666, 417] width 246 height 369
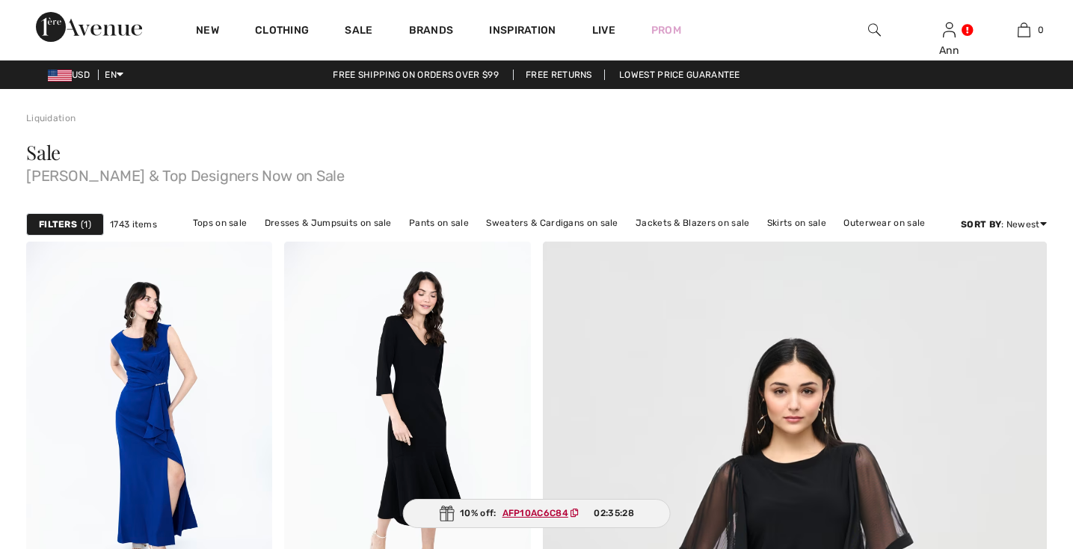
checkbox input "true"
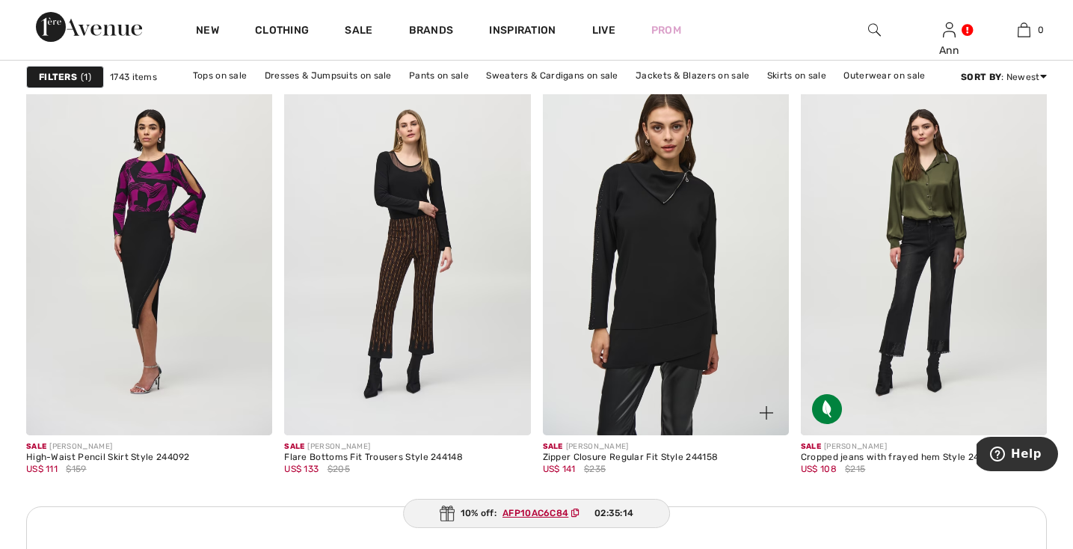
scroll to position [1499, 0]
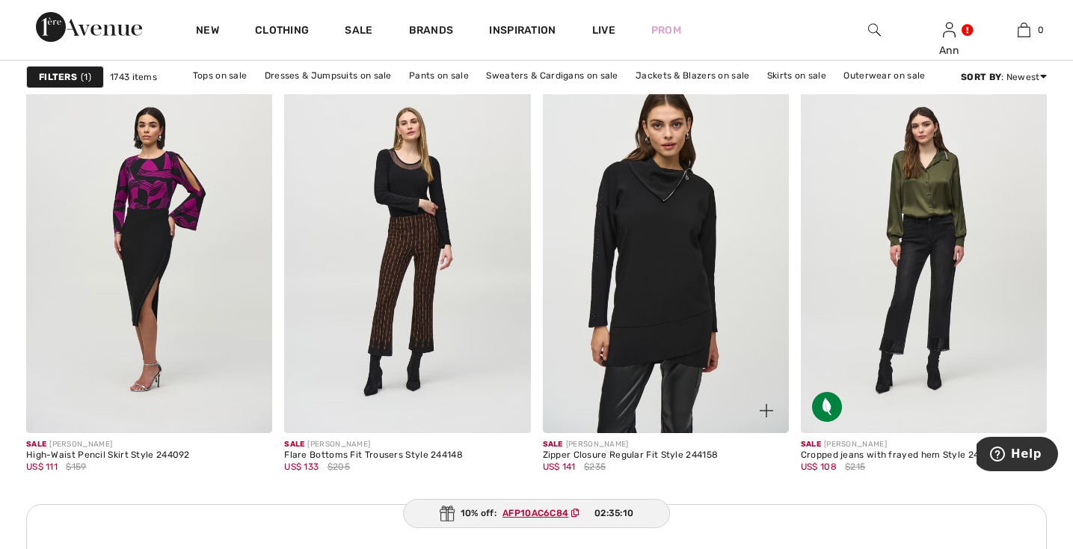
click at [669, 239] on img at bounding box center [666, 248] width 246 height 369
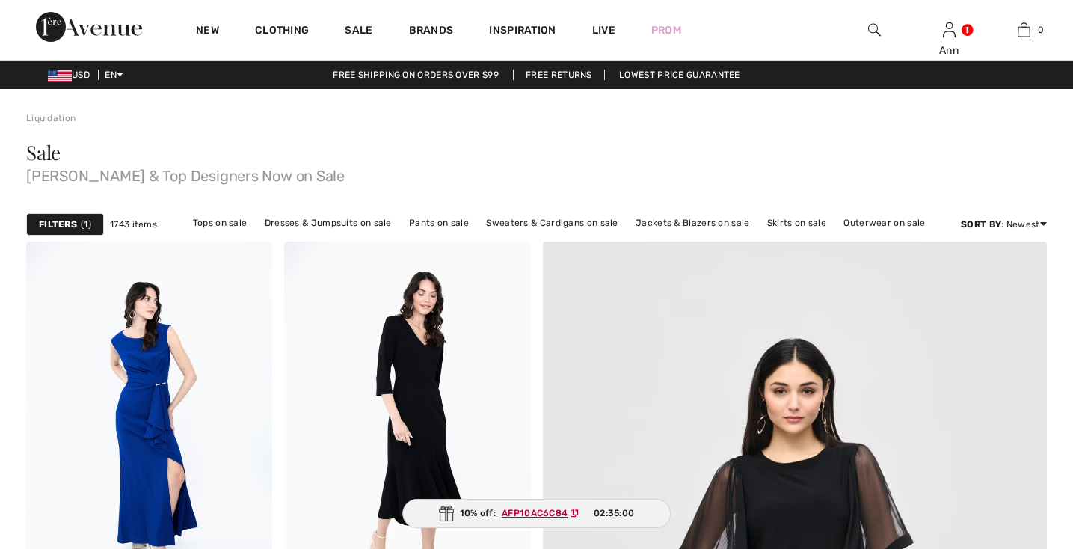
checkbox input "true"
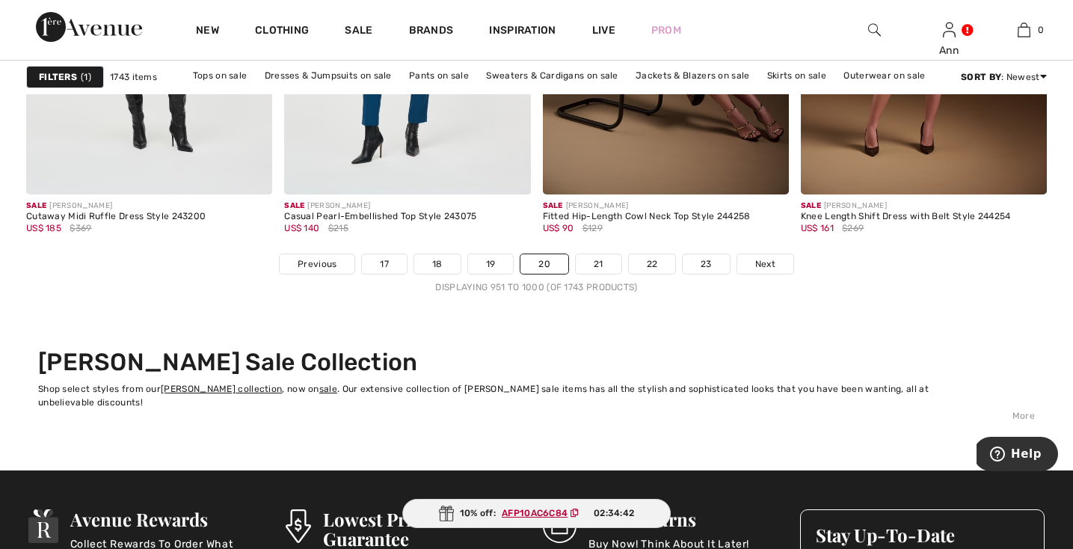
scroll to position [6652, 0]
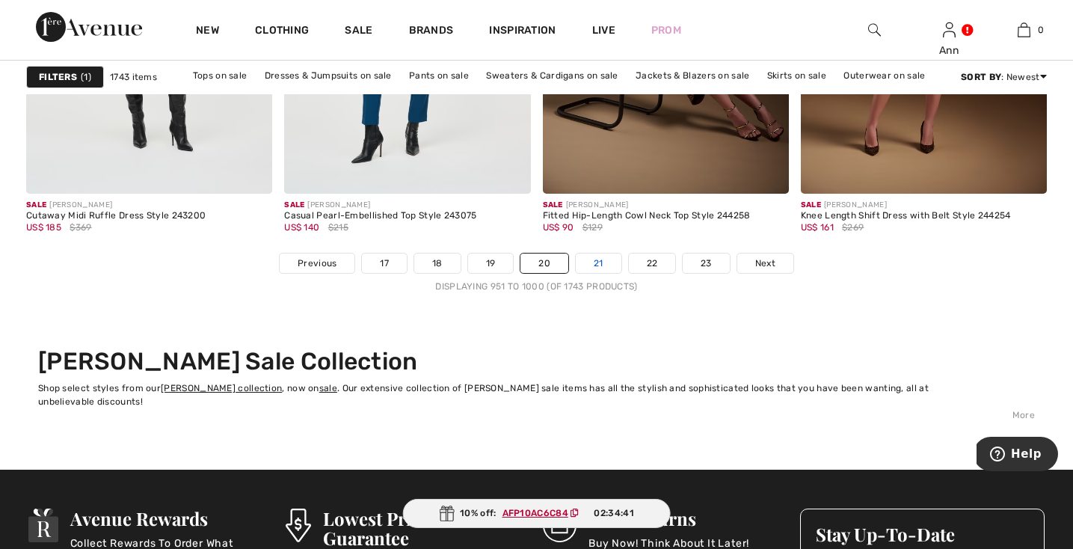
click at [596, 265] on link "21" at bounding box center [599, 262] width 46 height 19
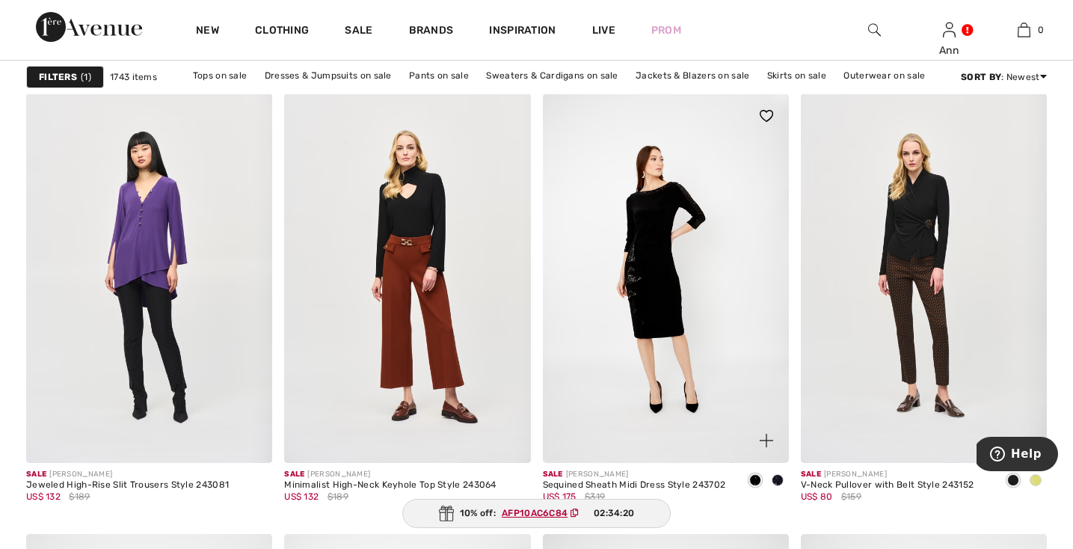
scroll to position [4469, 0]
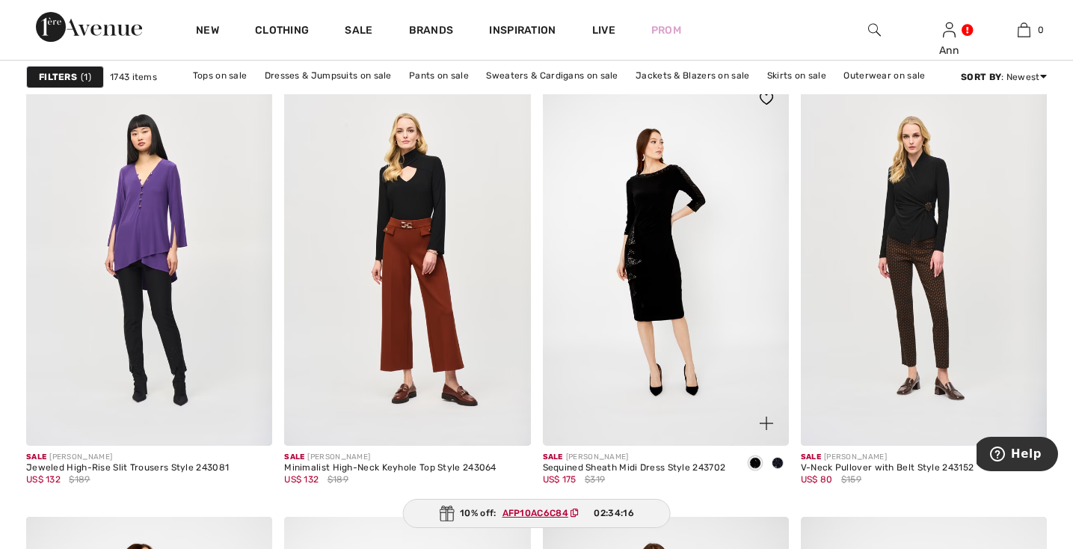
click at [655, 272] on img at bounding box center [666, 260] width 246 height 369
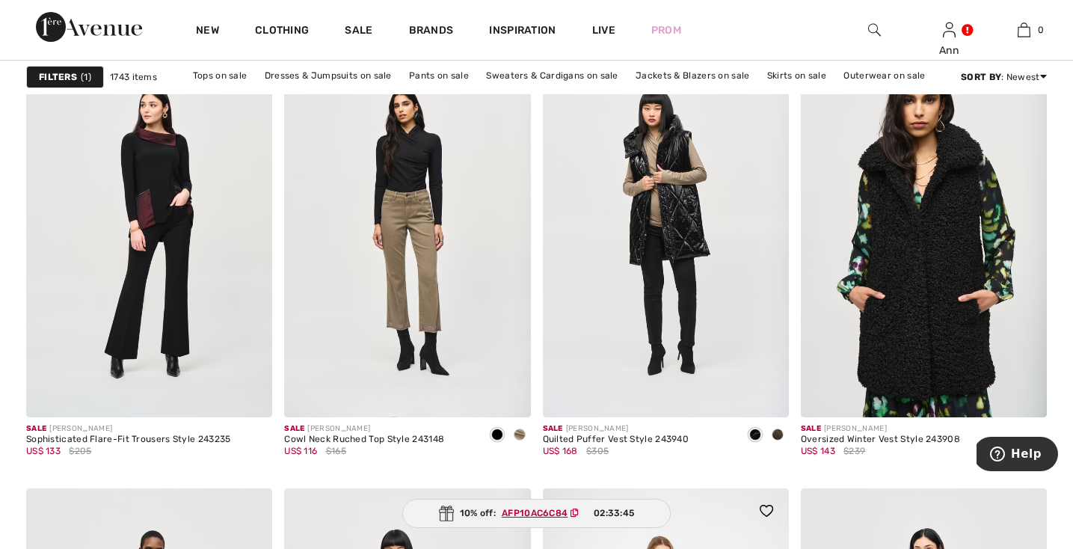
scroll to position [5984, 0]
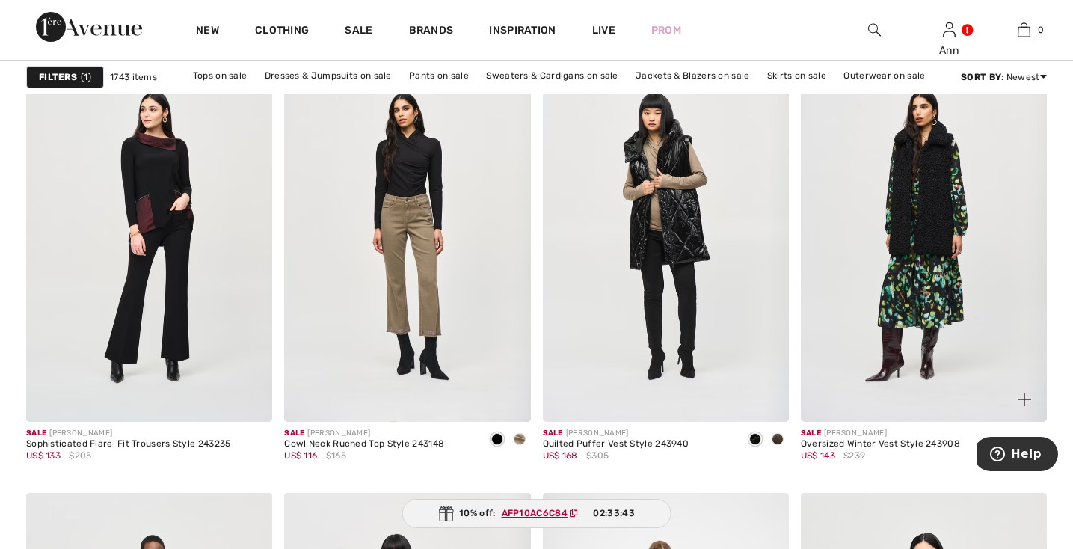
click at [926, 231] on img at bounding box center [924, 236] width 246 height 369
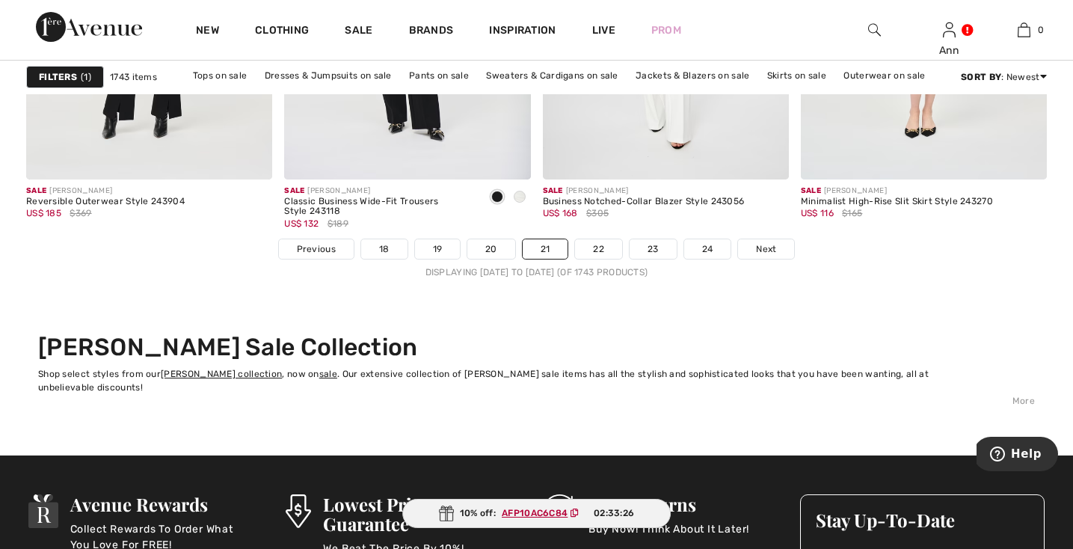
scroll to position [6668, 0]
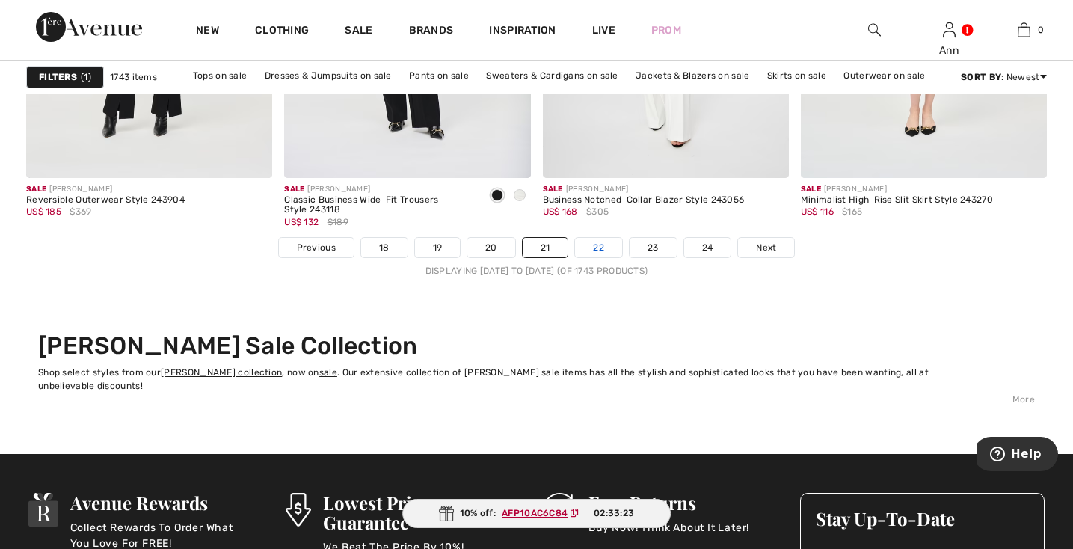
click at [593, 240] on link "22" at bounding box center [598, 247] width 47 height 19
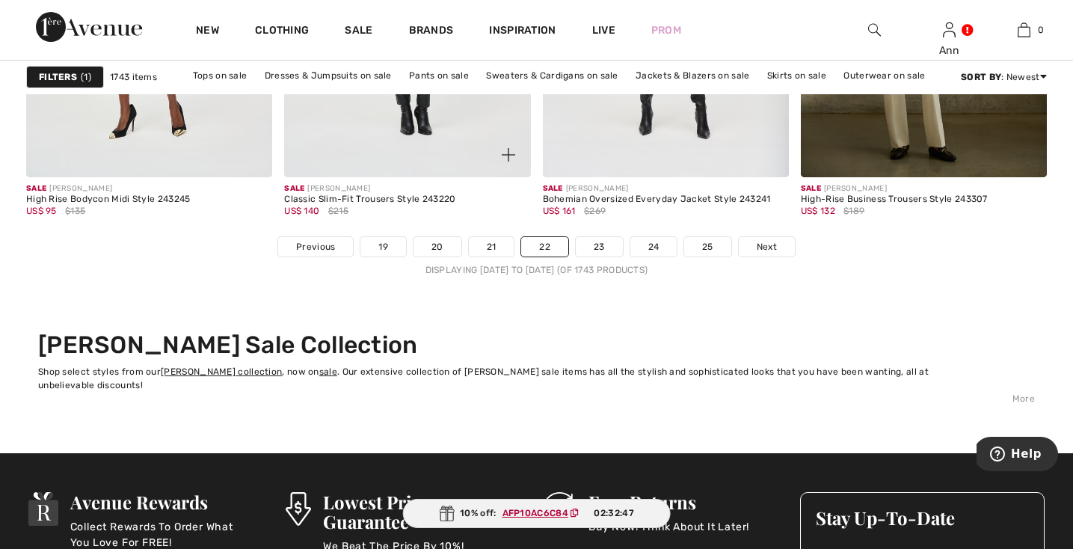
scroll to position [6672, 0]
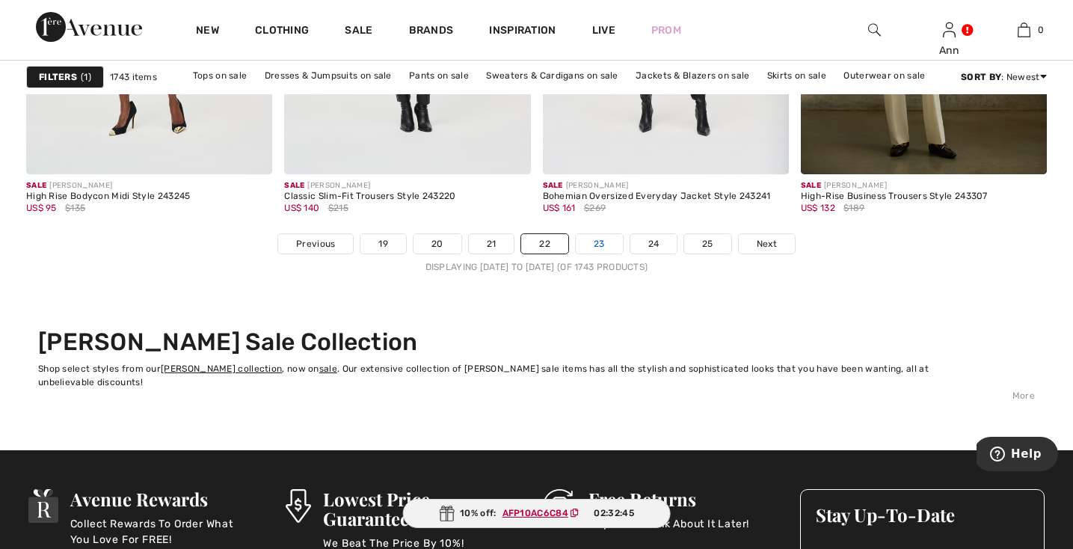
click at [600, 242] on link "23" at bounding box center [599, 243] width 47 height 19
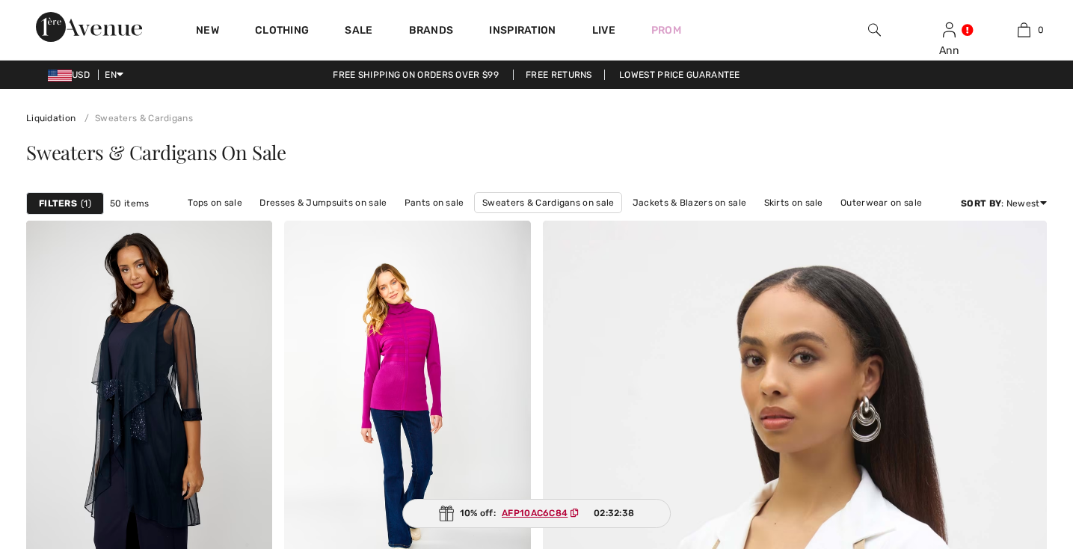
checkbox input "true"
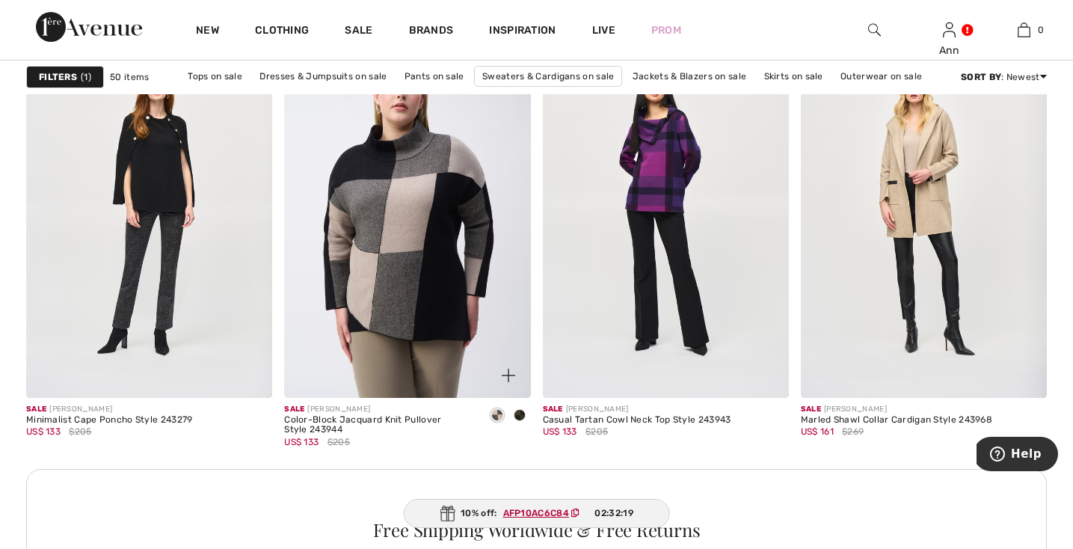
scroll to position [4928, 0]
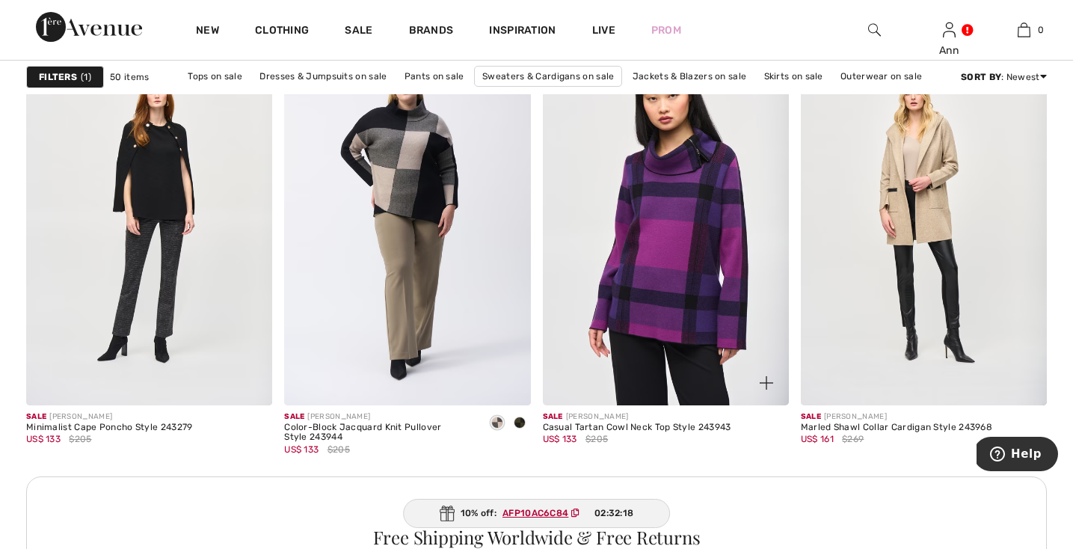
click at [672, 266] on img at bounding box center [666, 220] width 246 height 369
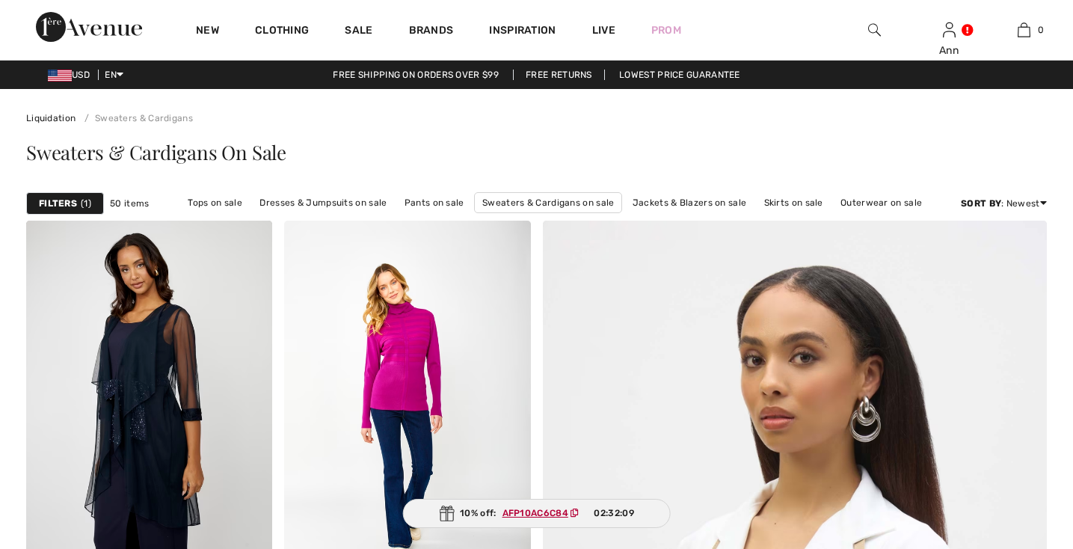
checkbox input "true"
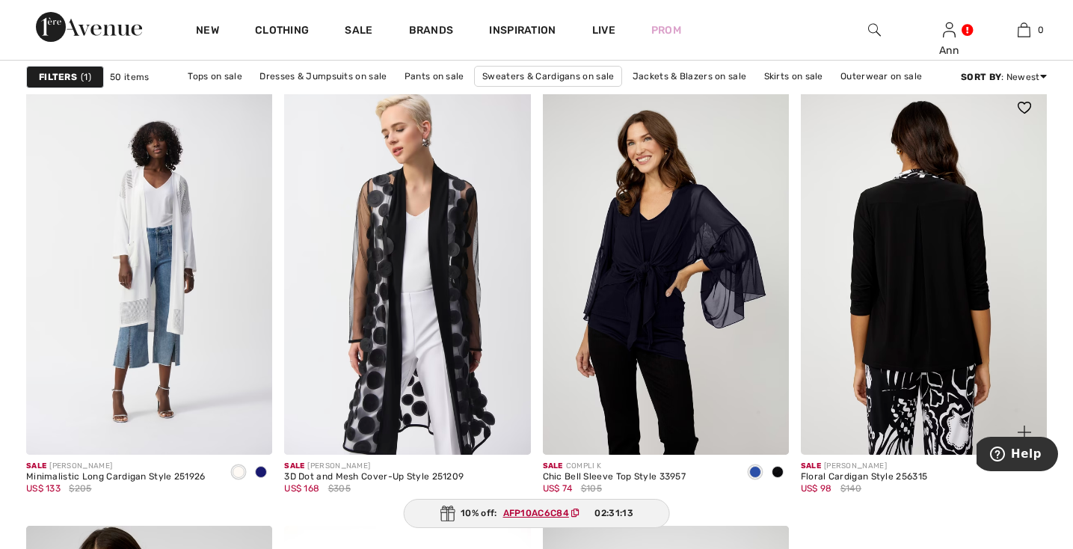
scroll to position [2517, 0]
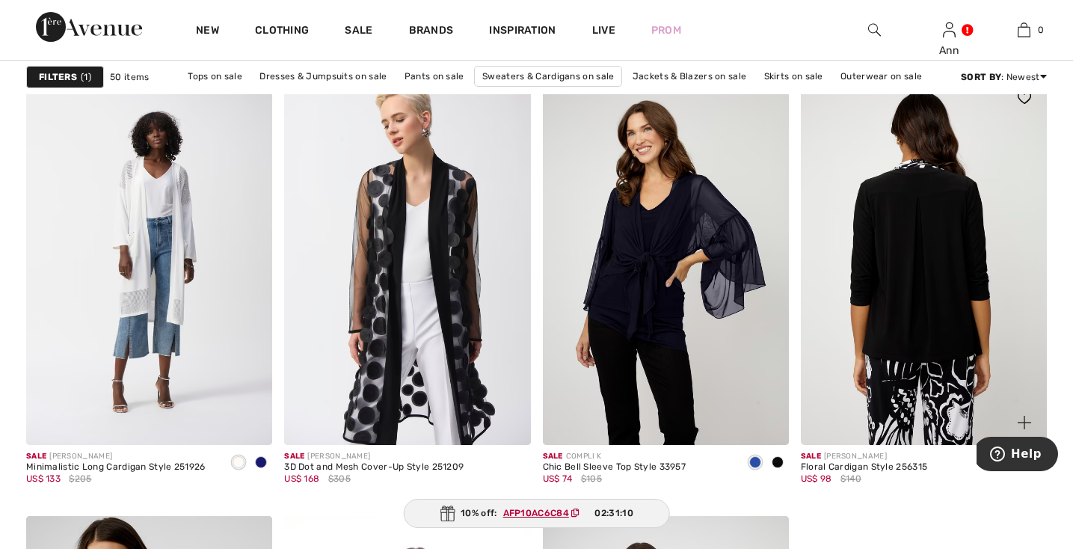
click at [900, 267] on img at bounding box center [924, 260] width 246 height 369
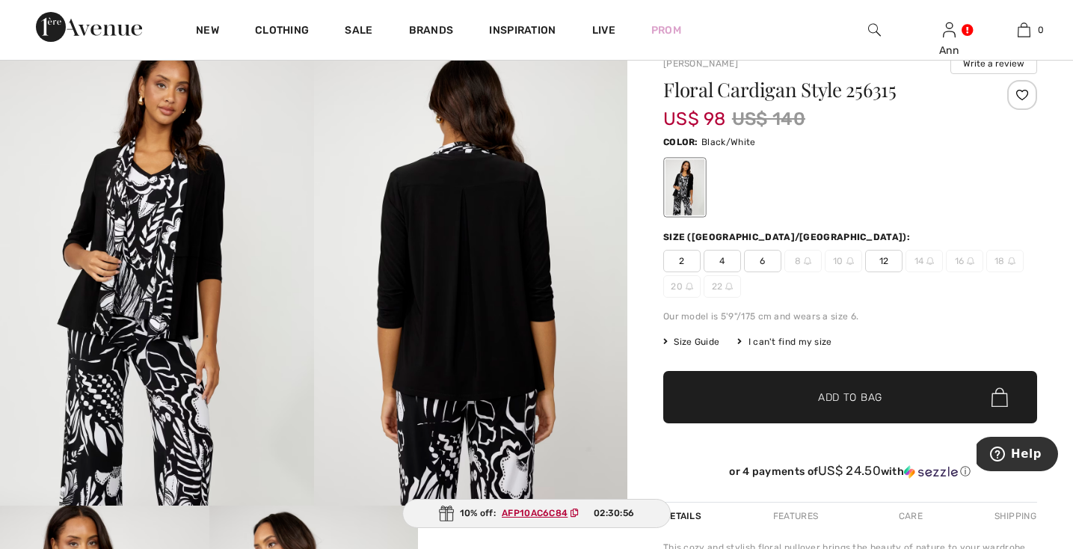
scroll to position [13, 0]
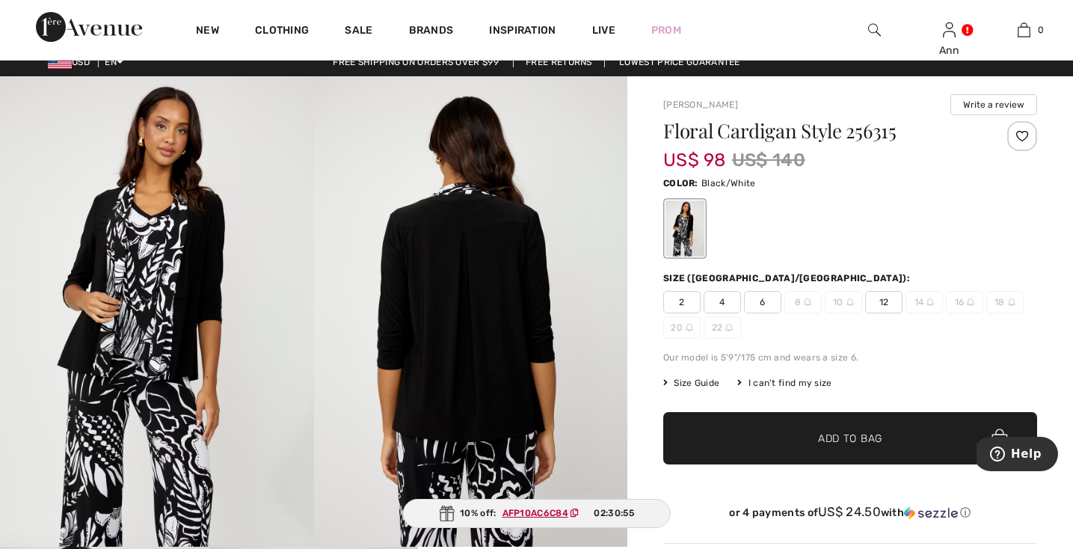
click at [210, 343] on img at bounding box center [157, 311] width 314 height 470
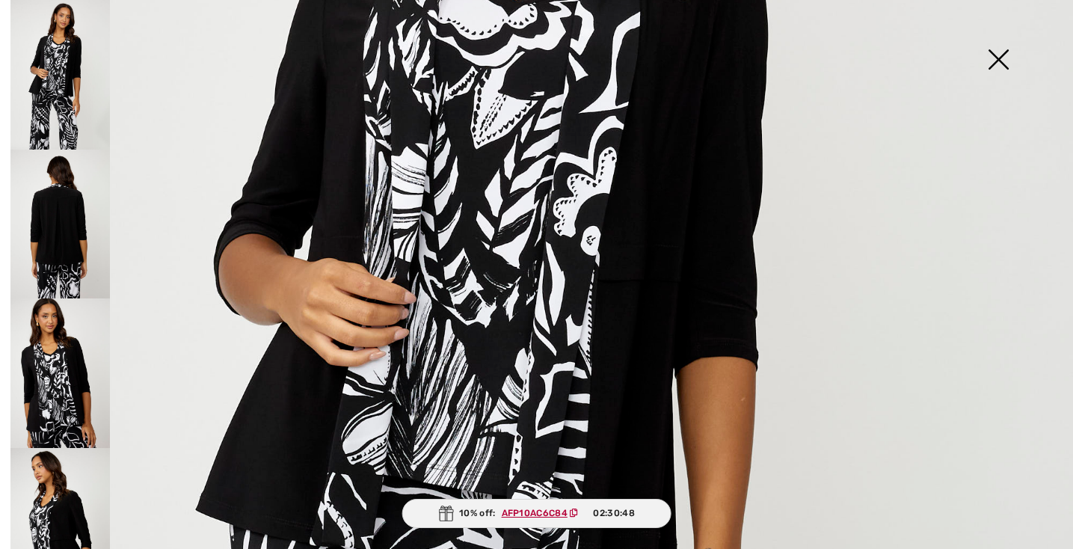
scroll to position [476, 0]
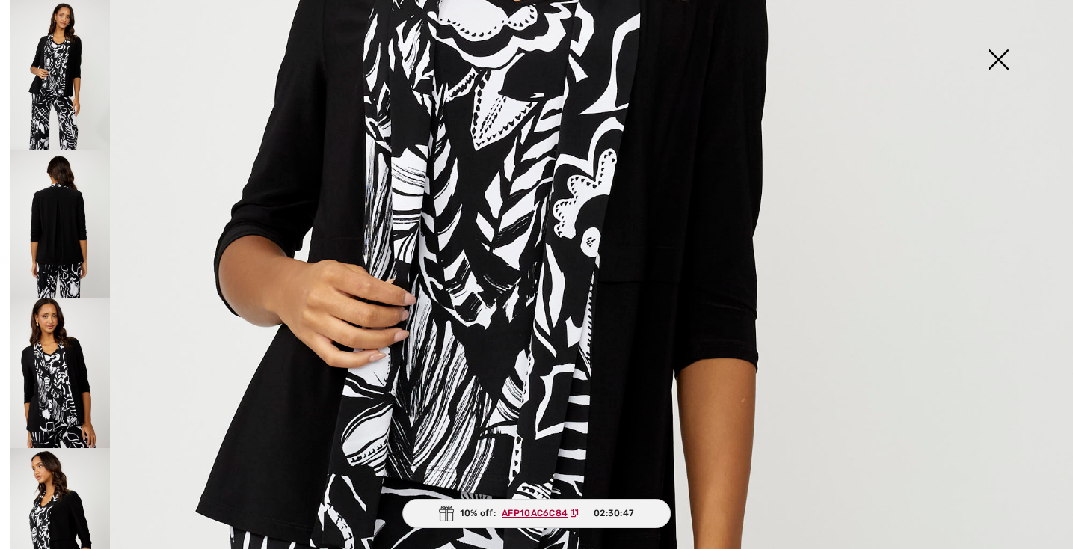
click at [43, 230] on img at bounding box center [59, 225] width 99 height 150
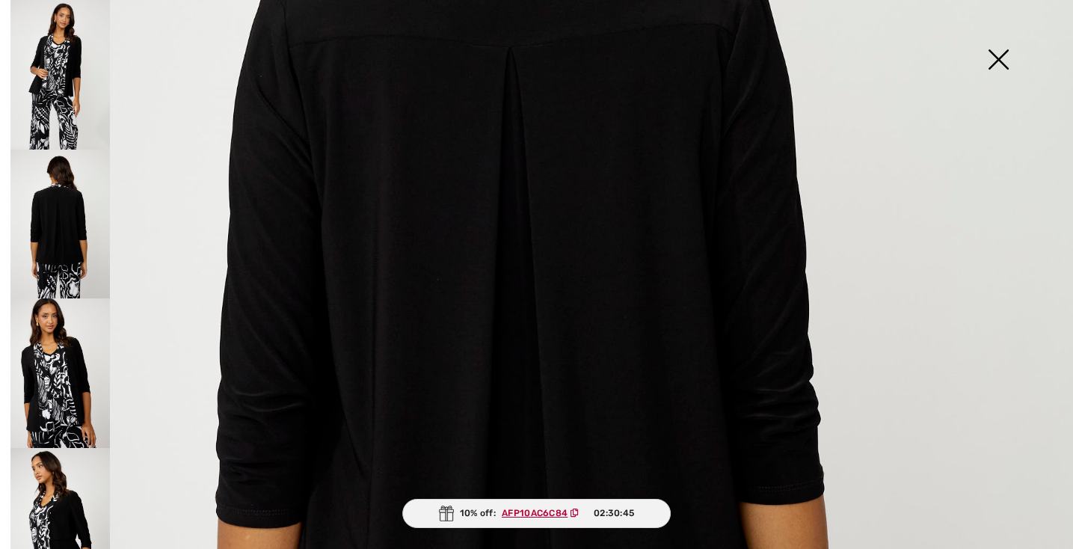
click at [82, 353] on img at bounding box center [59, 373] width 99 height 150
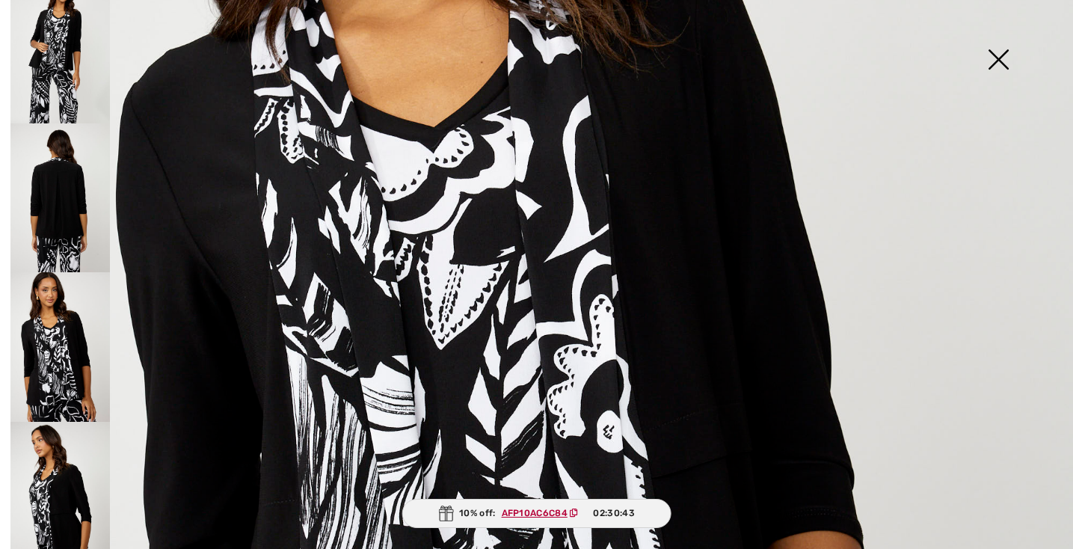
scroll to position [25, 0]
click at [57, 487] on img at bounding box center [59, 497] width 99 height 150
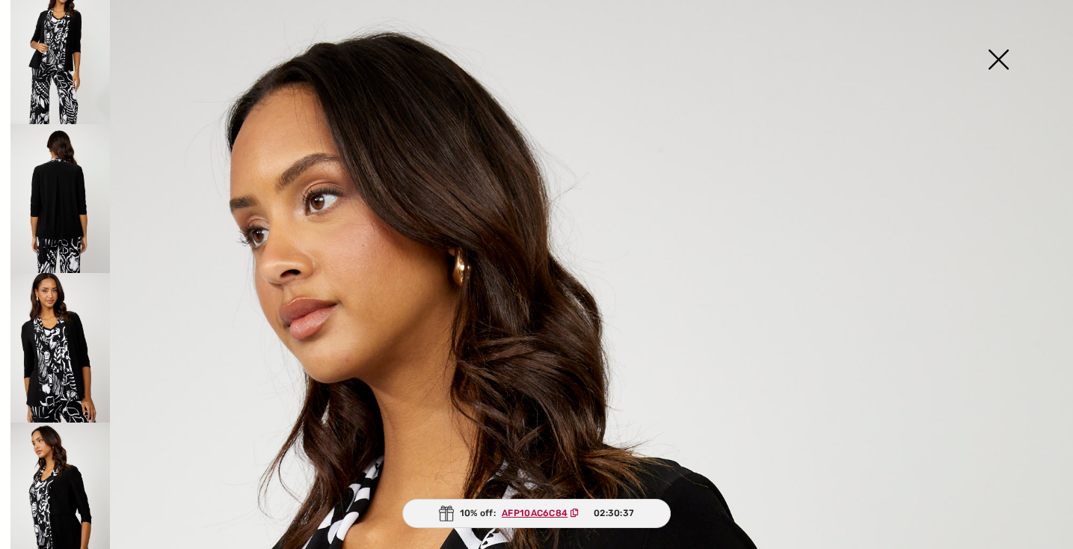
scroll to position [0, 0]
click at [1009, 59] on img at bounding box center [998, 60] width 75 height 77
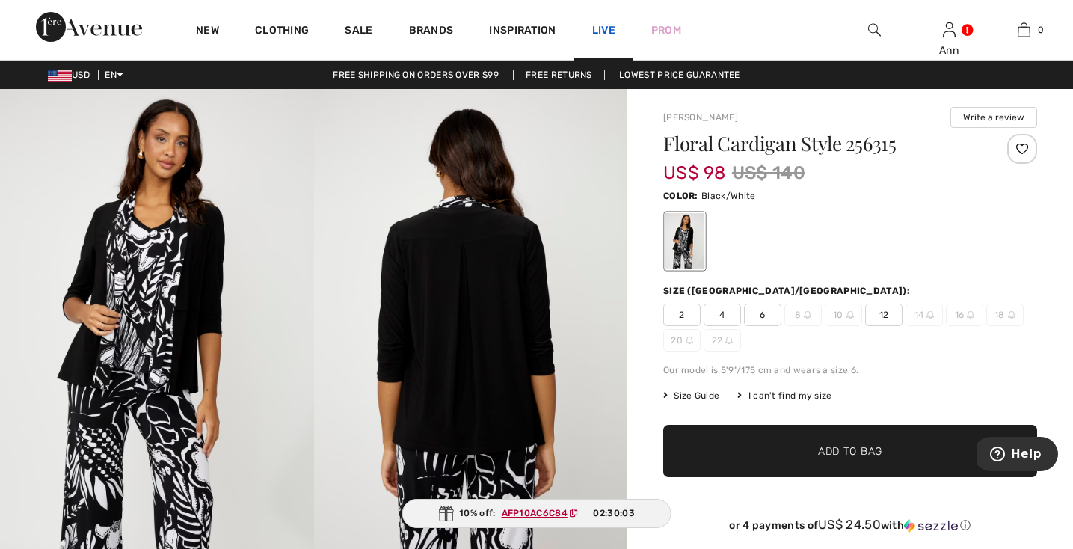
click at [604, 27] on link "Live" at bounding box center [603, 30] width 23 height 16
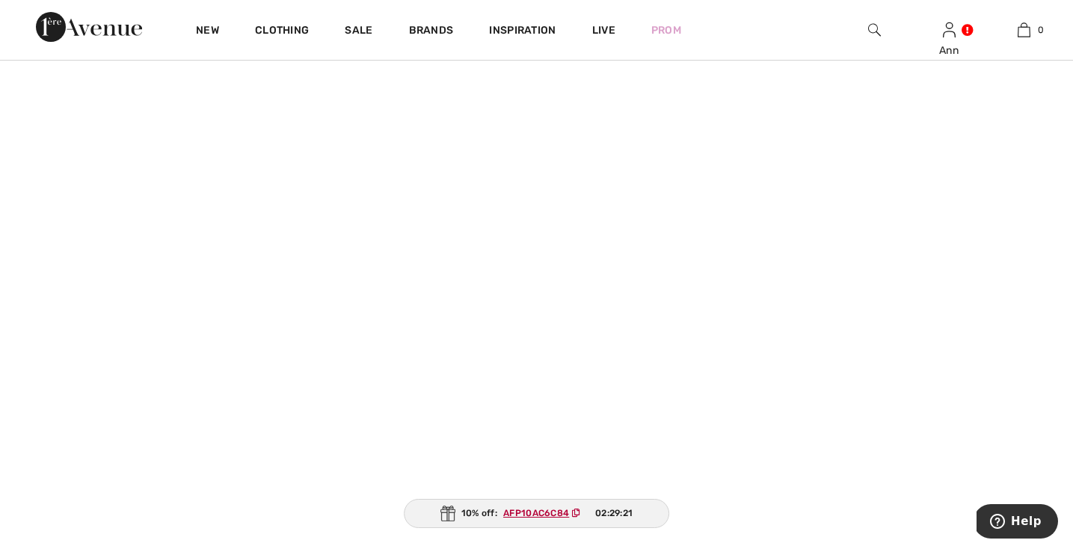
scroll to position [781, 0]
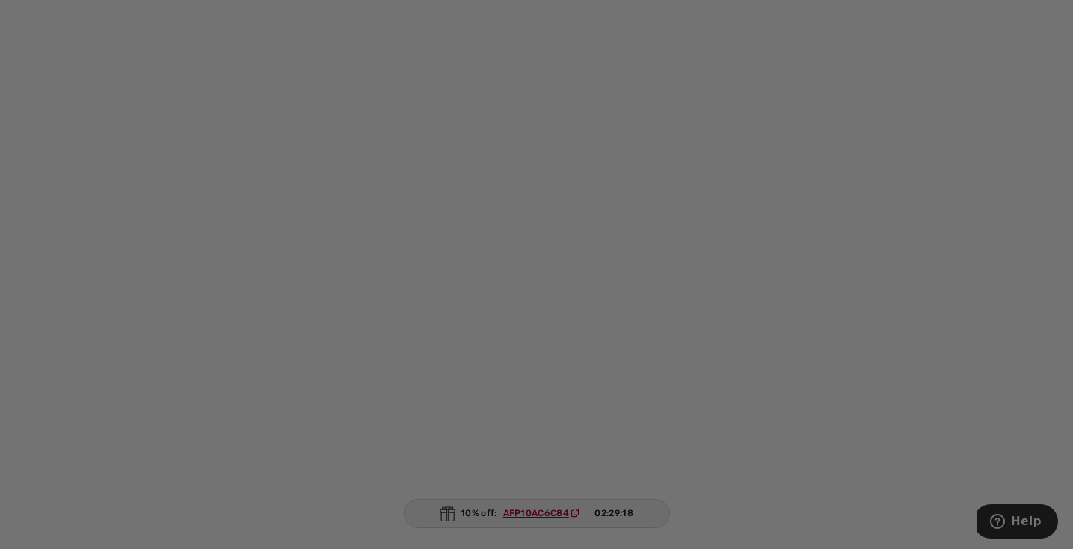
click at [182, 372] on div "Live video shopping" at bounding box center [536, 274] width 1073 height 549
